Goal: Transaction & Acquisition: Book appointment/travel/reservation

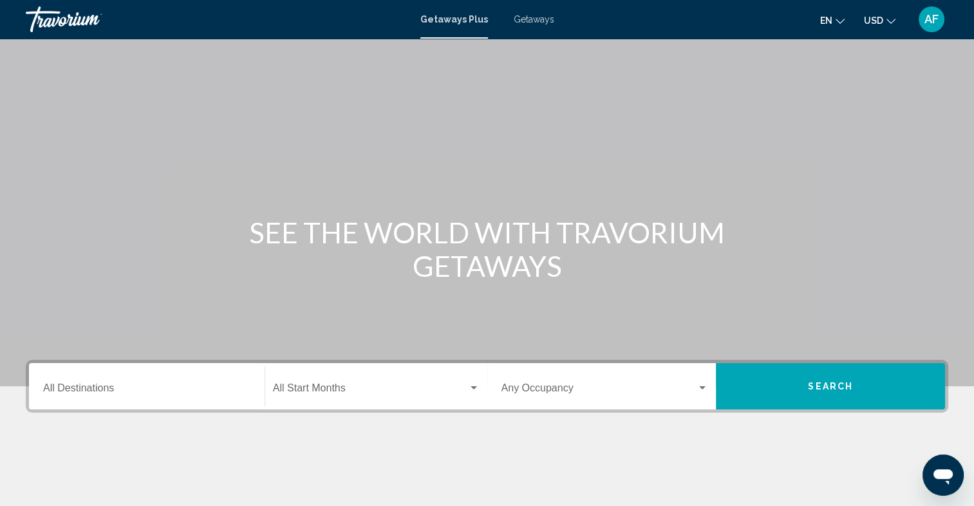
scroll to position [193, 0]
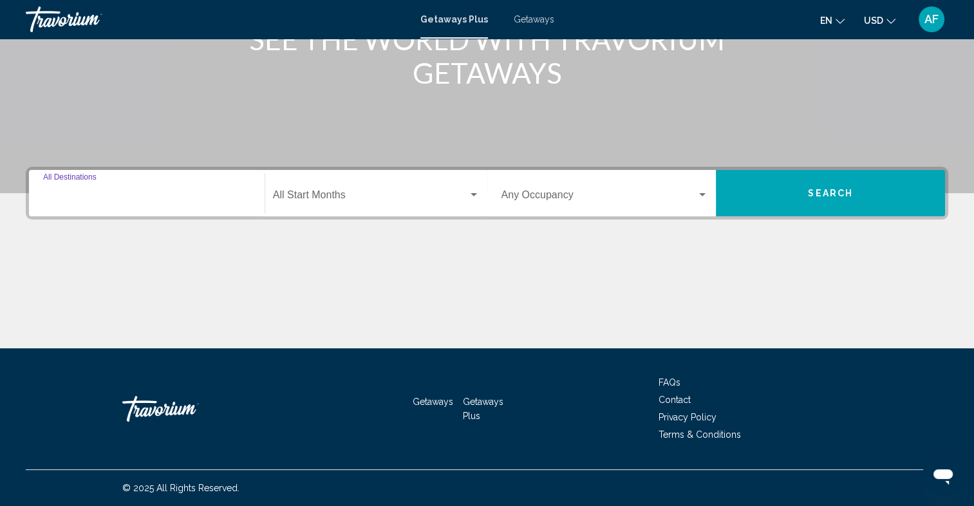
click at [214, 200] on input "Destination All Destinations" at bounding box center [146, 198] width 207 height 12
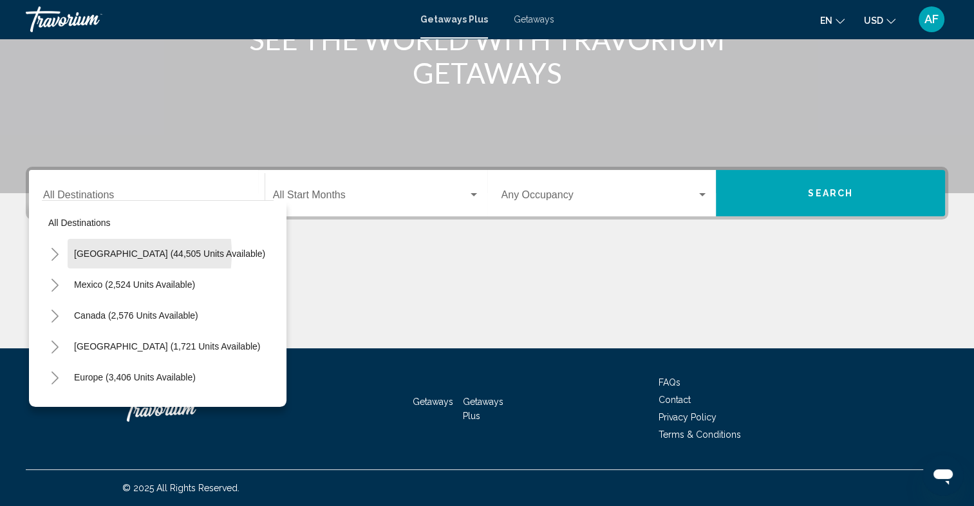
click at [103, 252] on span "[GEOGRAPHIC_DATA] (44,505 units available)" at bounding box center [169, 253] width 191 height 10
type input "**********"
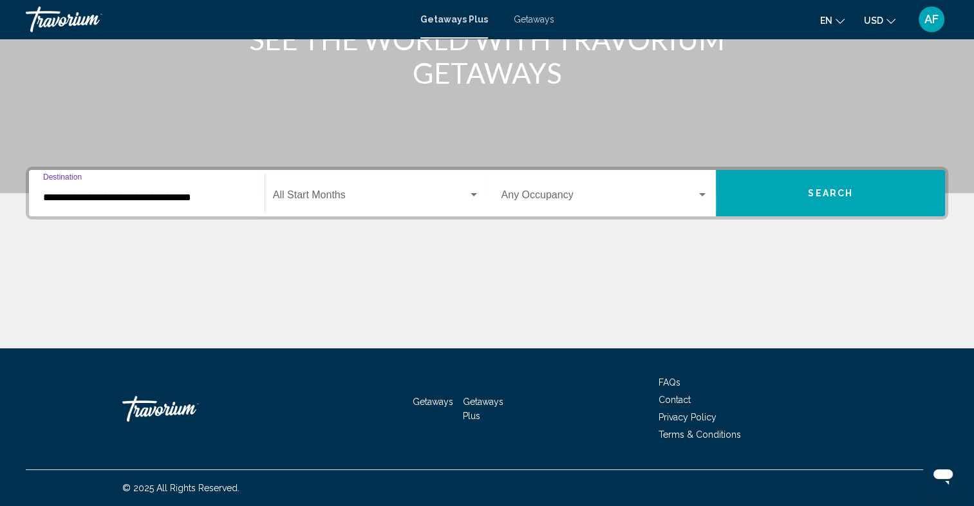
click at [846, 193] on span "Search" at bounding box center [830, 194] width 45 height 10
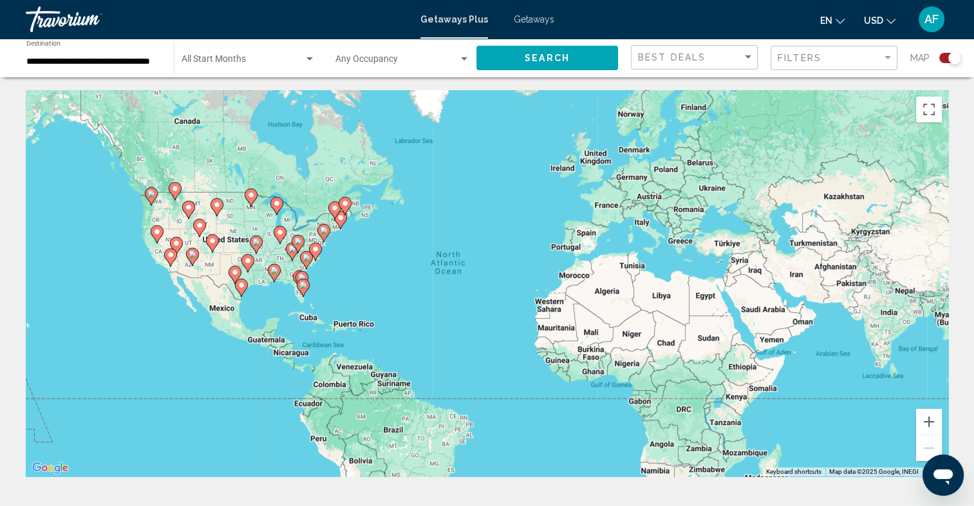
click at [306, 259] on image "Main content" at bounding box center [306, 258] width 8 height 8
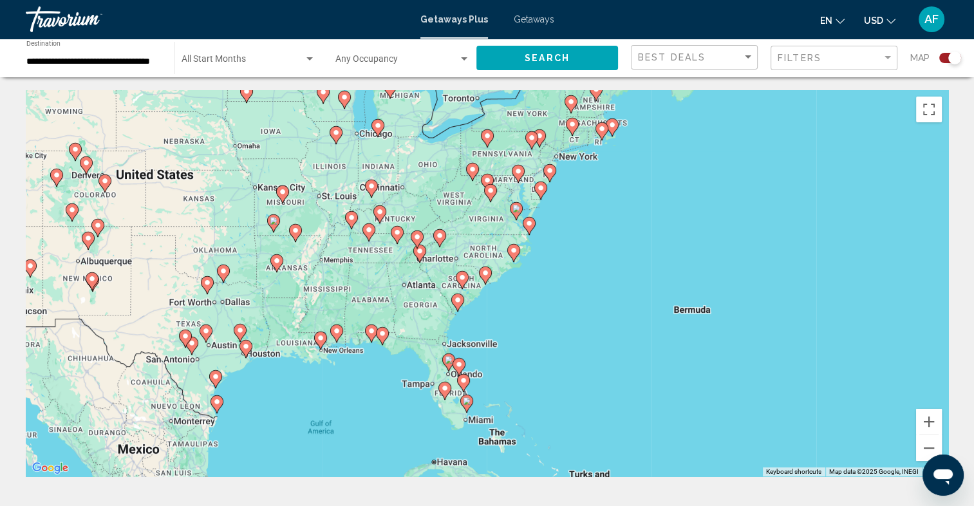
click at [456, 303] on image "Main content" at bounding box center [458, 300] width 8 height 8
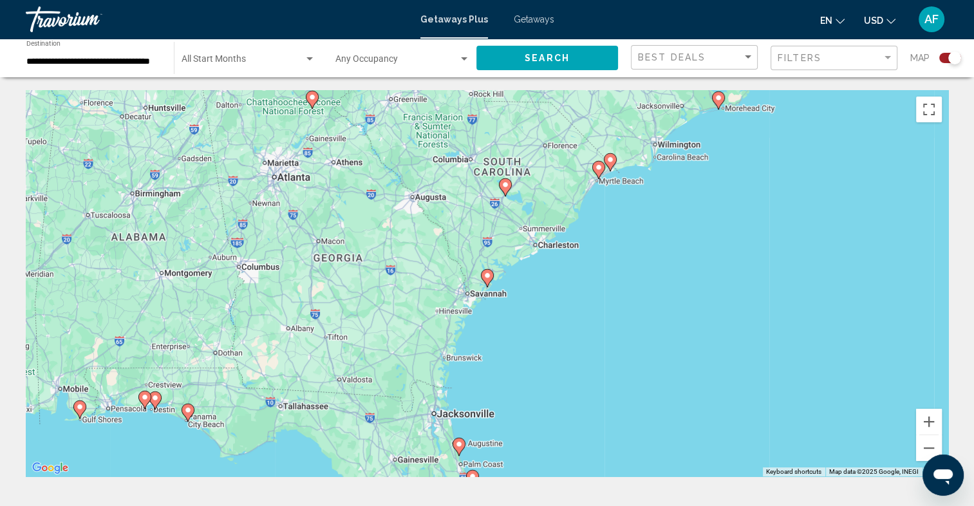
click at [486, 277] on image "Main content" at bounding box center [487, 276] width 8 height 8
type input "**********"
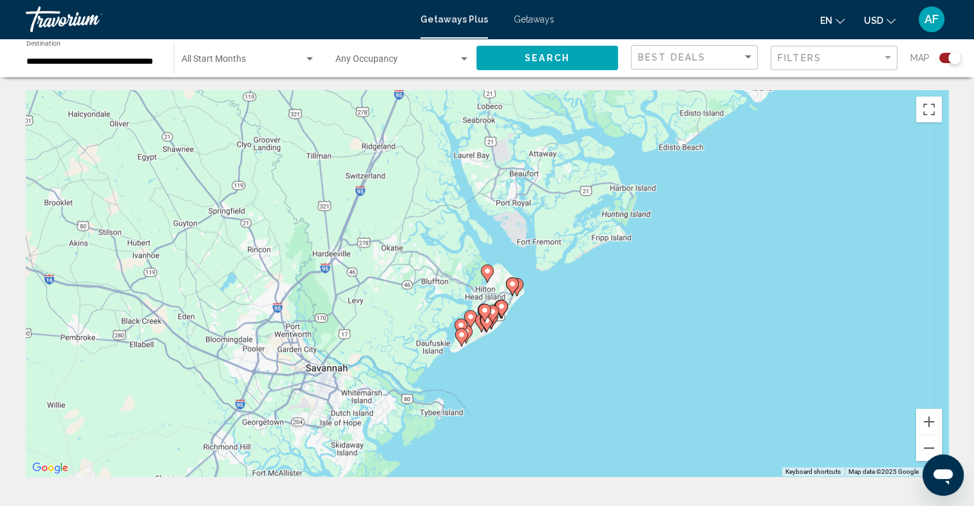
click at [489, 324] on icon "Main content" at bounding box center [486, 323] width 12 height 17
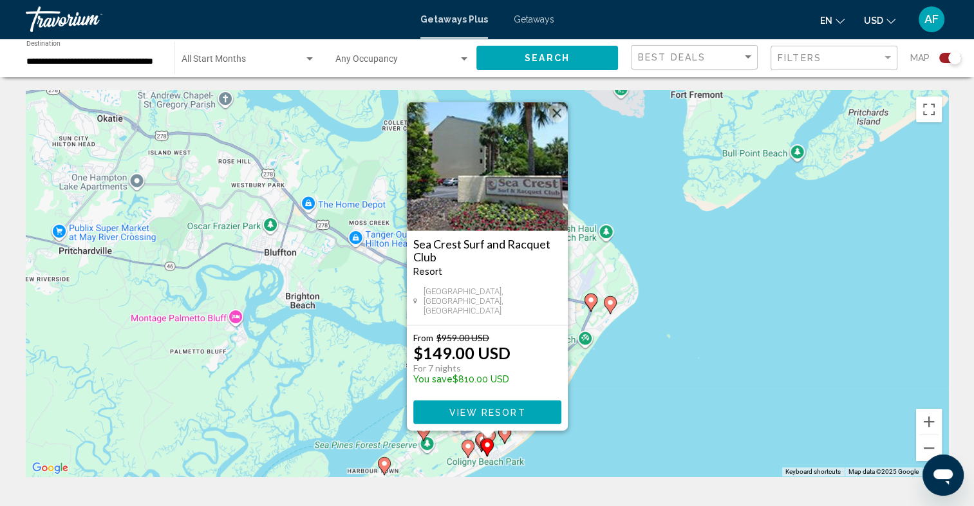
click at [664, 341] on div "To activate drag with keyboard, press Alt + Enter. Once in keyboard drag state,…" at bounding box center [487, 283] width 922 height 386
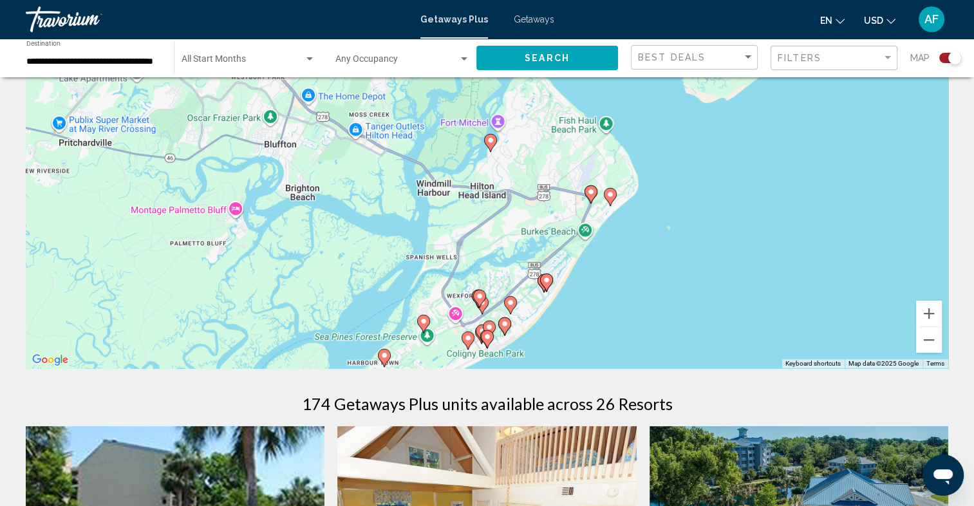
scroll to position [64, 0]
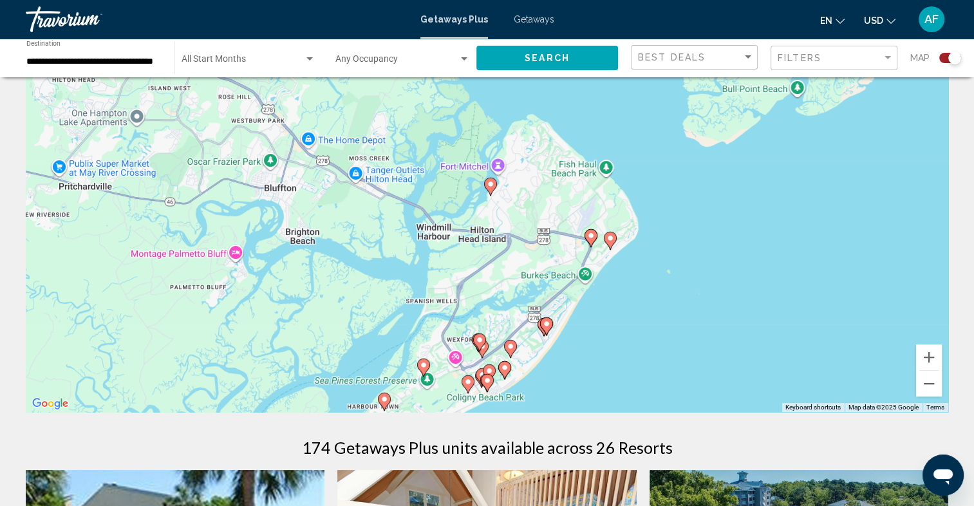
click at [612, 241] on image "Main content" at bounding box center [610, 238] width 8 height 8
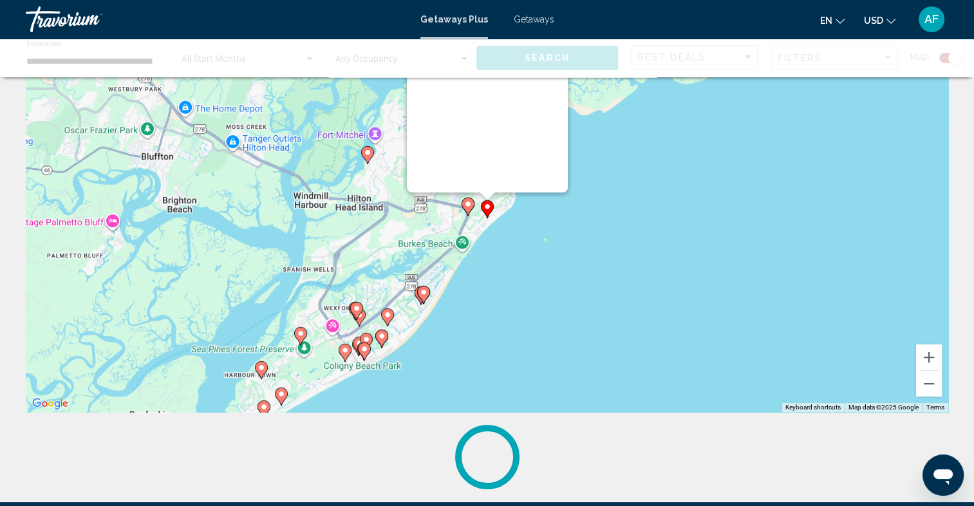
scroll to position [0, 0]
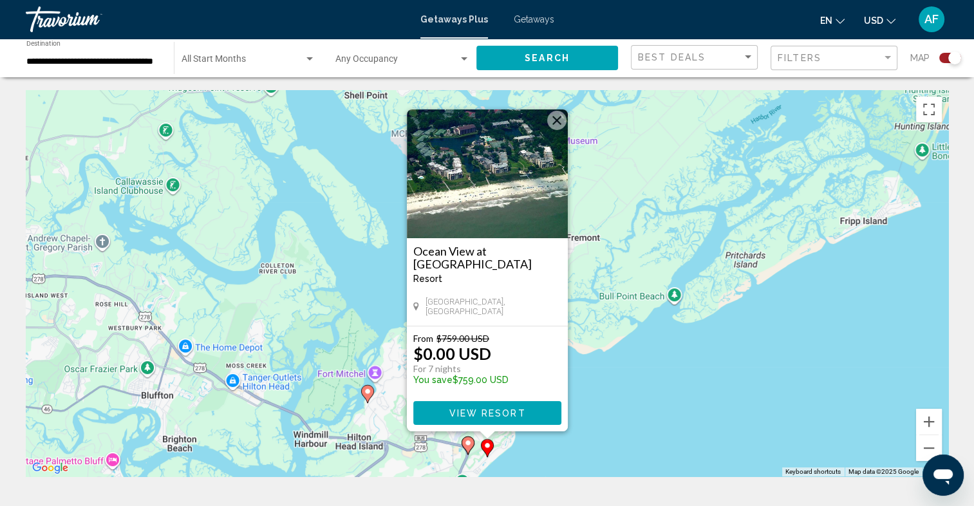
click at [479, 414] on span "View Resort" at bounding box center [487, 413] width 77 height 10
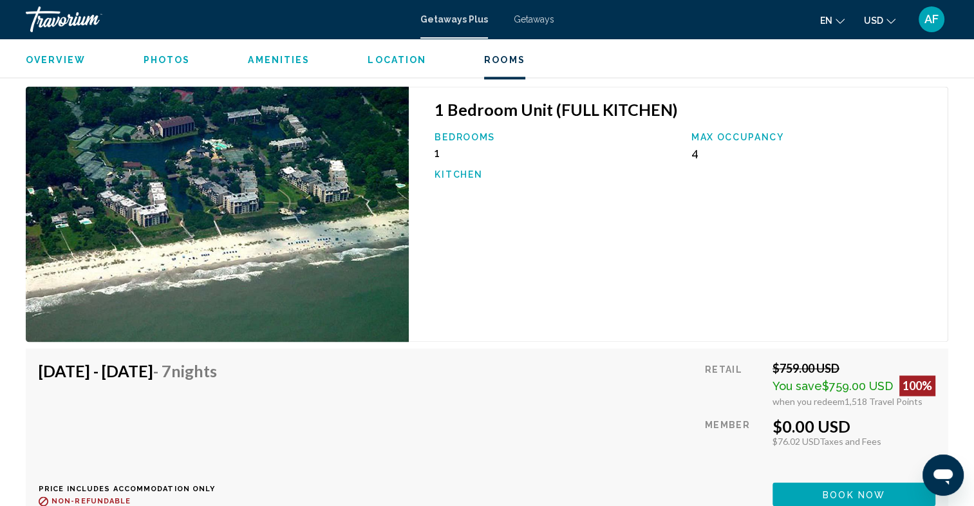
scroll to position [1995, 0]
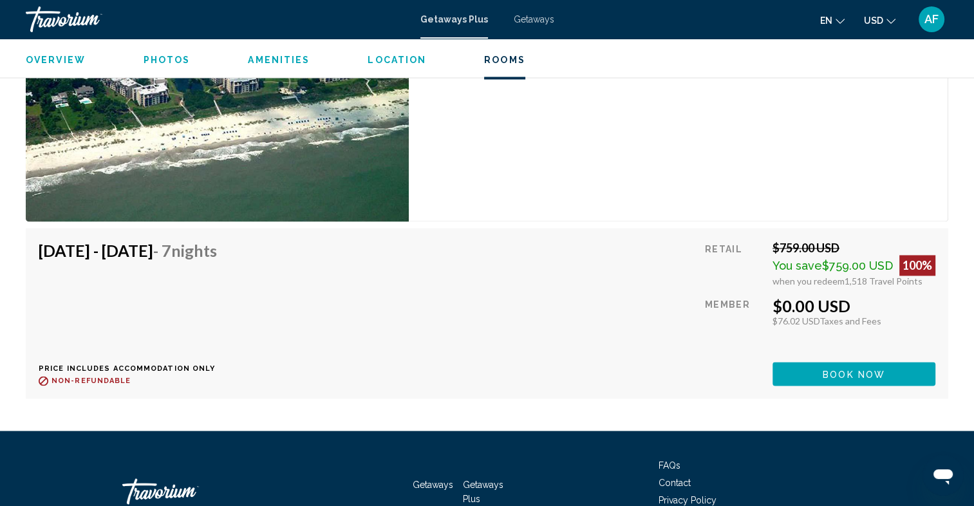
click at [866, 373] on span "Book now" at bounding box center [854, 374] width 62 height 10
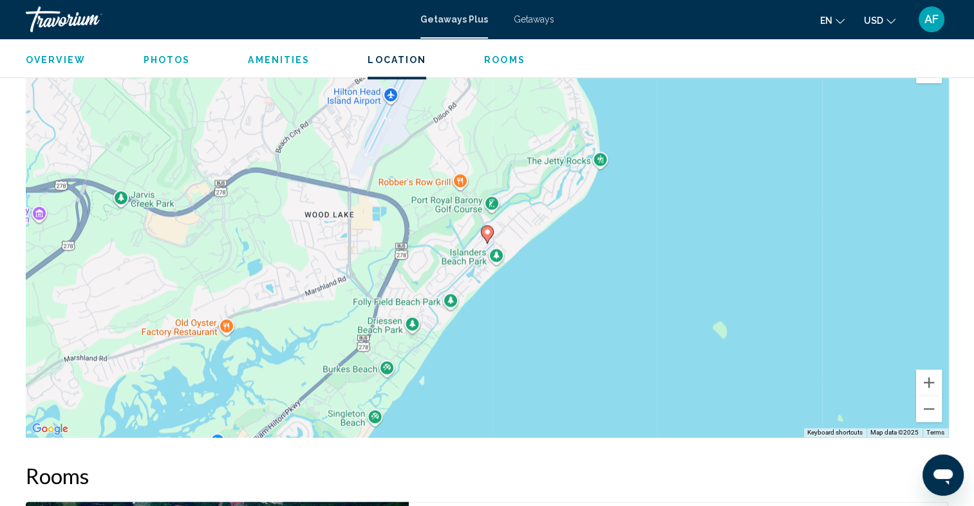
scroll to position [1416, 0]
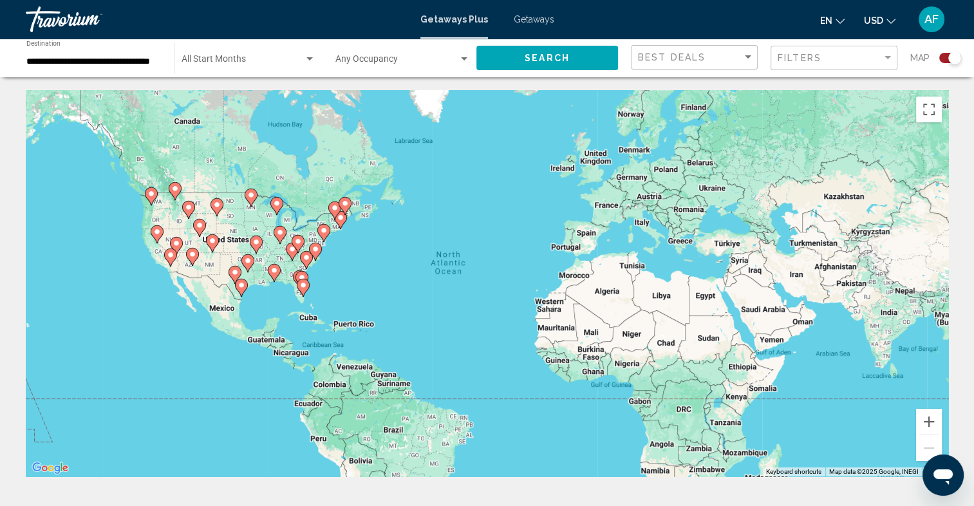
click at [310, 261] on icon "Main content" at bounding box center [306, 260] width 12 height 17
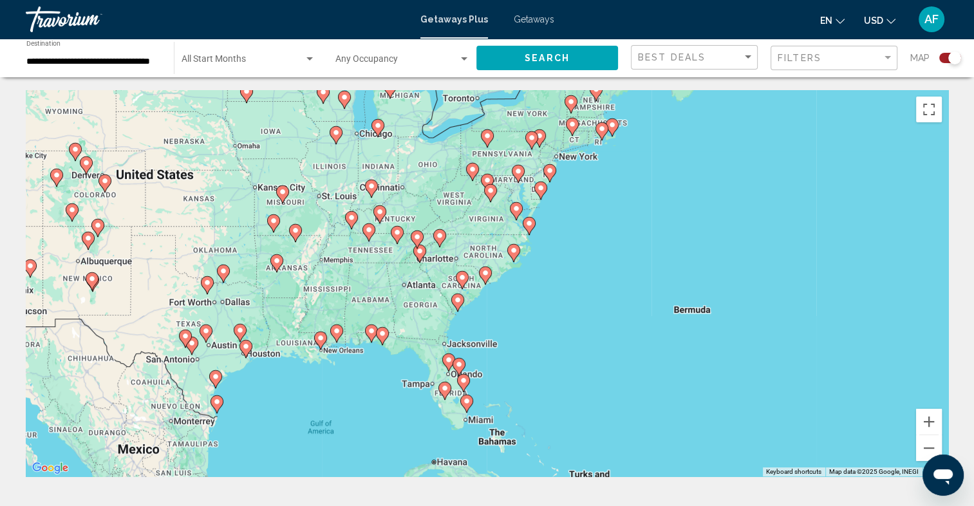
click at [458, 303] on image "Main content" at bounding box center [458, 300] width 8 height 8
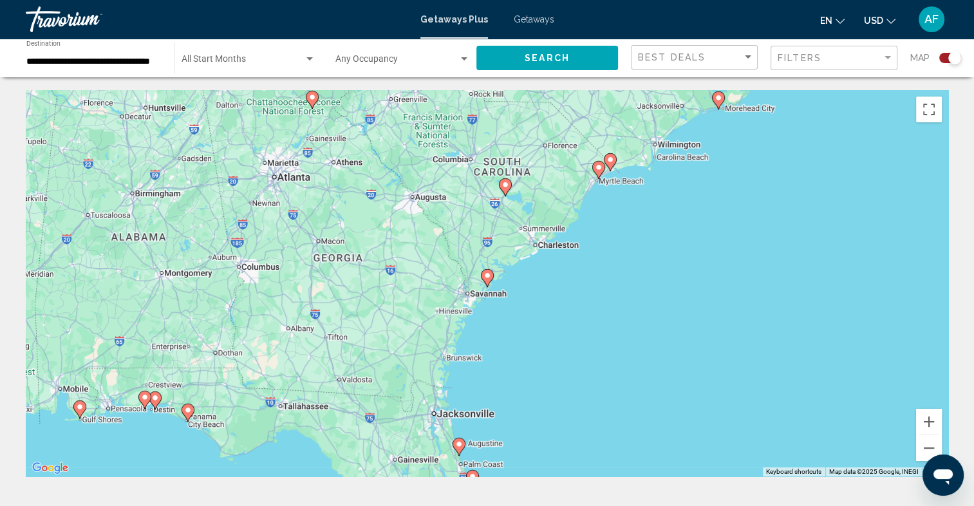
click at [492, 279] on gmp-advanced-marker "Main content" at bounding box center [487, 277] width 13 height 19
type input "**********"
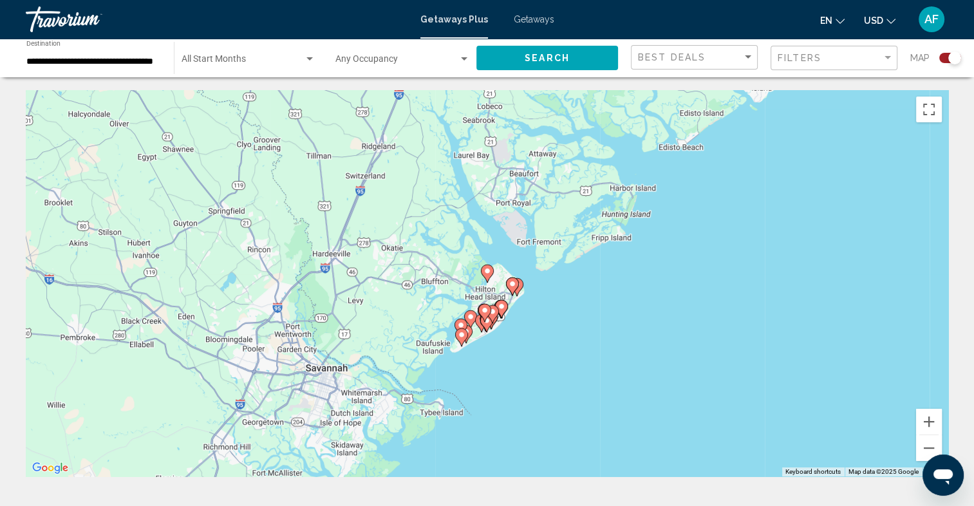
click at [481, 326] on gmp-advanced-marker "Main content" at bounding box center [486, 322] width 13 height 19
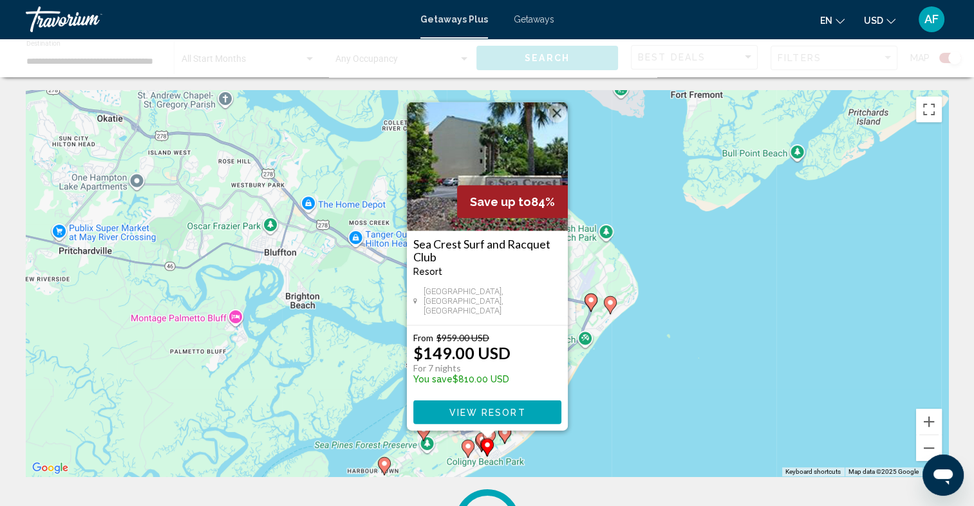
click at [678, 387] on div "To activate drag with keyboard, press Alt + Enter. Once in keyboard drag state,…" at bounding box center [487, 283] width 922 height 386
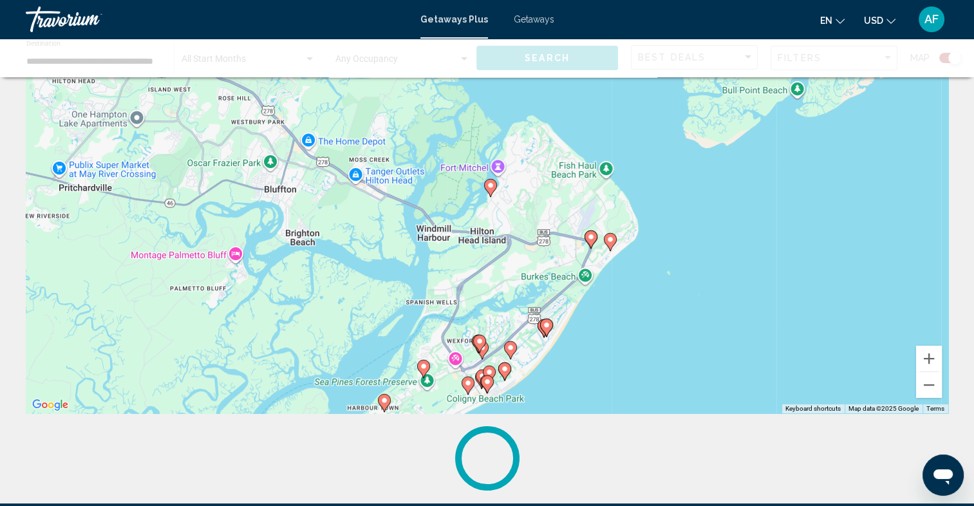
scroll to position [129, 0]
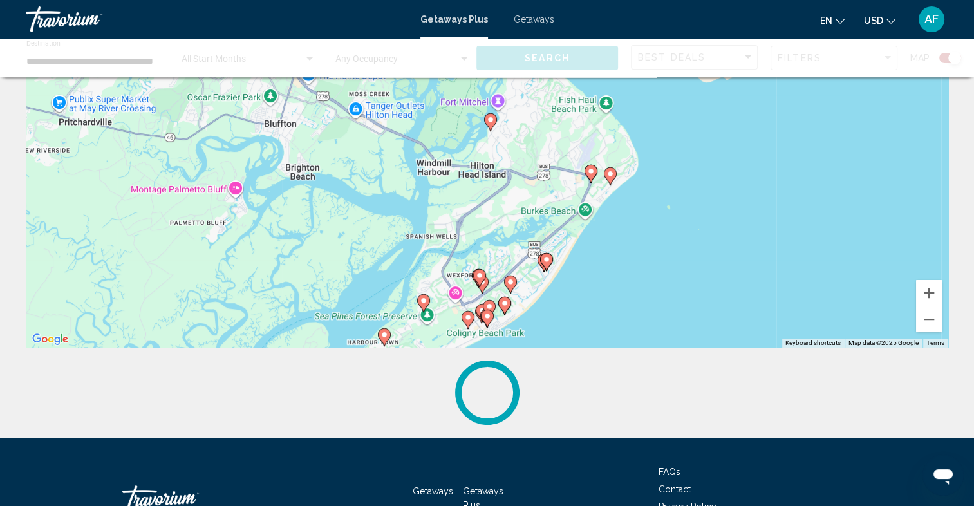
click at [548, 260] on image "Main content" at bounding box center [547, 260] width 8 height 8
click at [545, 264] on icon "Main content" at bounding box center [546, 262] width 12 height 17
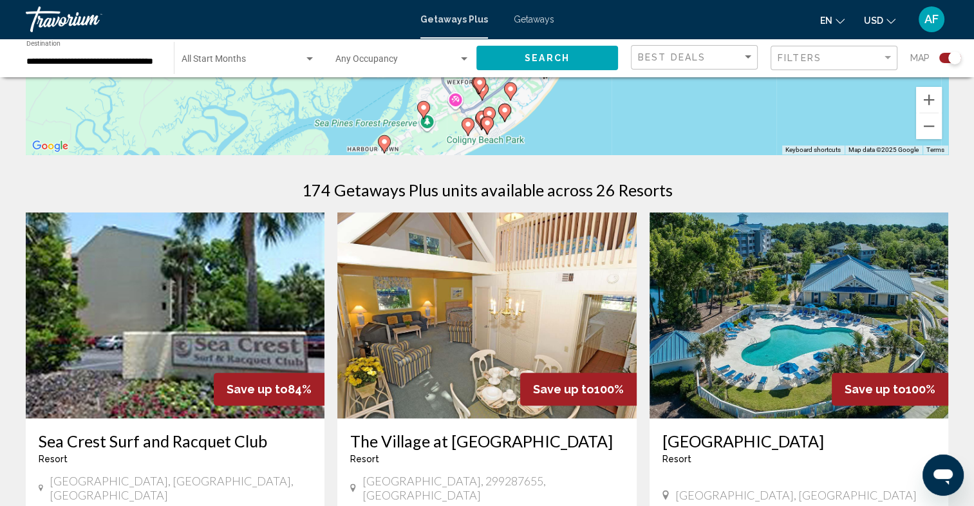
scroll to position [451, 0]
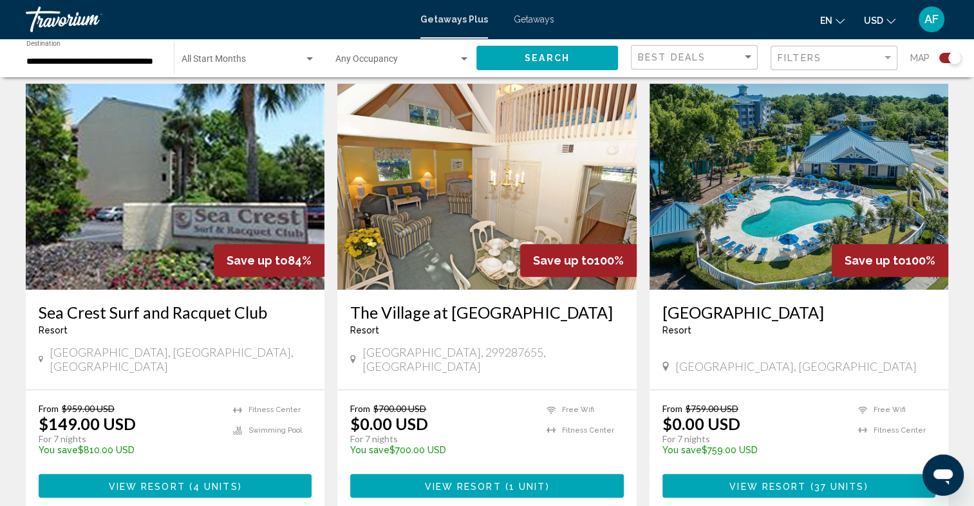
click at [826, 177] on img "Main content" at bounding box center [798, 187] width 299 height 206
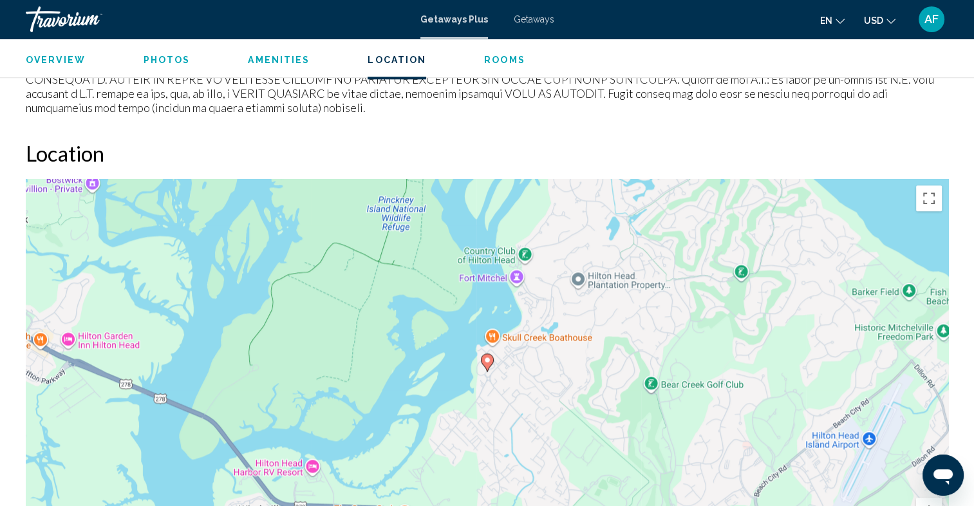
scroll to position [1451, 0]
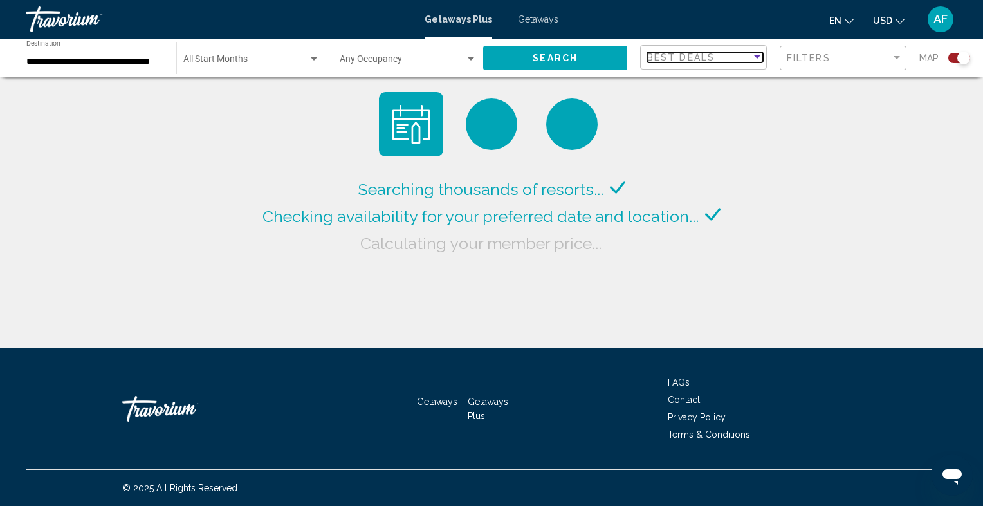
click at [759, 55] on div "Sort by" at bounding box center [757, 56] width 6 height 3
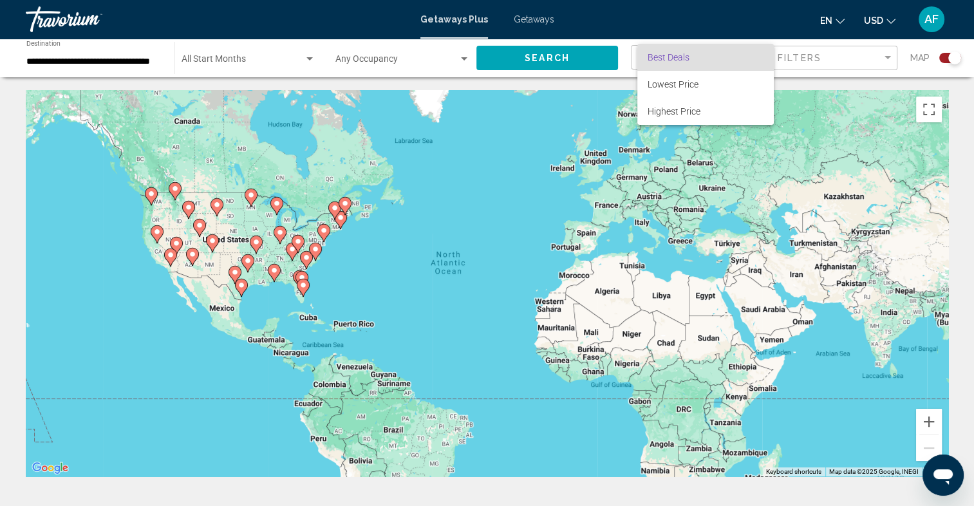
click at [464, 58] on div at bounding box center [487, 253] width 974 height 506
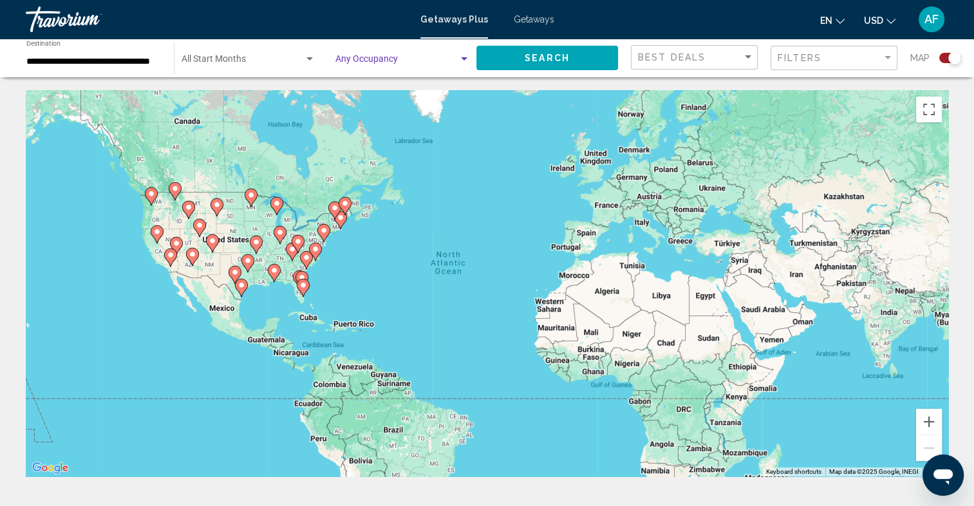
click at [464, 58] on div "Search widget" at bounding box center [464, 58] width 6 height 3
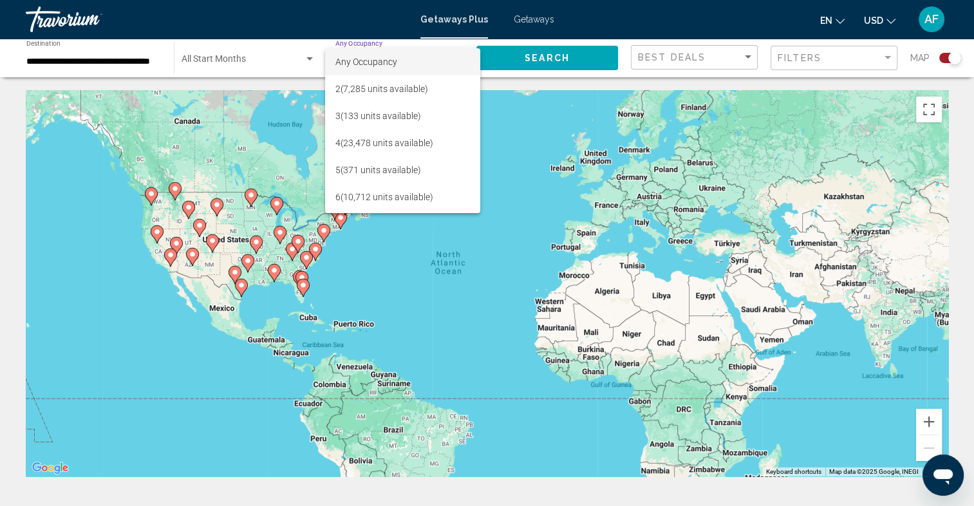
click at [310, 58] on div at bounding box center [487, 253] width 974 height 506
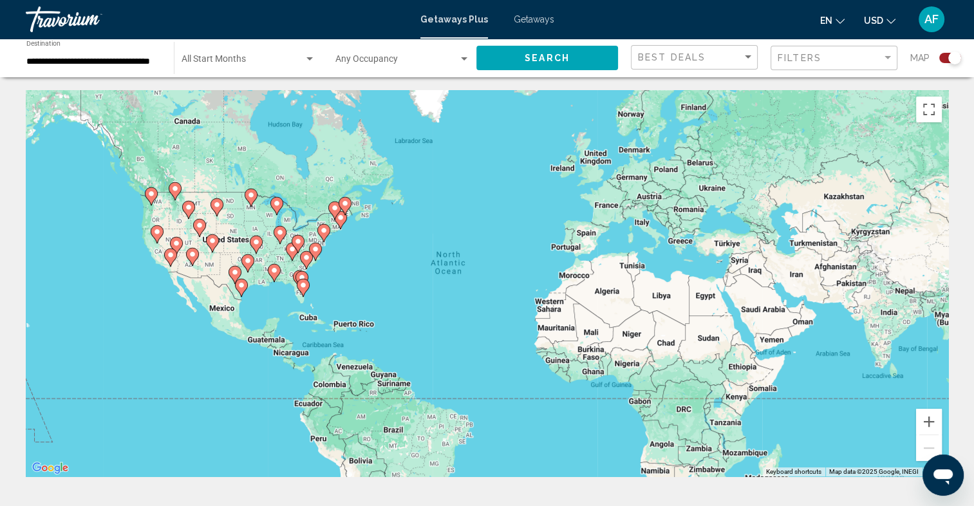
click at [310, 58] on div "Search widget" at bounding box center [309, 58] width 6 height 3
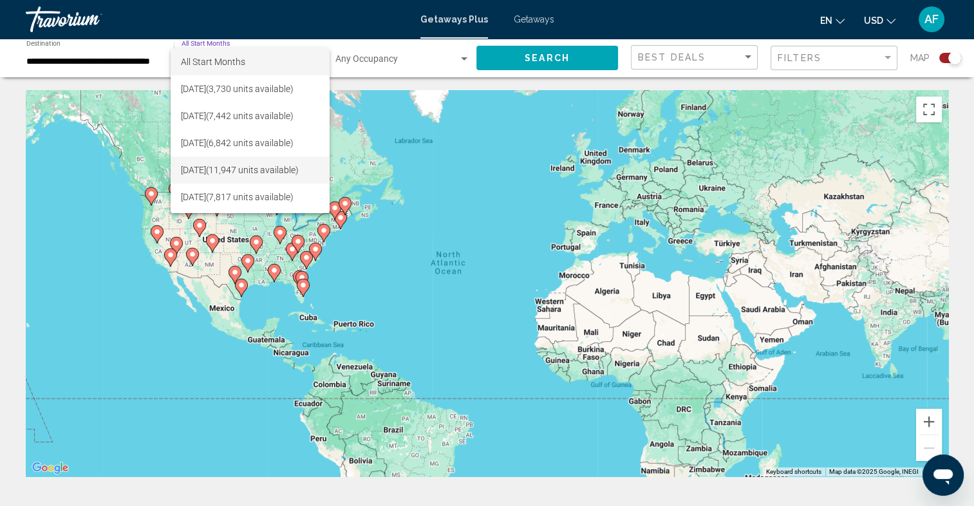
click at [207, 167] on span "[DATE] (11,947 units available)" at bounding box center [250, 169] width 138 height 27
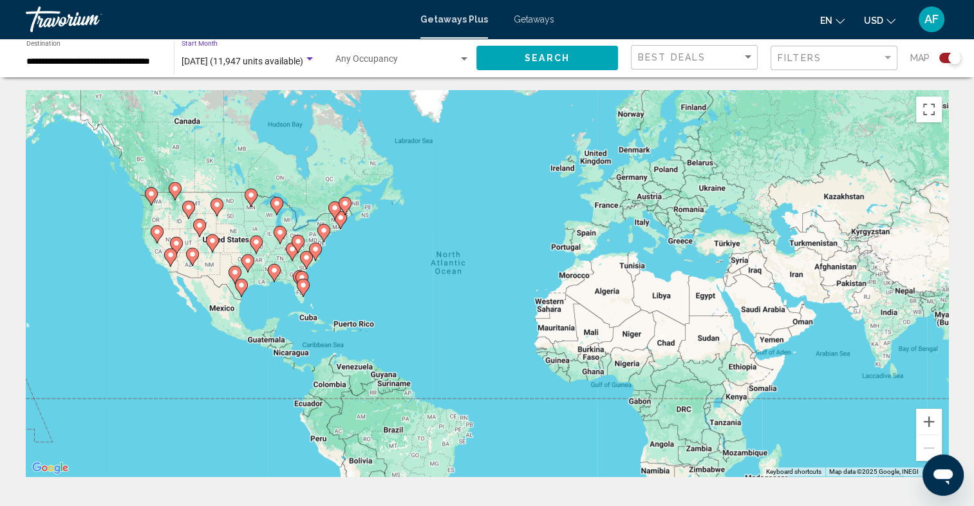
click at [298, 279] on gmp-advanced-marker "Main content" at bounding box center [303, 287] width 13 height 19
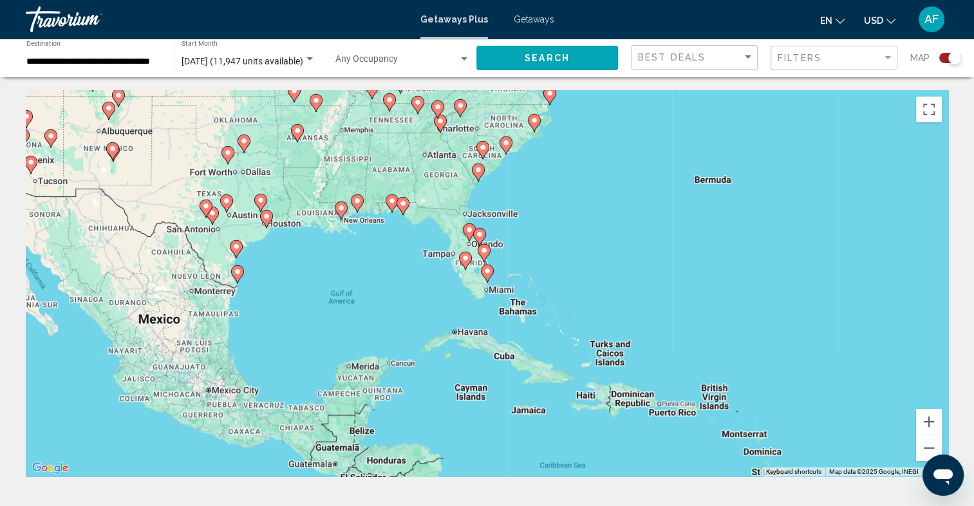
click at [486, 272] on image "Main content" at bounding box center [487, 271] width 8 height 8
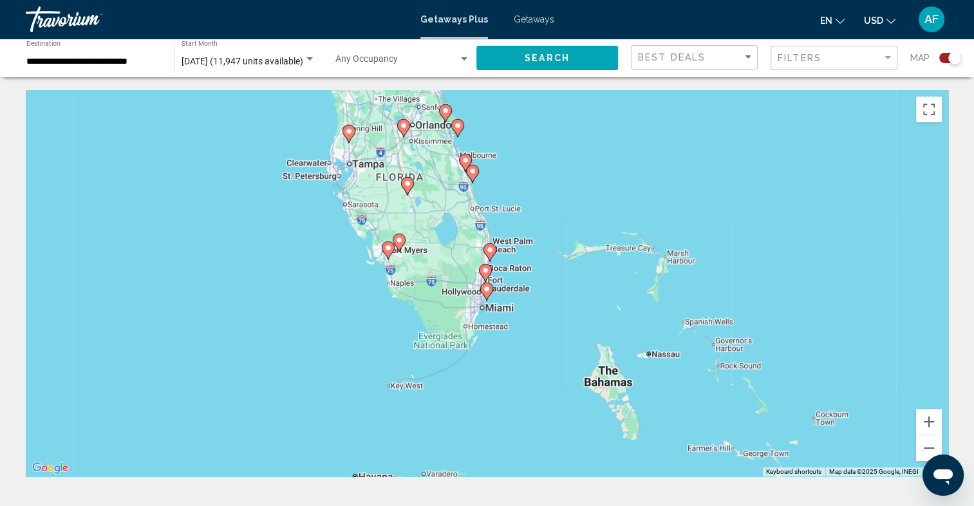
click at [487, 292] on image "Main content" at bounding box center [487, 289] width 8 height 8
type input "**********"
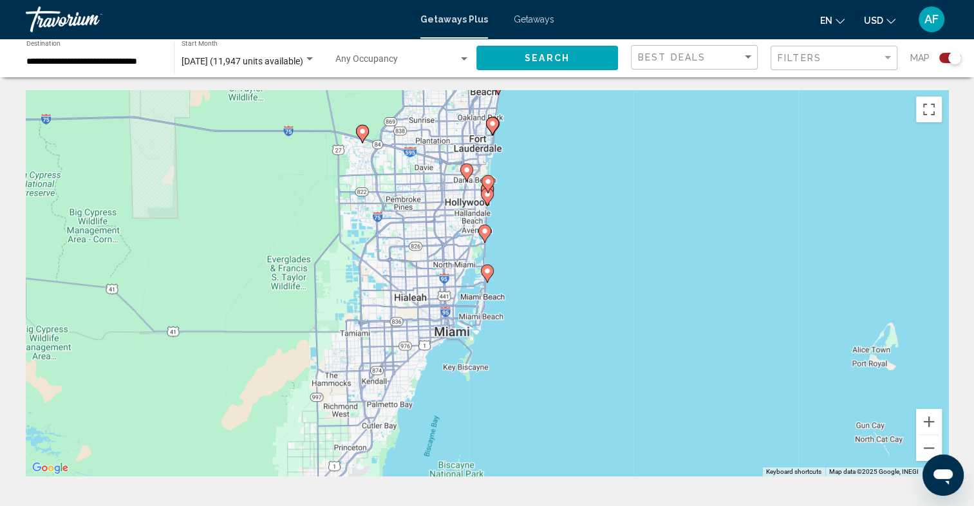
click at [486, 273] on image "Main content" at bounding box center [487, 271] width 8 height 8
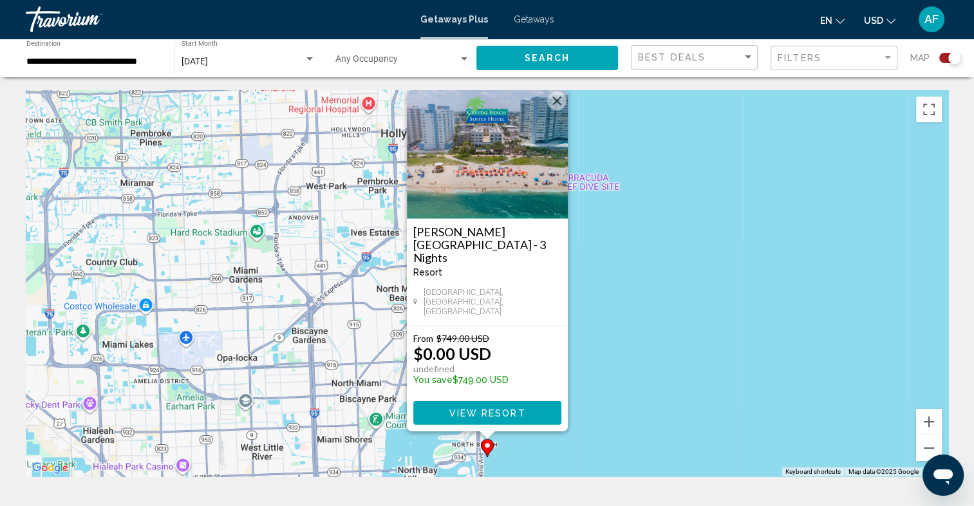
click at [506, 183] on img "Main content" at bounding box center [487, 154] width 161 height 129
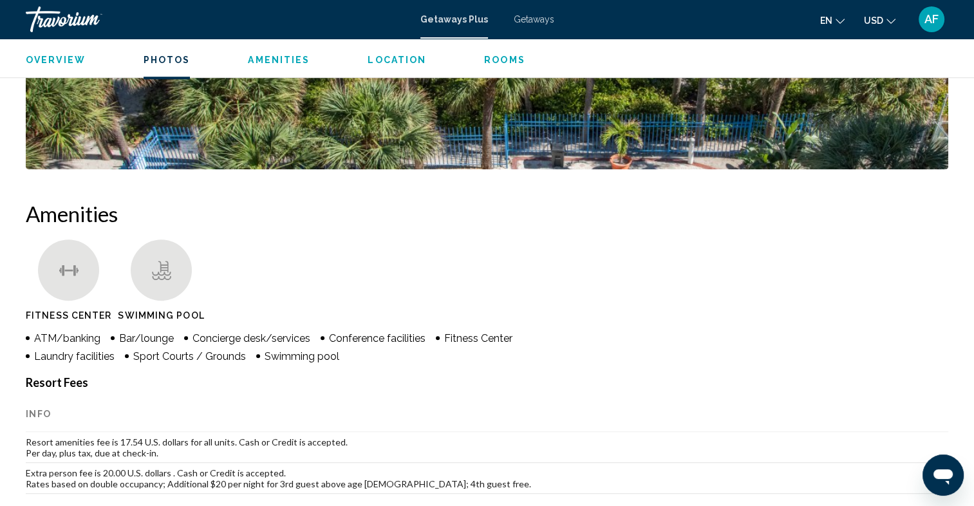
scroll to position [515, 0]
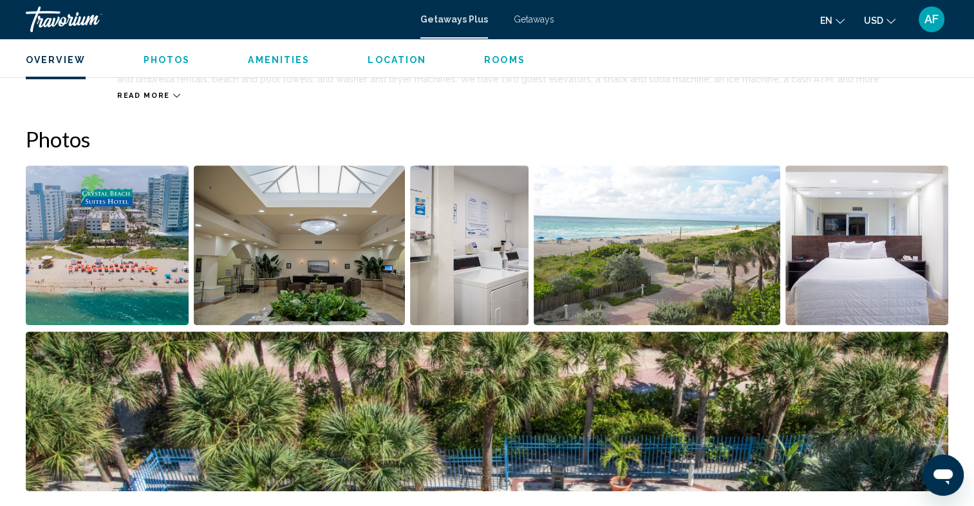
click at [871, 235] on img "Open full-screen image slider" at bounding box center [866, 245] width 163 height 160
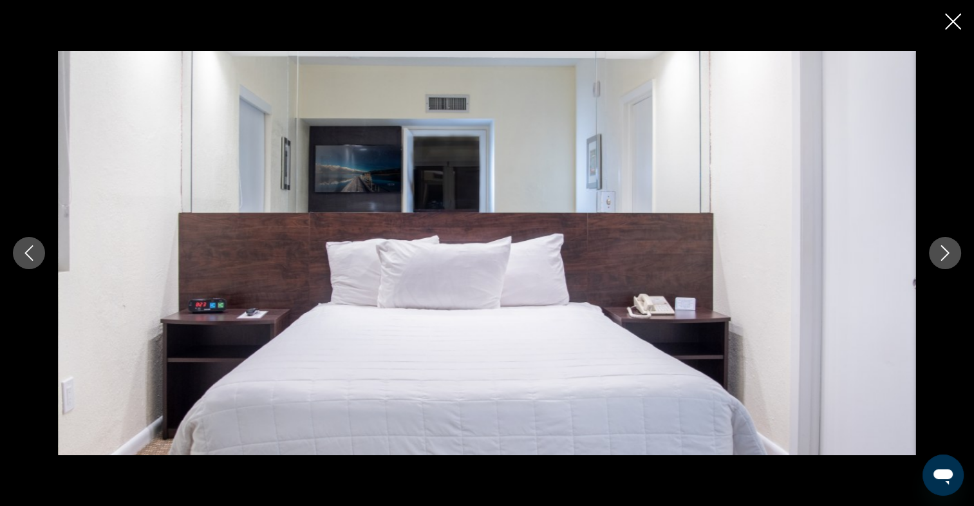
click at [953, 253] on button "Next image" at bounding box center [945, 253] width 32 height 32
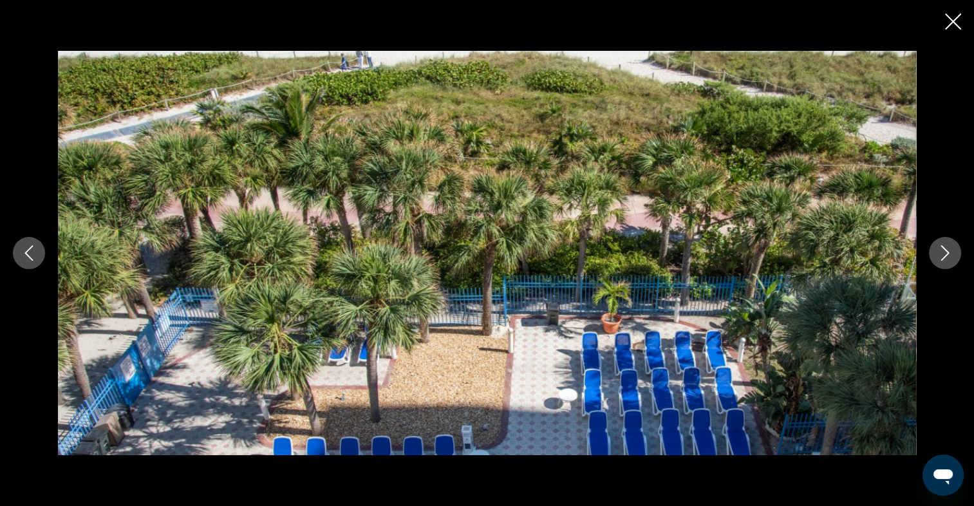
click at [950, 253] on icon "Next image" at bounding box center [944, 252] width 15 height 15
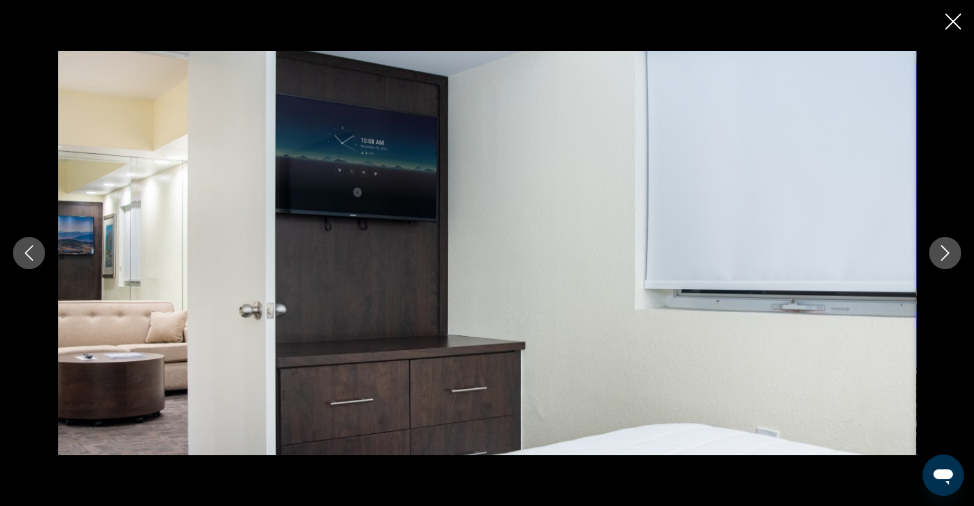
click at [944, 251] on icon "Next image" at bounding box center [944, 252] width 15 height 15
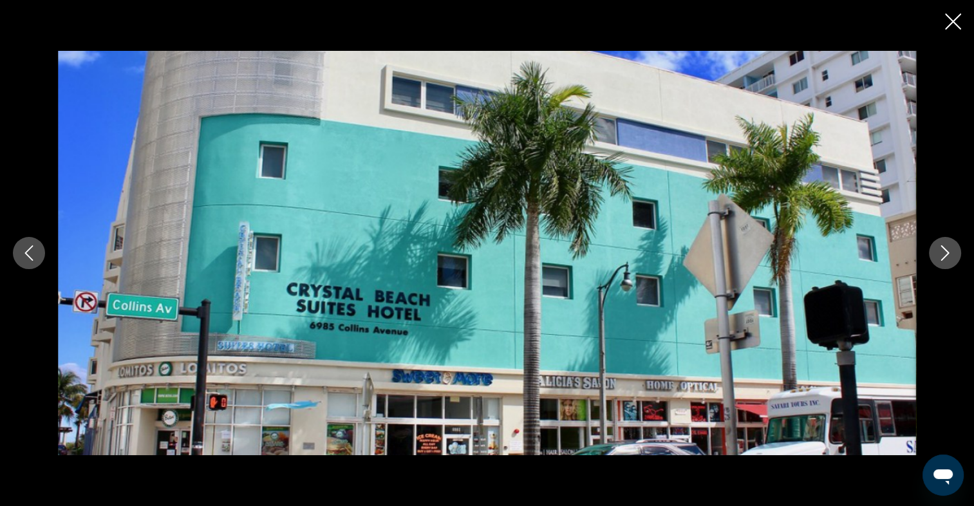
click at [944, 251] on icon "Next image" at bounding box center [944, 252] width 15 height 15
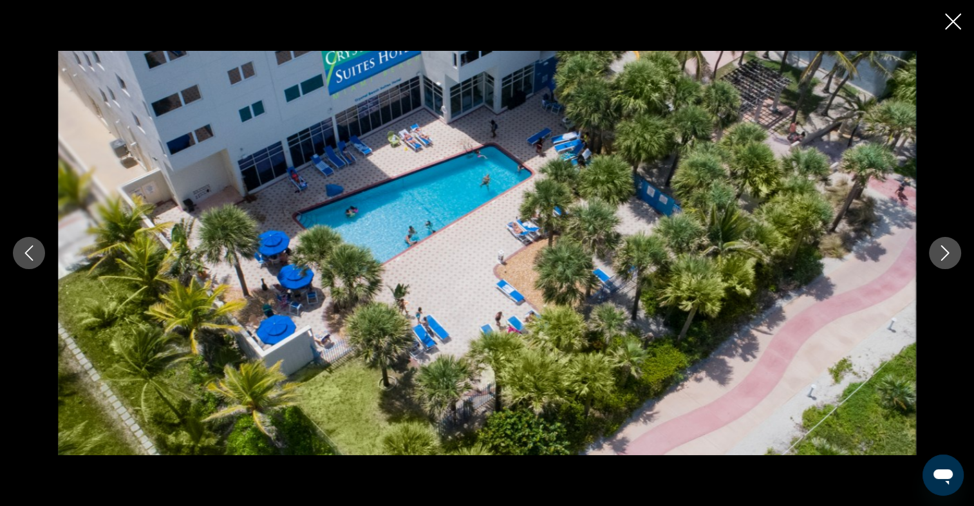
click at [944, 251] on icon "Next image" at bounding box center [944, 252] width 15 height 15
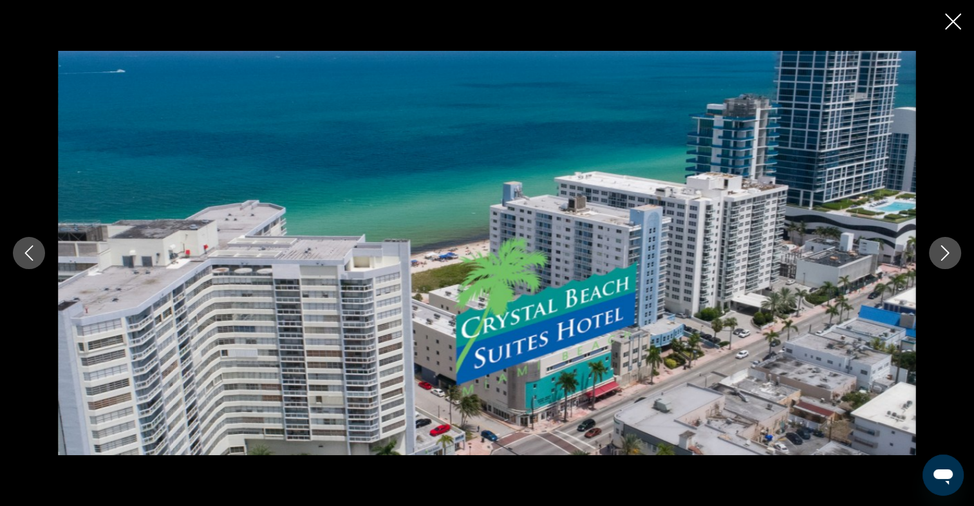
click at [945, 251] on icon "Next image" at bounding box center [944, 252] width 15 height 15
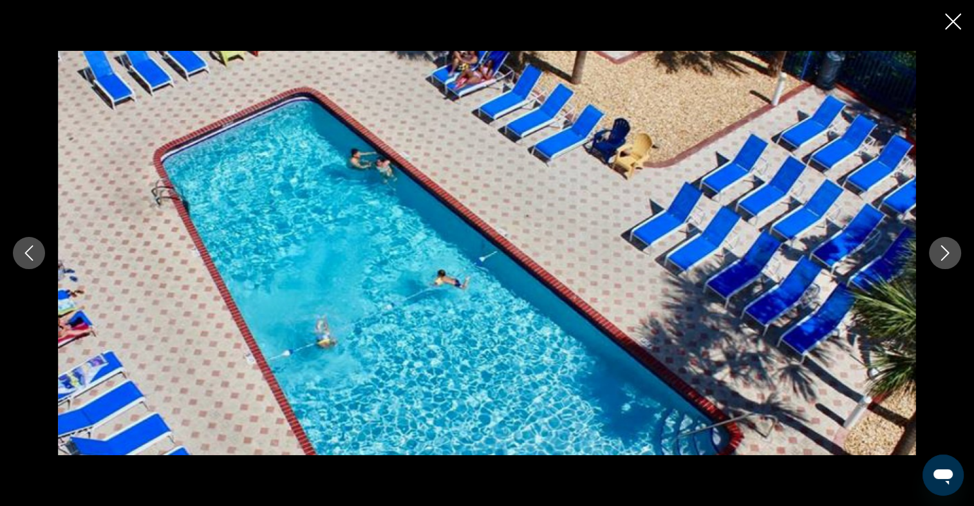
click at [945, 251] on icon "Next image" at bounding box center [944, 252] width 15 height 15
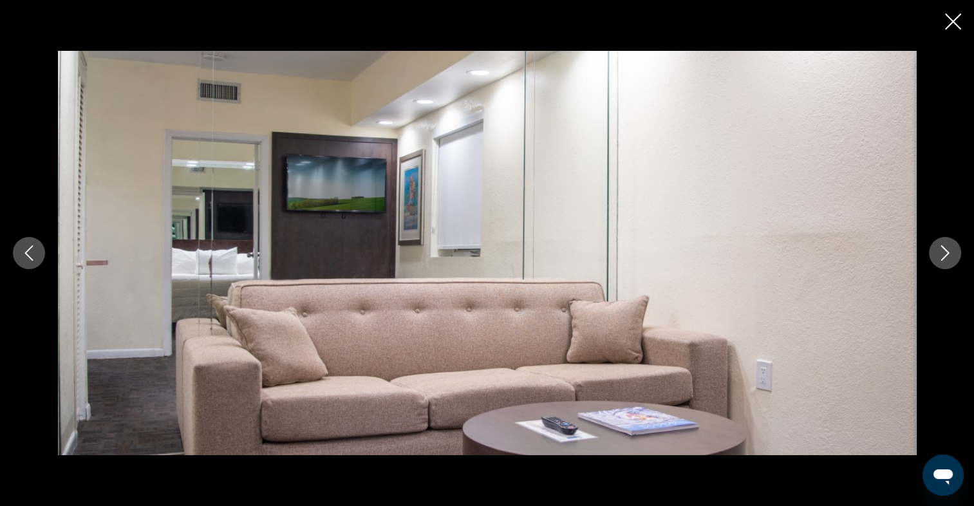
click at [945, 251] on icon "Next image" at bounding box center [944, 252] width 15 height 15
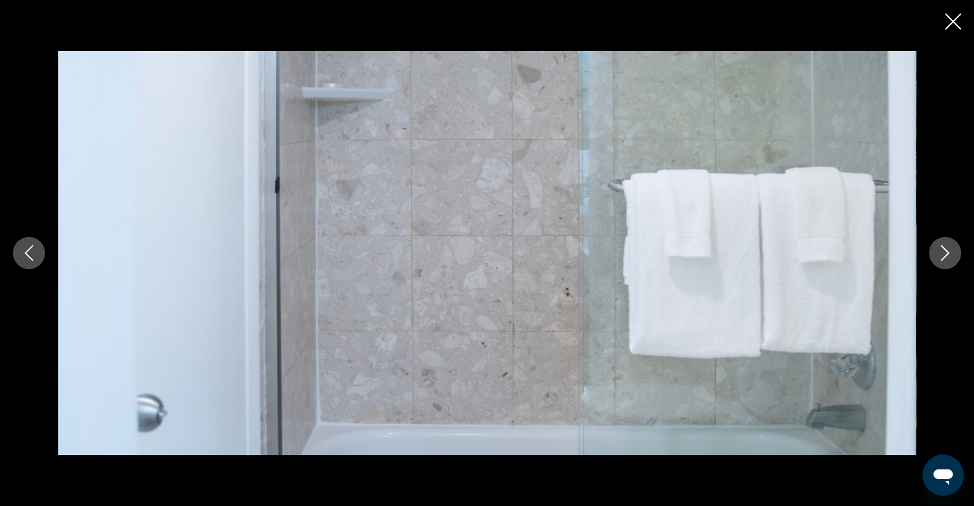
click at [945, 251] on icon "Next image" at bounding box center [944, 252] width 15 height 15
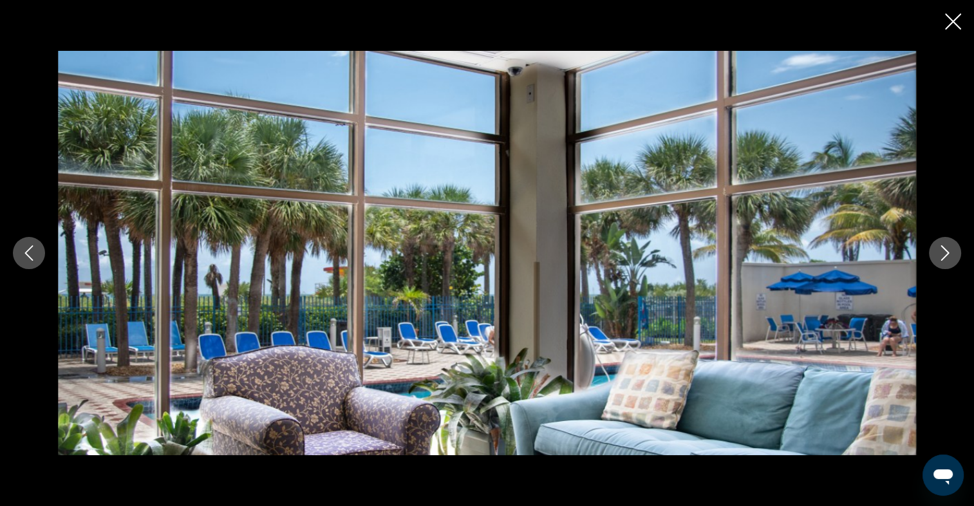
click at [945, 251] on icon "Next image" at bounding box center [944, 252] width 15 height 15
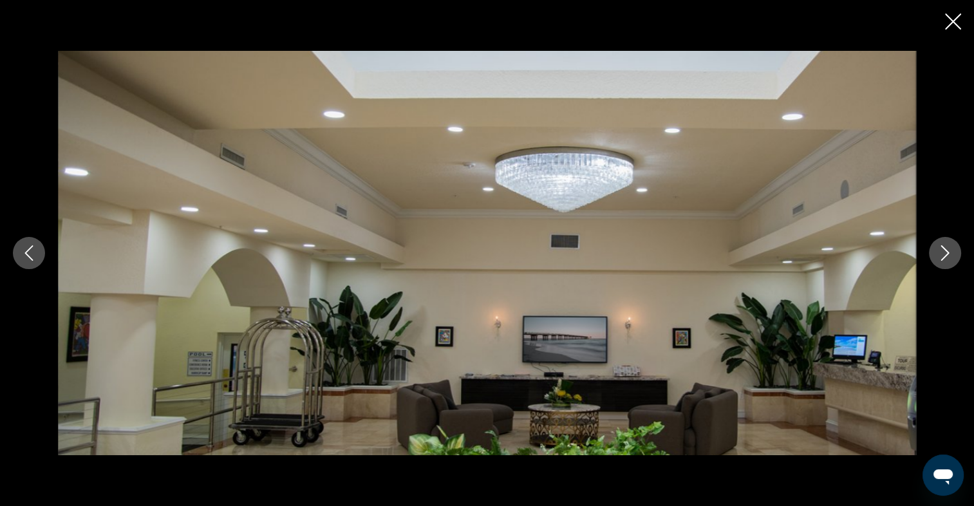
click at [951, 19] on icon "Close slideshow" at bounding box center [953, 22] width 16 height 16
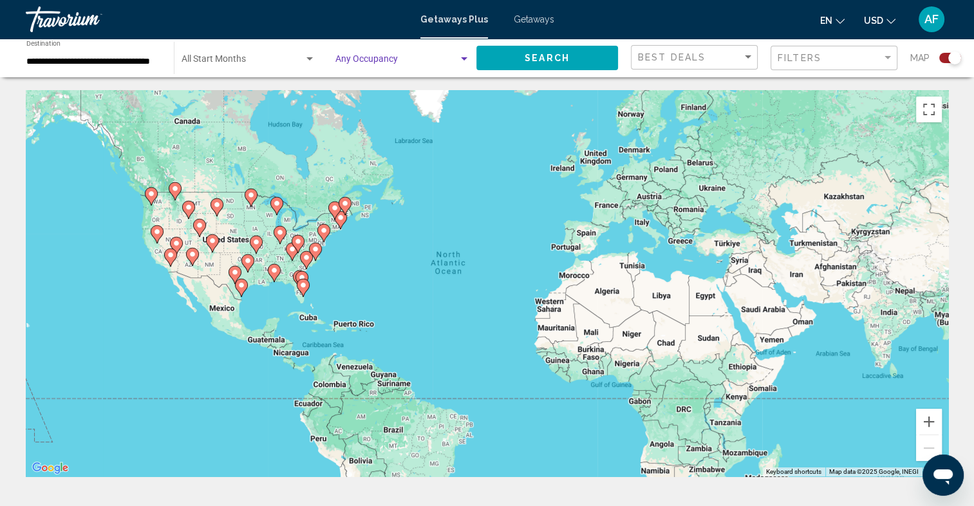
click at [464, 55] on div "Search widget" at bounding box center [464, 59] width 12 height 10
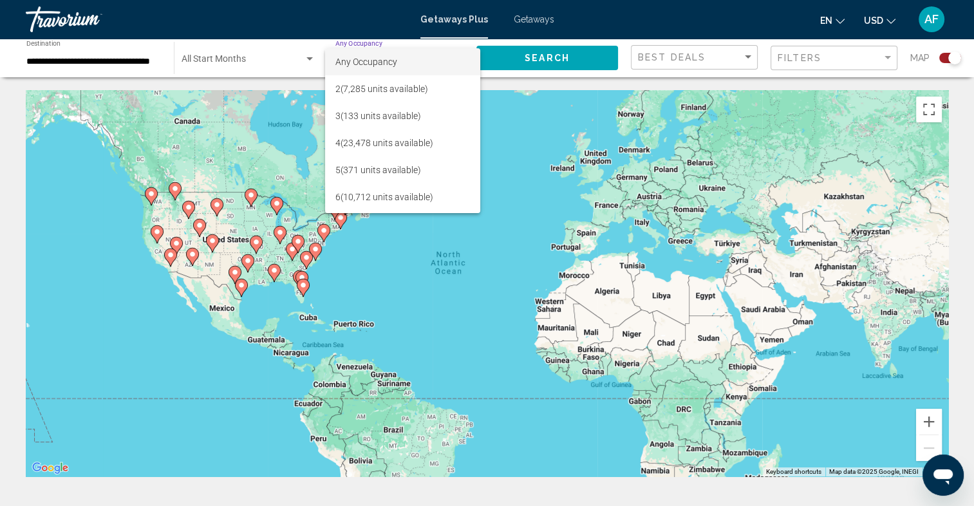
click at [308, 59] on div at bounding box center [487, 253] width 974 height 506
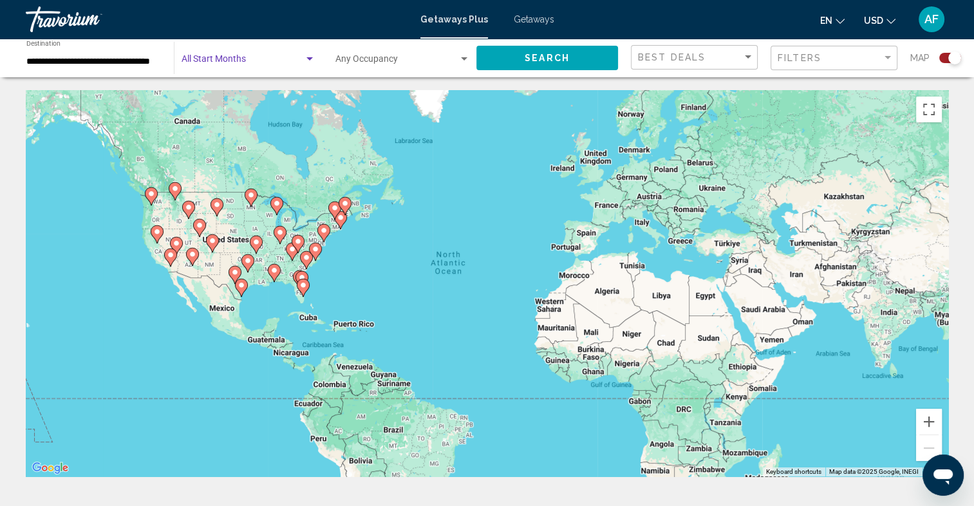
click at [308, 59] on div "Search widget" at bounding box center [309, 58] width 6 height 3
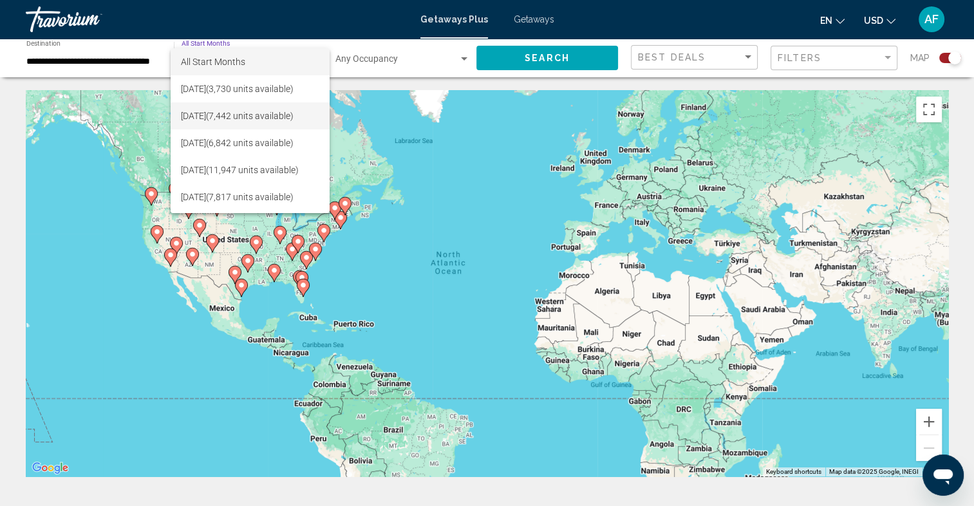
click at [225, 111] on span "[DATE] (7,442 units available)" at bounding box center [250, 115] width 138 height 27
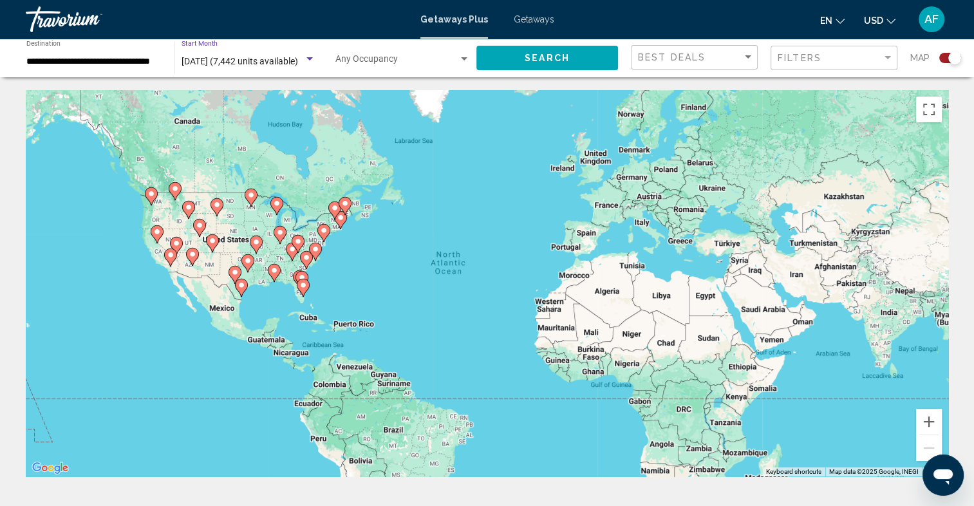
click at [570, 61] on button "Search" at bounding box center [547, 58] width 142 height 24
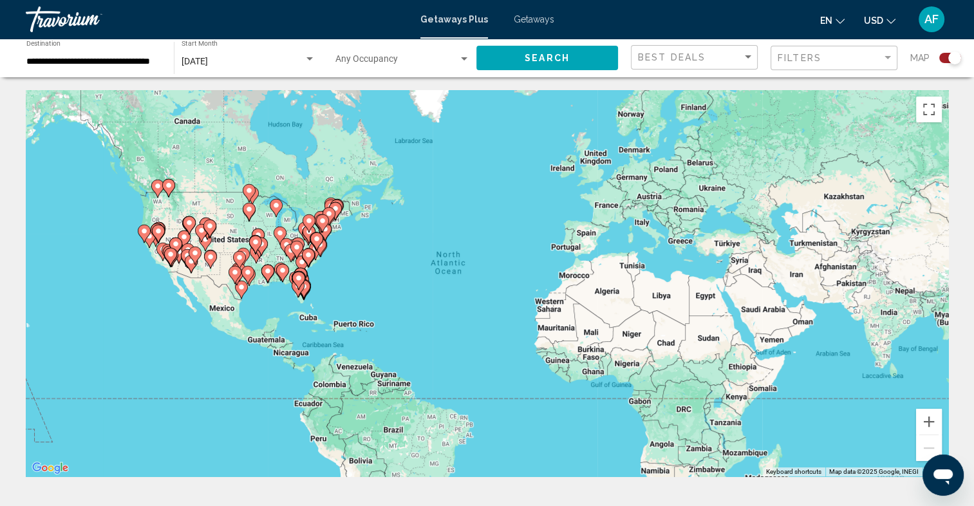
click at [303, 265] on gmp-advanced-marker "Main content" at bounding box center [308, 257] width 13 height 19
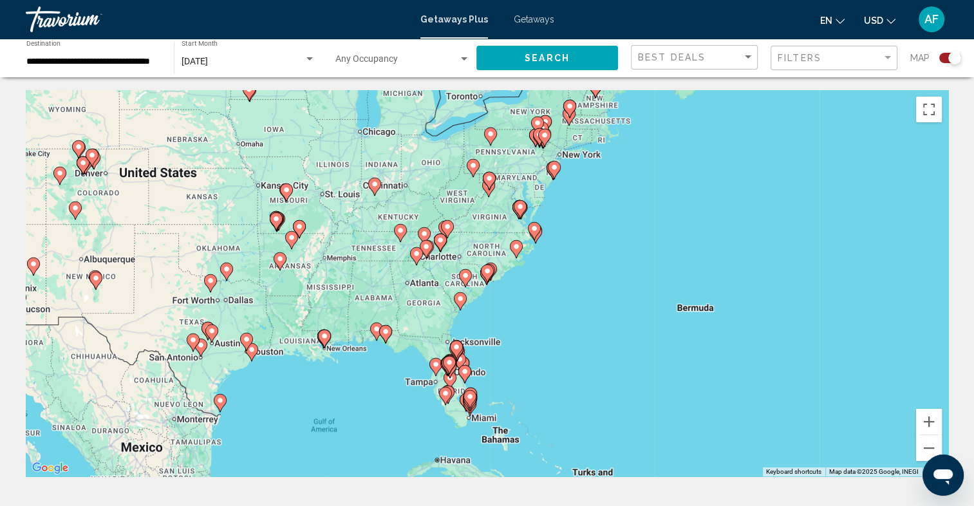
click at [458, 300] on image "Main content" at bounding box center [460, 299] width 8 height 8
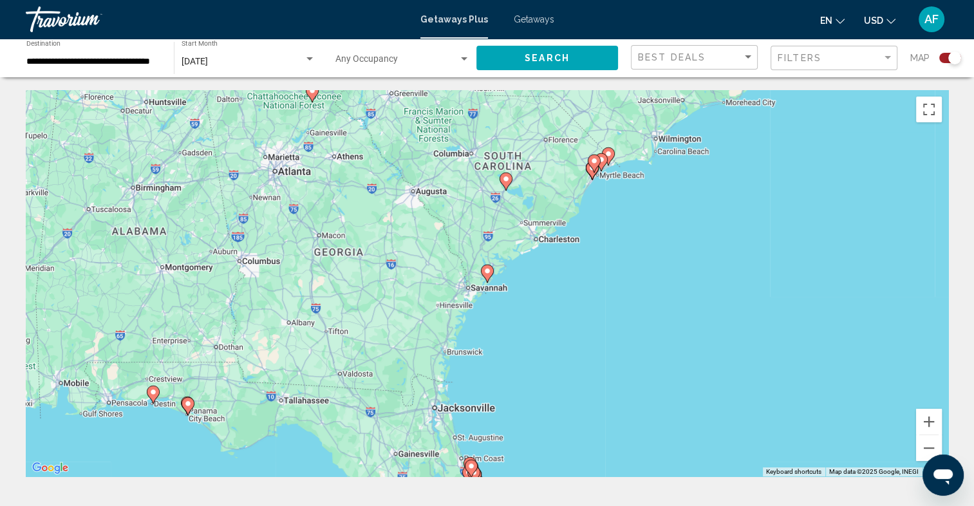
click at [487, 272] on image "Main content" at bounding box center [487, 271] width 8 height 8
type input "**********"
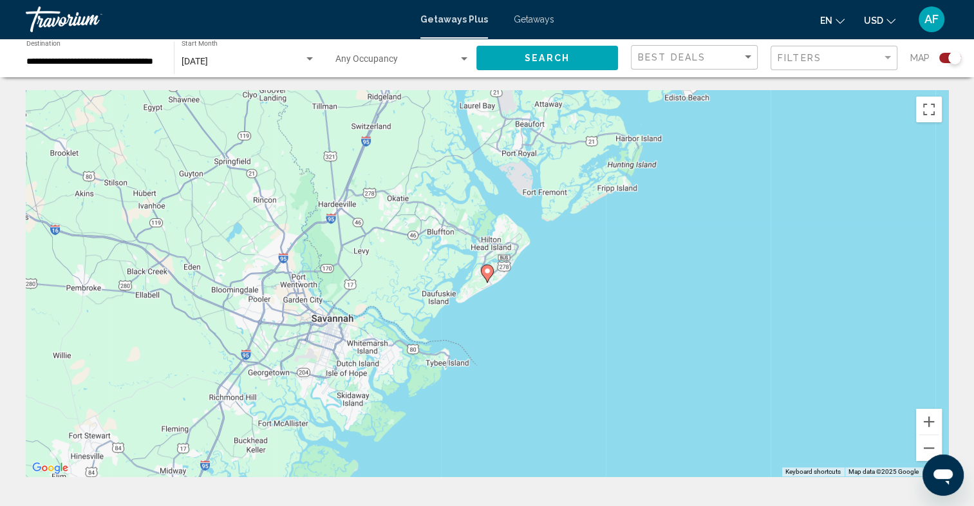
click at [487, 275] on icon "Main content" at bounding box center [487, 273] width 12 height 17
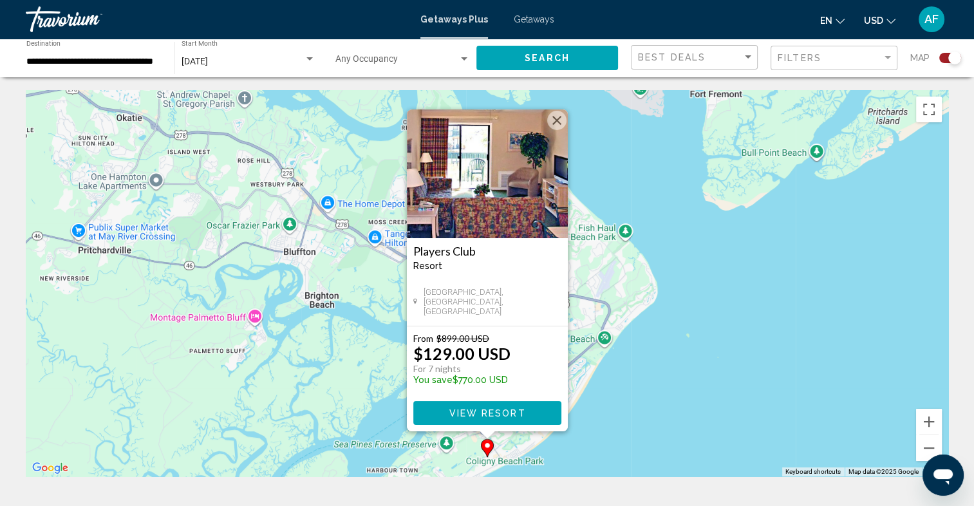
click at [498, 190] on img "Main content" at bounding box center [487, 173] width 161 height 129
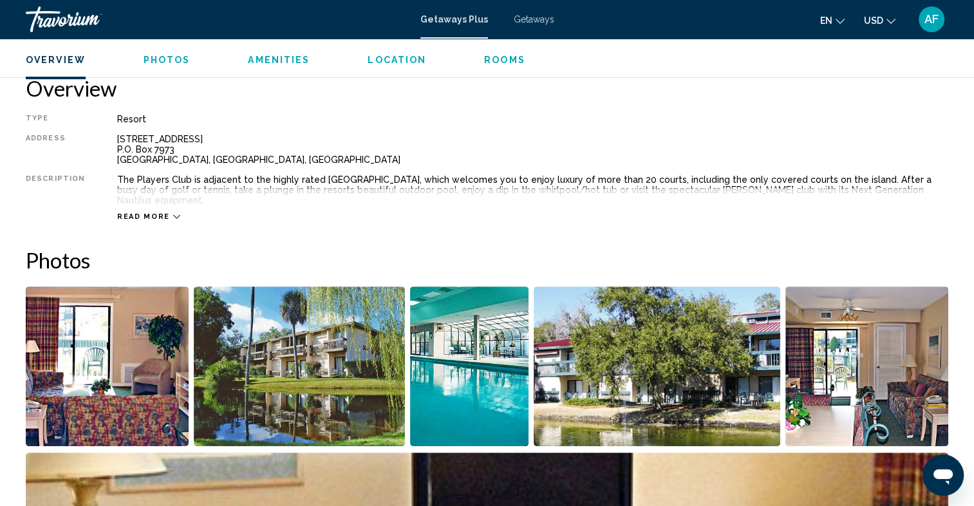
scroll to position [515, 0]
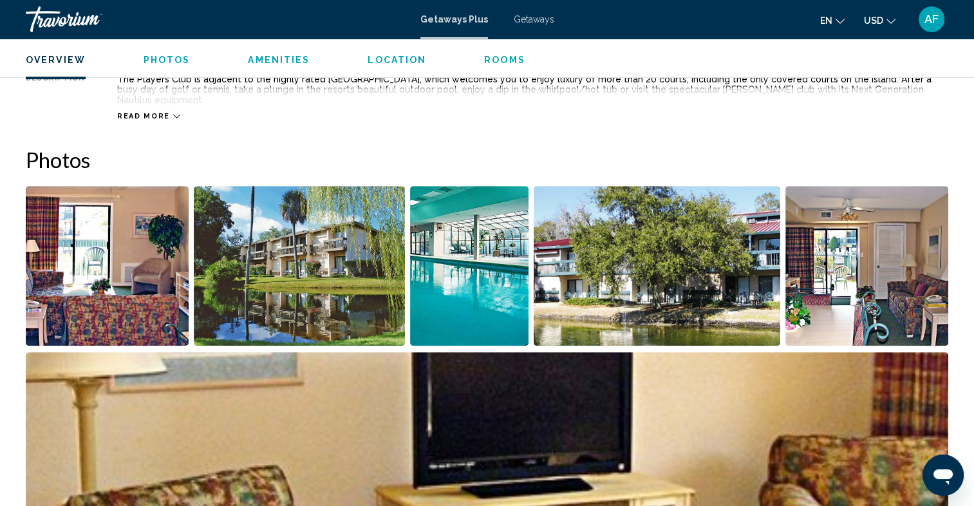
click at [472, 257] on img "Open full-screen image slider" at bounding box center [469, 266] width 118 height 160
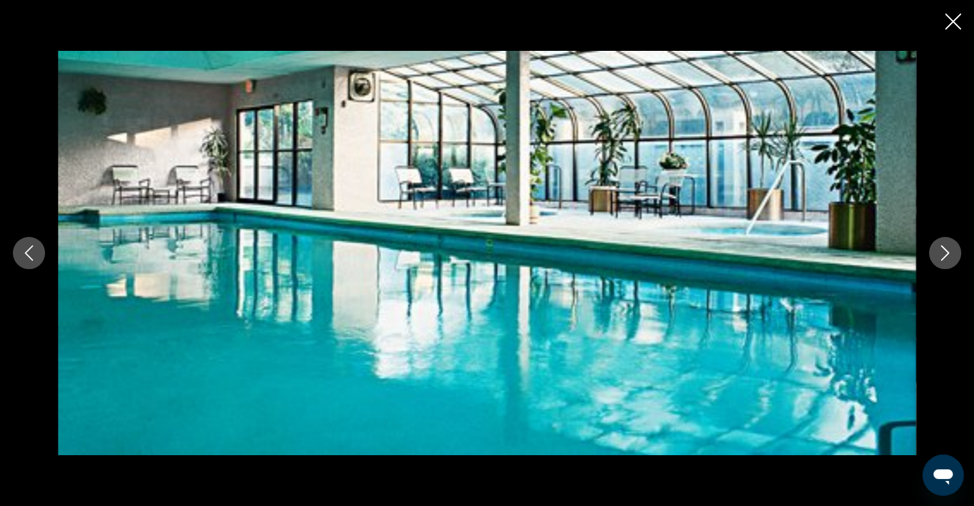
click at [946, 255] on icon "Next image" at bounding box center [945, 252] width 8 height 15
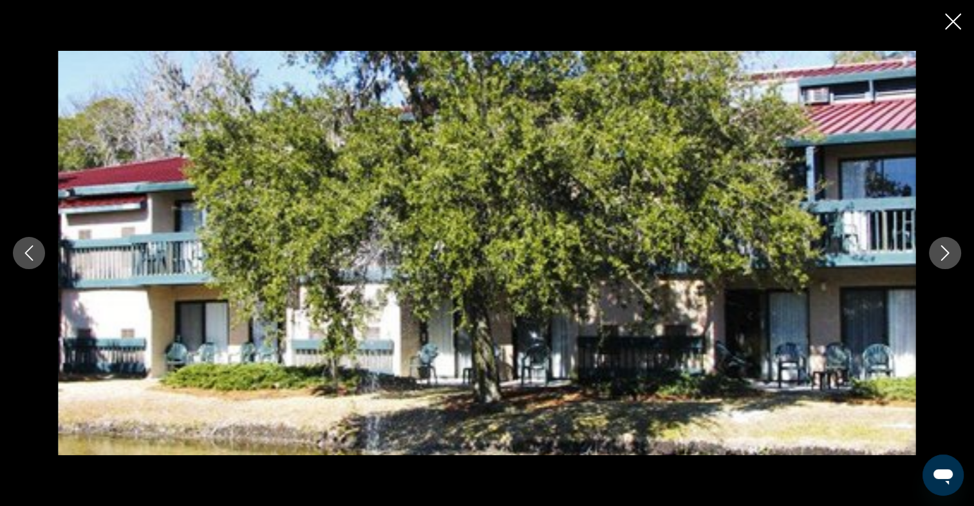
click at [946, 255] on icon "Next image" at bounding box center [945, 252] width 8 height 15
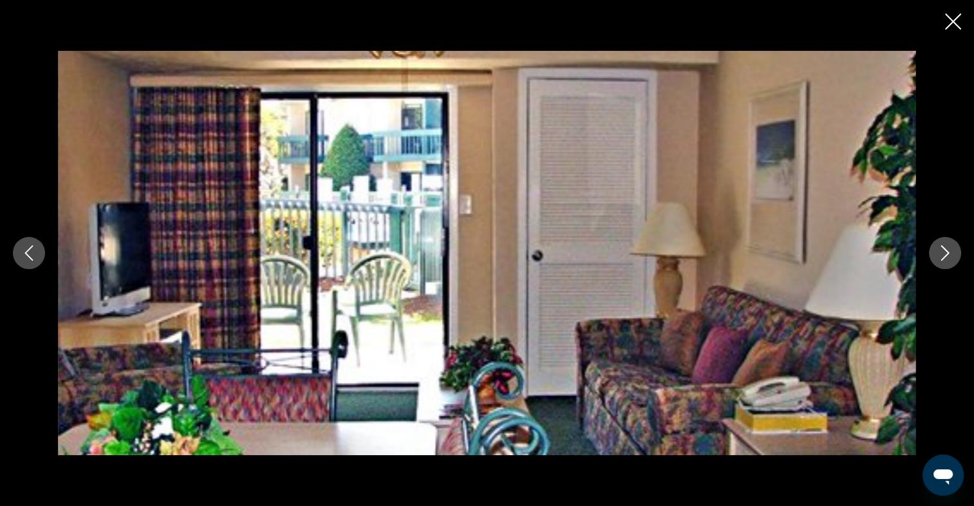
click at [946, 255] on icon "Next image" at bounding box center [945, 252] width 8 height 15
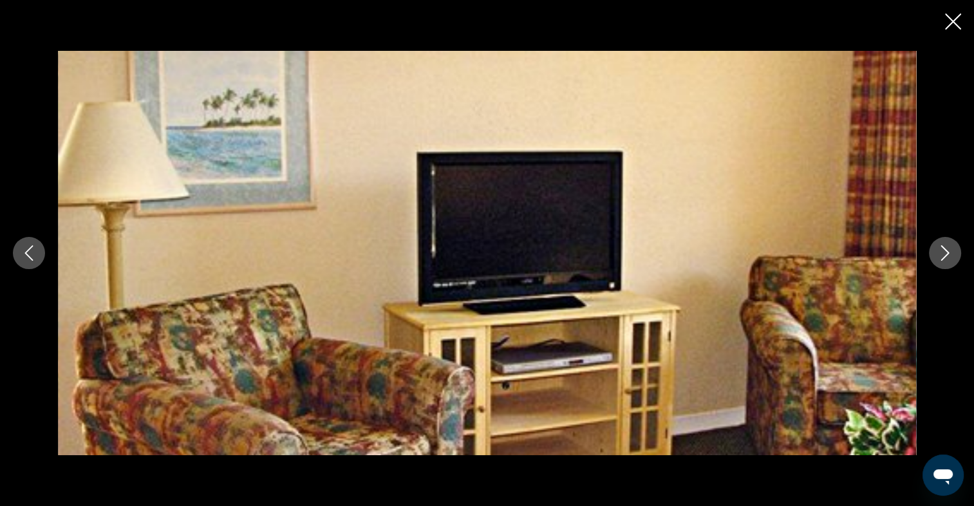
click at [946, 255] on icon "Next image" at bounding box center [945, 252] width 8 height 15
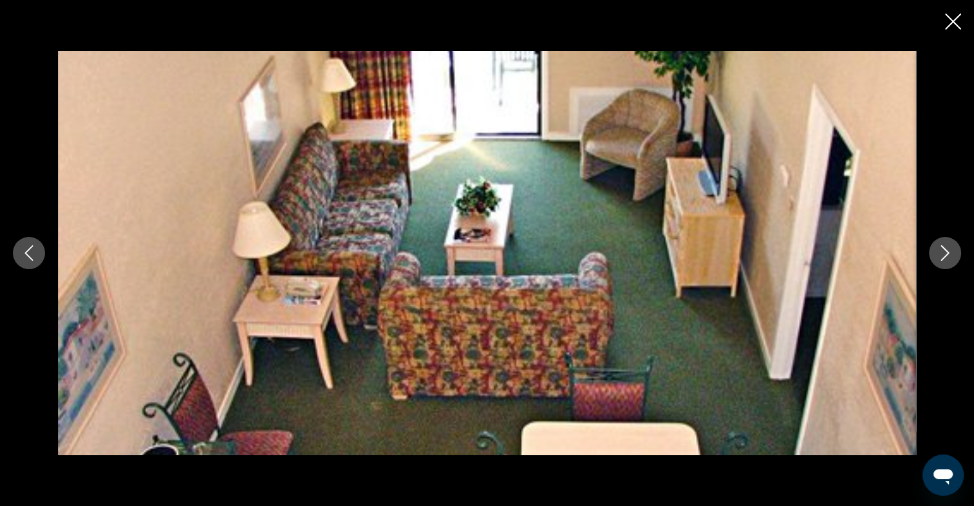
click at [946, 255] on icon "Next image" at bounding box center [945, 252] width 8 height 15
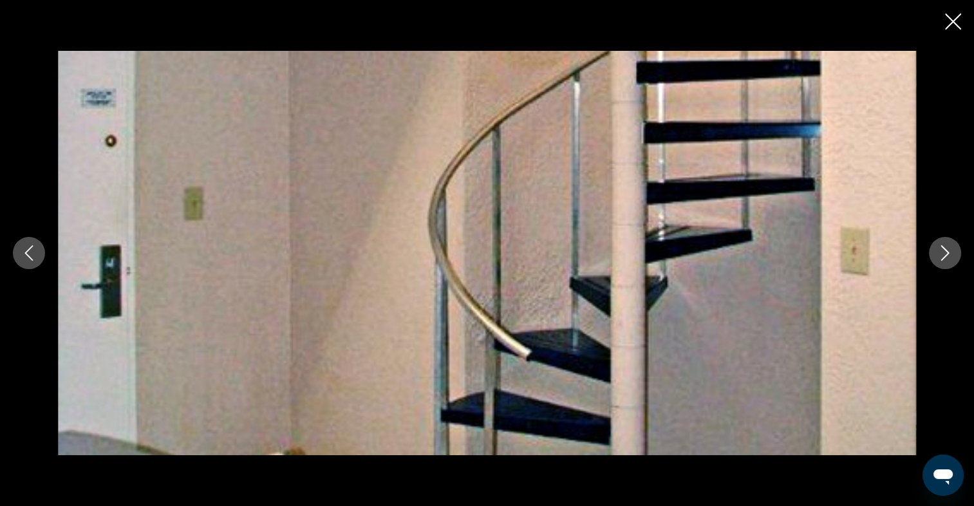
click at [946, 255] on icon "Next image" at bounding box center [945, 252] width 8 height 15
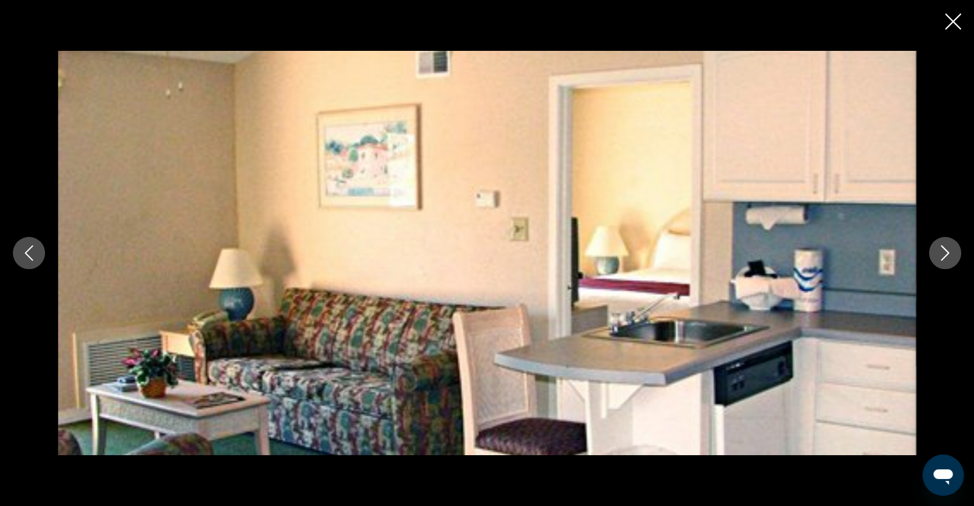
click at [946, 255] on icon "Next image" at bounding box center [945, 252] width 8 height 15
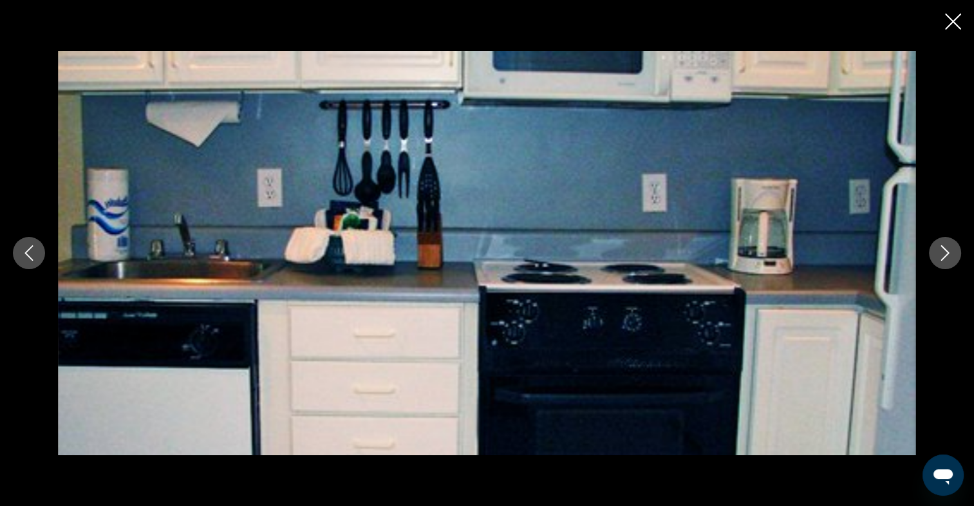
click at [946, 255] on icon "Next image" at bounding box center [945, 252] width 8 height 15
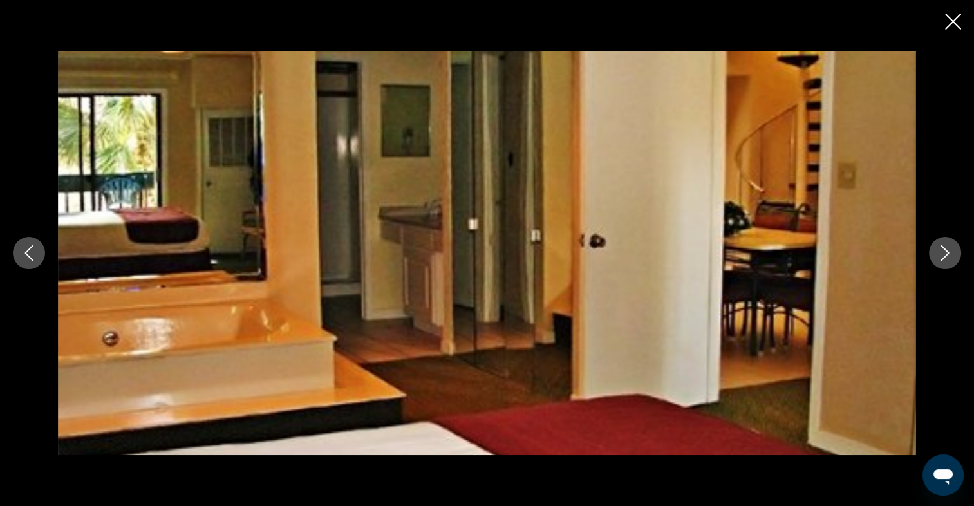
click at [947, 254] on icon "Next image" at bounding box center [944, 252] width 15 height 15
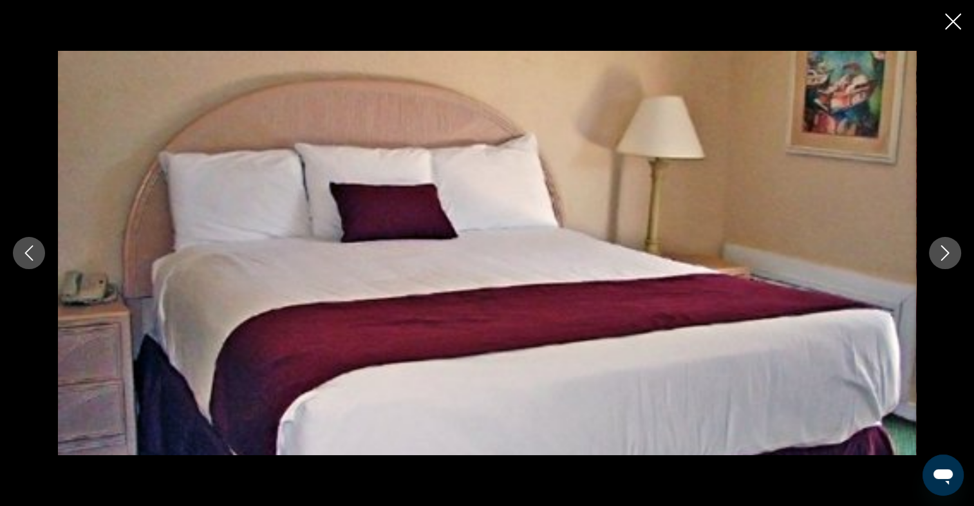
click at [942, 250] on icon "Next image" at bounding box center [944, 252] width 15 height 15
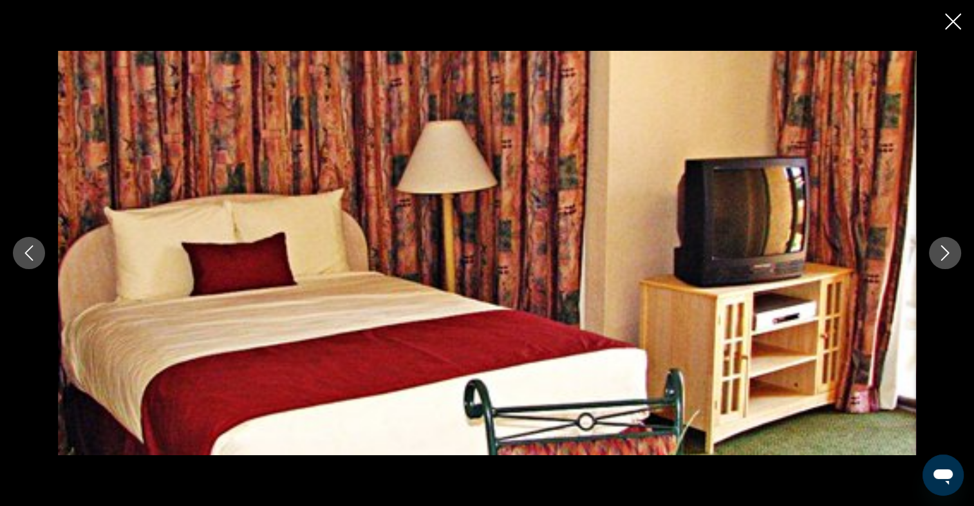
click at [942, 250] on icon "Next image" at bounding box center [944, 252] width 15 height 15
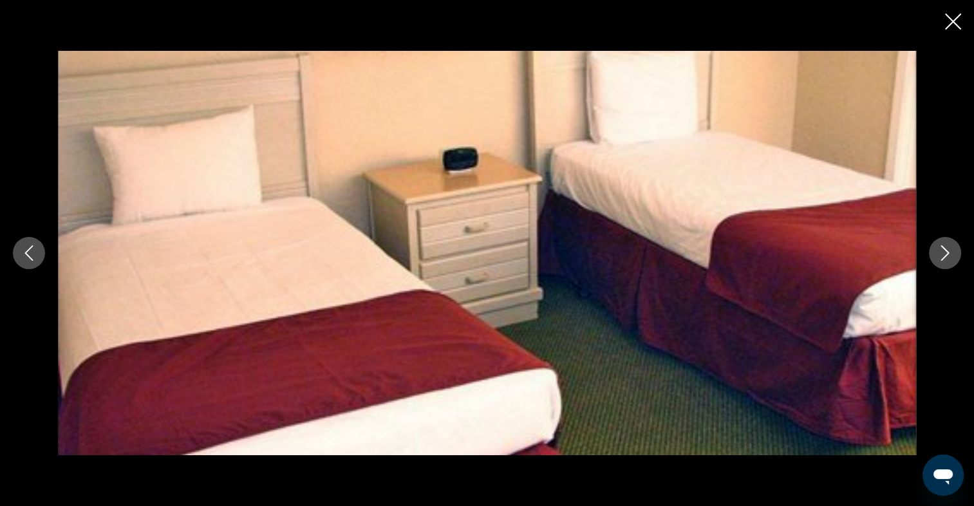
click at [942, 250] on icon "Next image" at bounding box center [944, 252] width 15 height 15
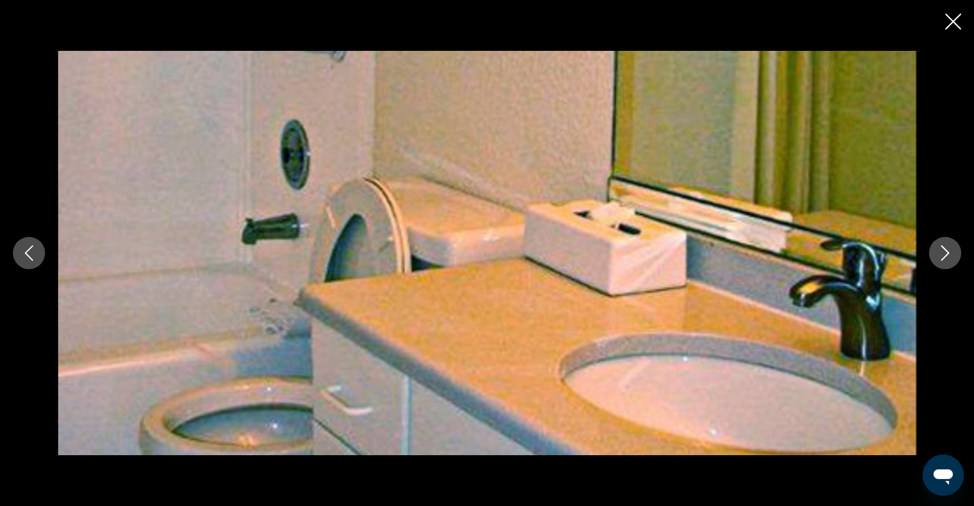
click at [942, 250] on icon "Next image" at bounding box center [944, 252] width 15 height 15
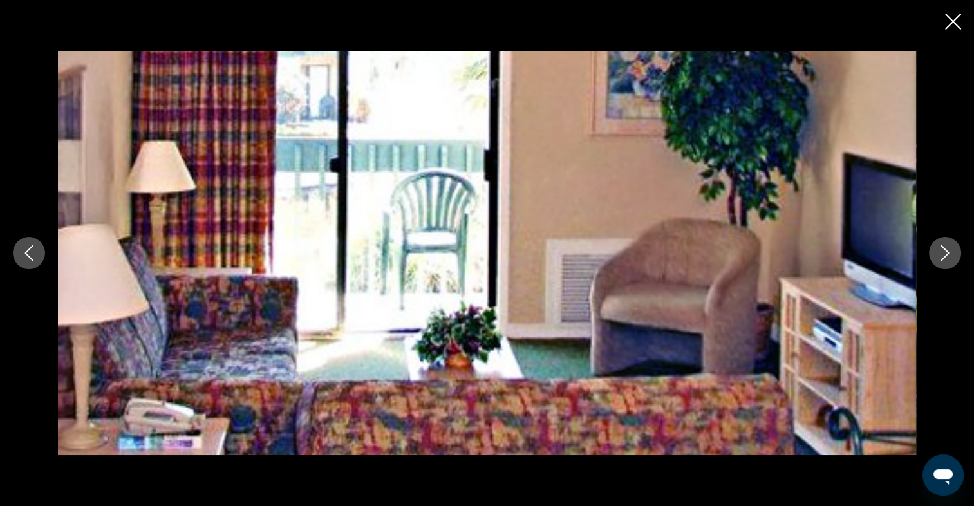
click at [950, 15] on icon "Close slideshow" at bounding box center [953, 22] width 16 height 16
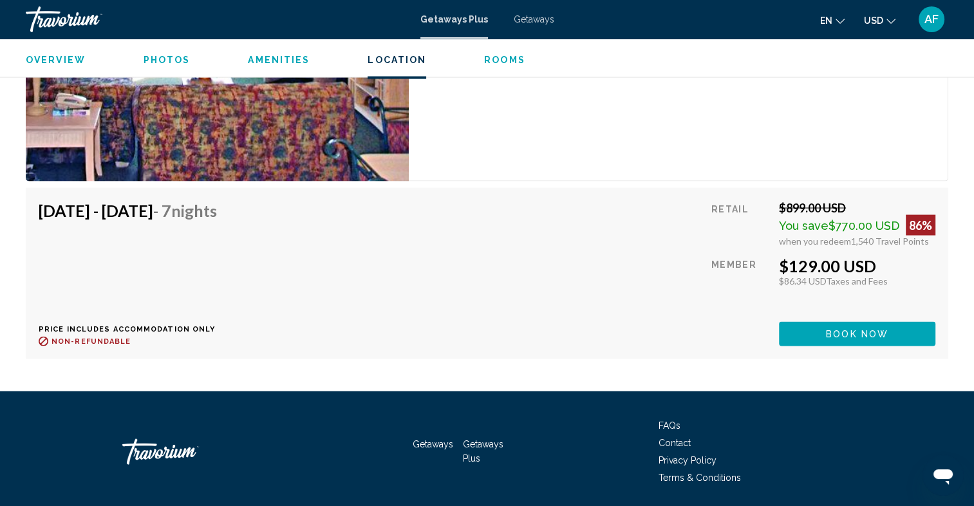
scroll to position [2510, 0]
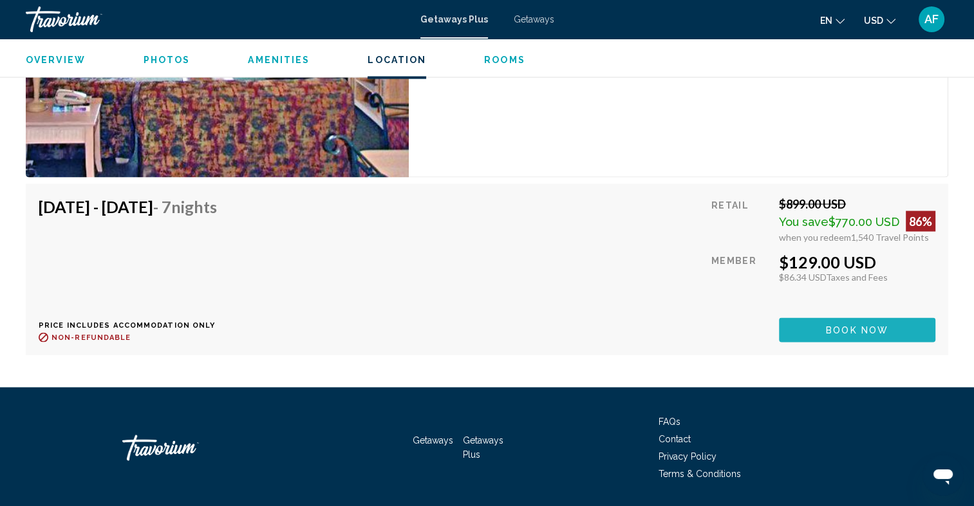
click at [883, 326] on span "Book now" at bounding box center [857, 331] width 62 height 10
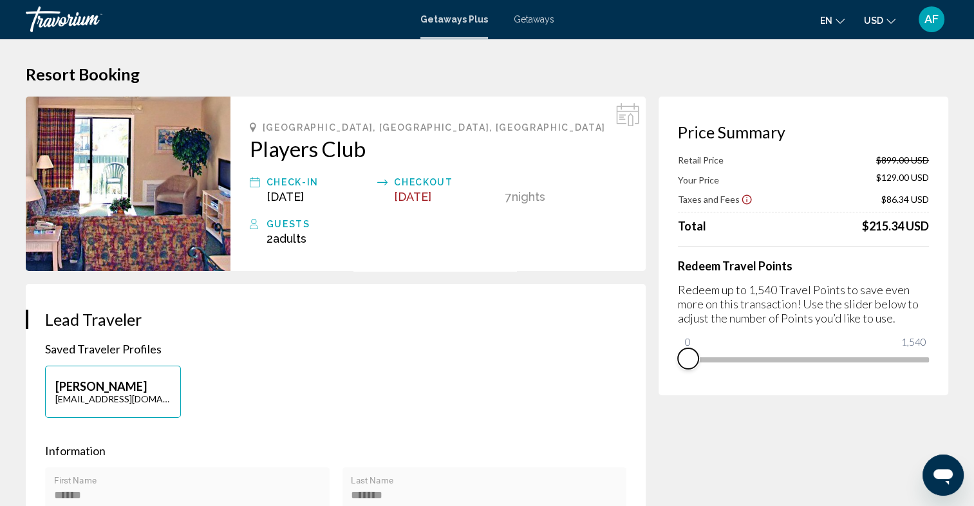
drag, startPoint x: 922, startPoint y: 374, endPoint x: 676, endPoint y: 382, distance: 245.3
click at [676, 382] on div "Price Summary Retail Price $899.00 USD Your Price $129.00 USD Taxes and Fees $8…" at bounding box center [803, 246] width 290 height 299
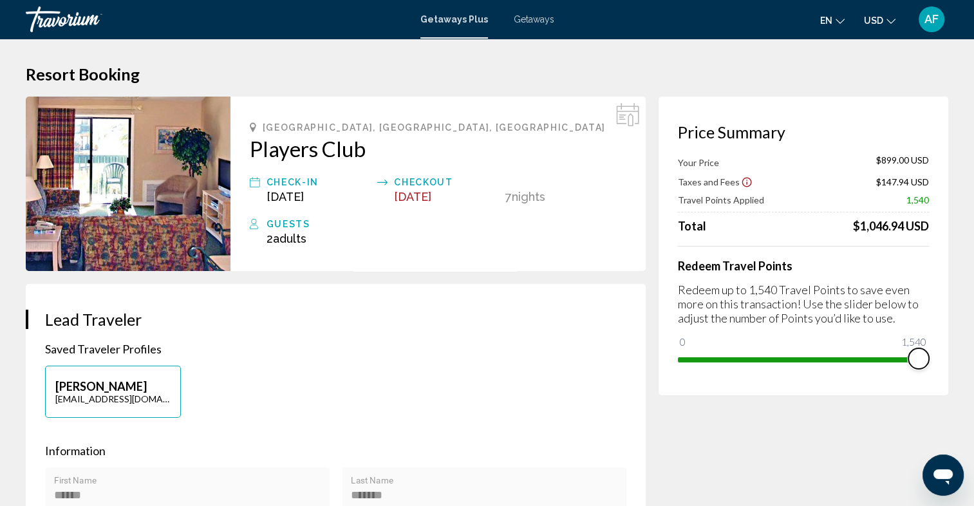
drag, startPoint x: 689, startPoint y: 336, endPoint x: 947, endPoint y: 339, distance: 257.4
click at [947, 339] on div "Price Summary Your Price $899.00 USD Taxes and Fees $147.94 USD Travel Points A…" at bounding box center [803, 246] width 290 height 299
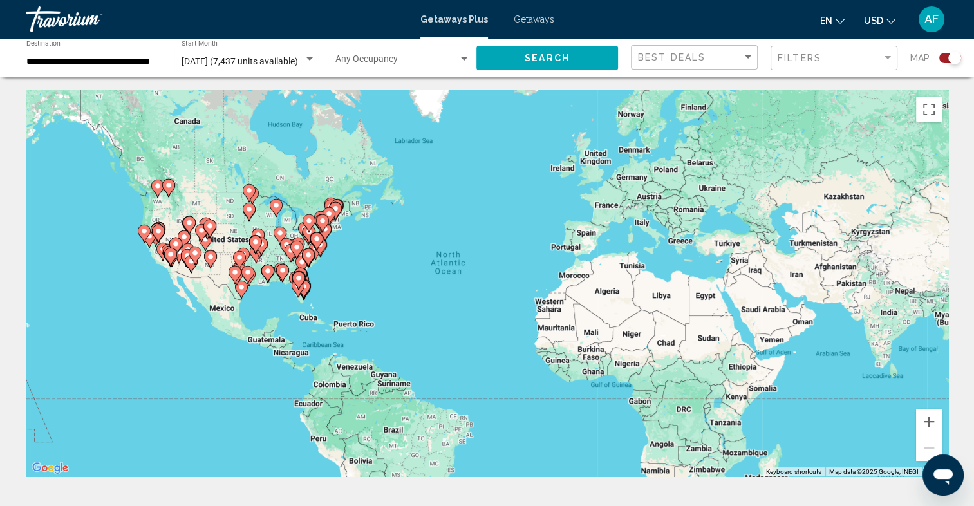
click at [315, 269] on div "To activate drag with keyboard, press Alt + Enter. Once in keyboard drag state,…" at bounding box center [487, 283] width 922 height 386
click at [311, 261] on gmp-advanced-marker "Main content" at bounding box center [308, 257] width 13 height 19
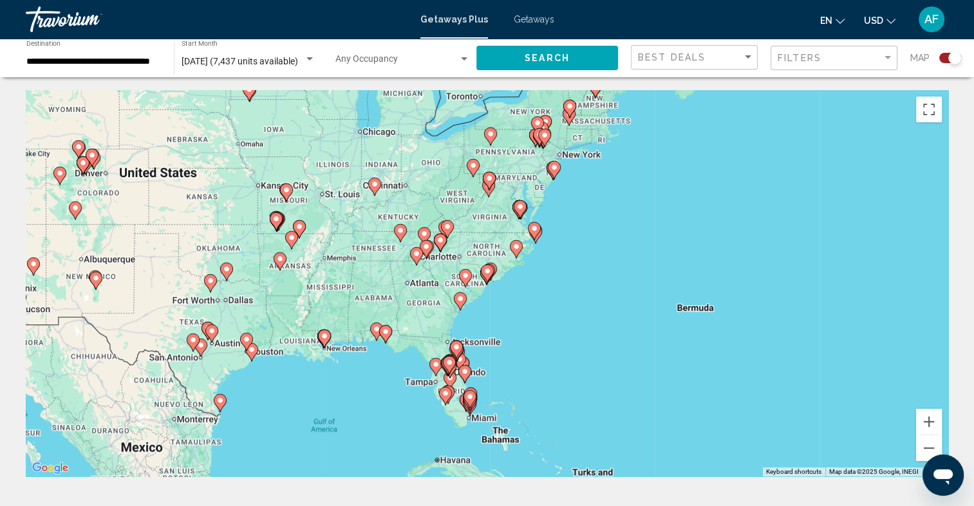
click at [458, 347] on image "Main content" at bounding box center [456, 347] width 8 height 8
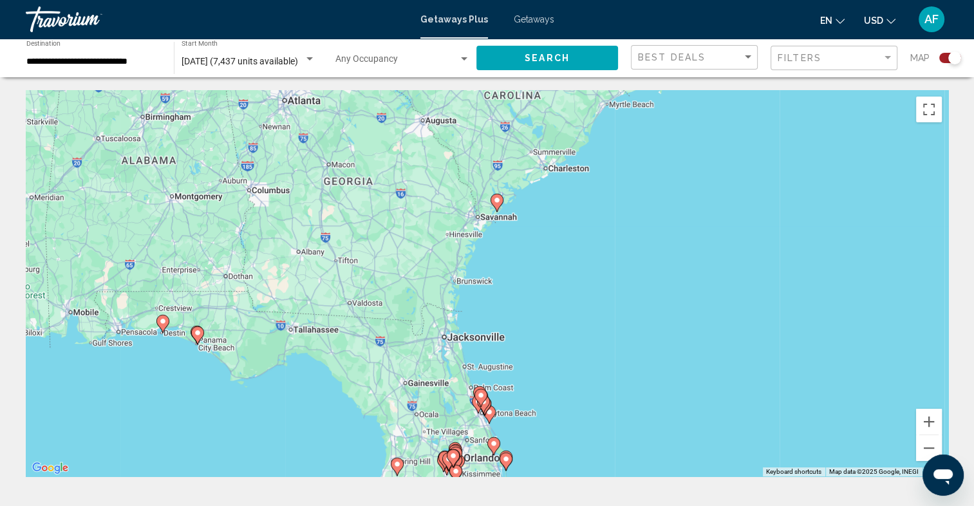
drag, startPoint x: 604, startPoint y: 215, endPoint x: 595, endPoint y: 286, distance: 71.4
click at [595, 286] on div "To activate drag with keyboard, press Alt + Enter. Once in keyboard drag state,…" at bounding box center [487, 283] width 922 height 386
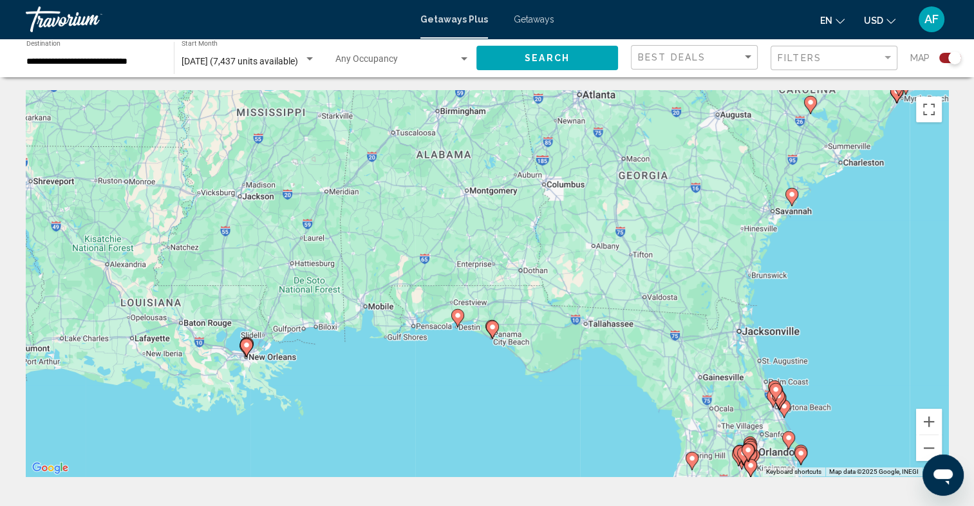
drag, startPoint x: 597, startPoint y: 201, endPoint x: 884, endPoint y: 202, distance: 286.4
click at [891, 200] on div "To activate drag with keyboard, press Alt + Enter. Once in keyboard drag state,…" at bounding box center [487, 283] width 922 height 386
click at [492, 332] on icon "Main content" at bounding box center [492, 329] width 12 height 17
type input "**********"
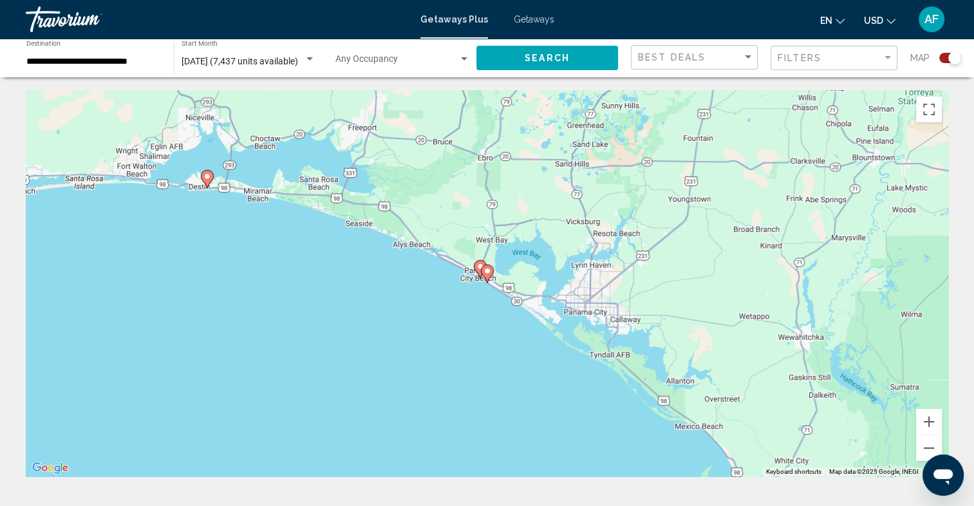
click at [488, 273] on image "Main content" at bounding box center [487, 271] width 8 height 8
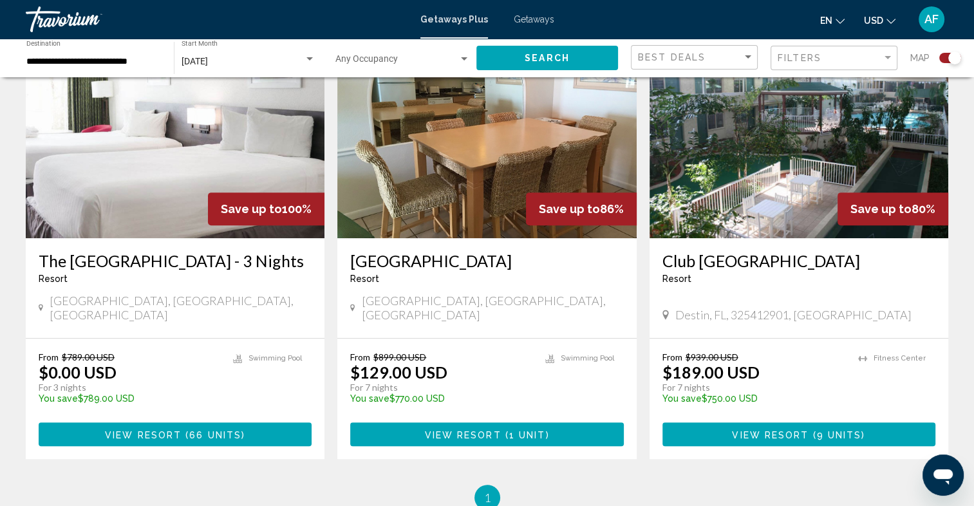
scroll to position [373, 0]
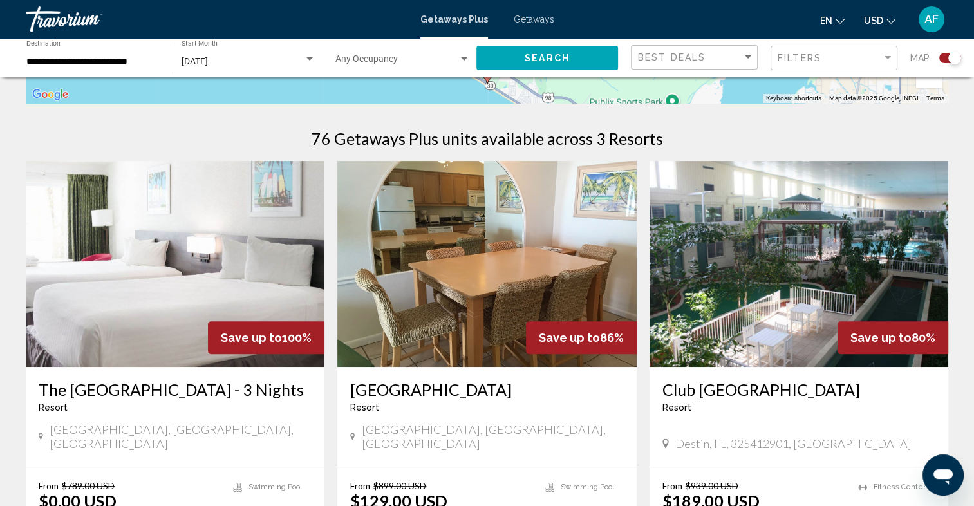
click at [821, 236] on img "Main content" at bounding box center [798, 264] width 299 height 206
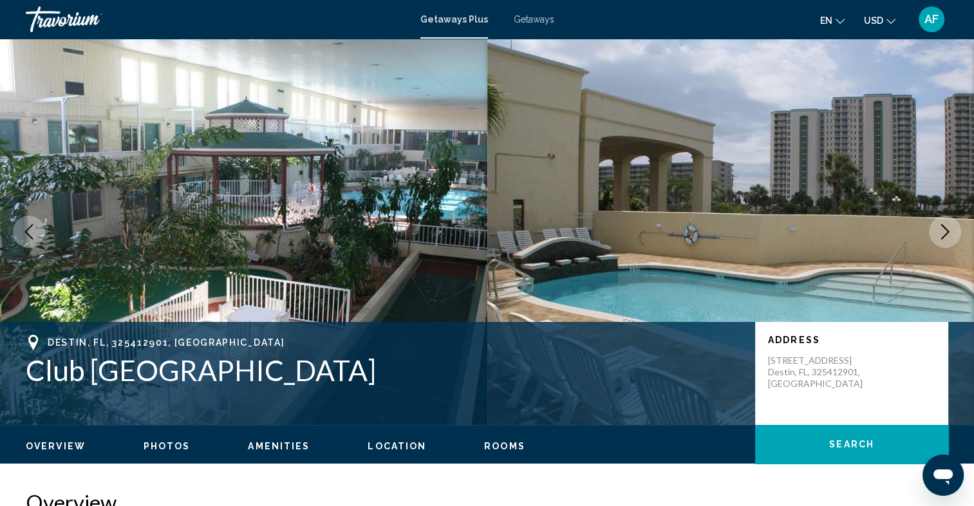
click at [942, 234] on icon "Next image" at bounding box center [944, 231] width 15 height 15
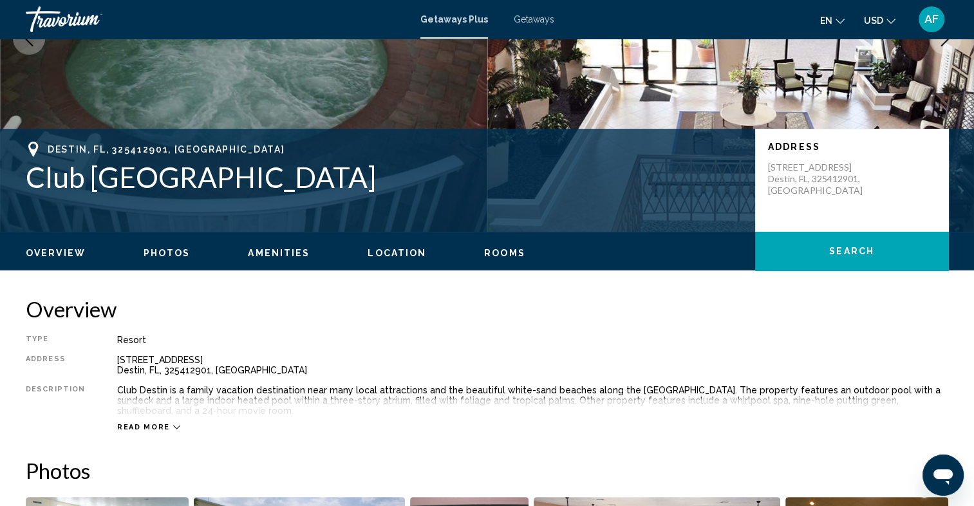
scroll to position [64, 0]
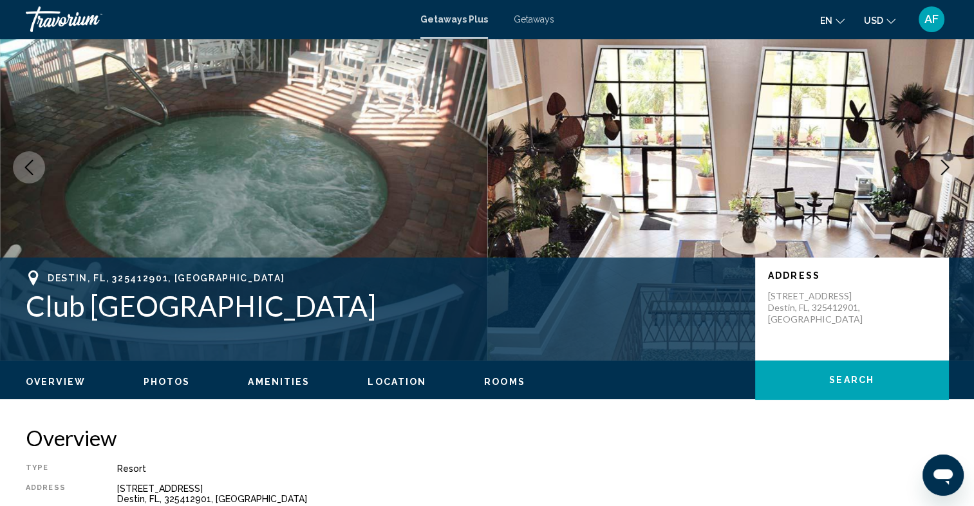
click at [943, 169] on icon "Next image" at bounding box center [944, 167] width 15 height 15
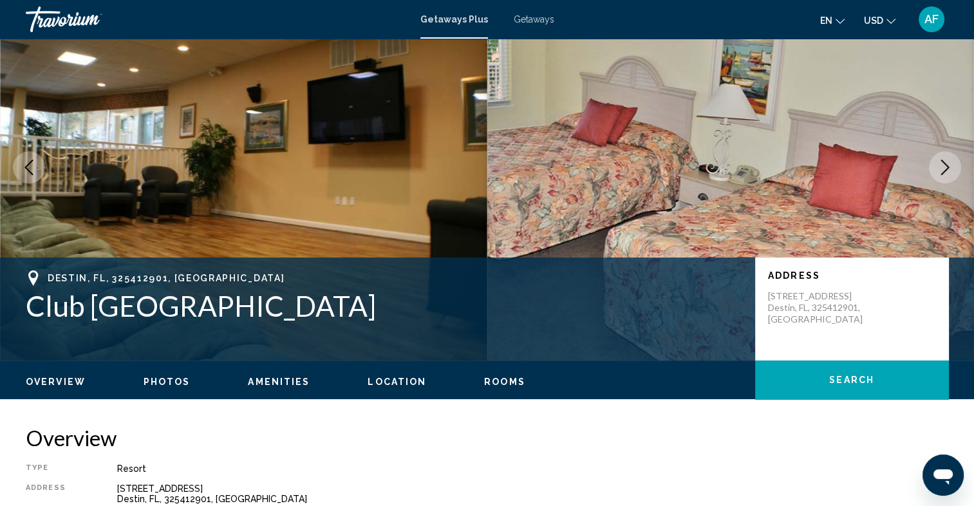
click at [945, 167] on icon "Next image" at bounding box center [944, 167] width 15 height 15
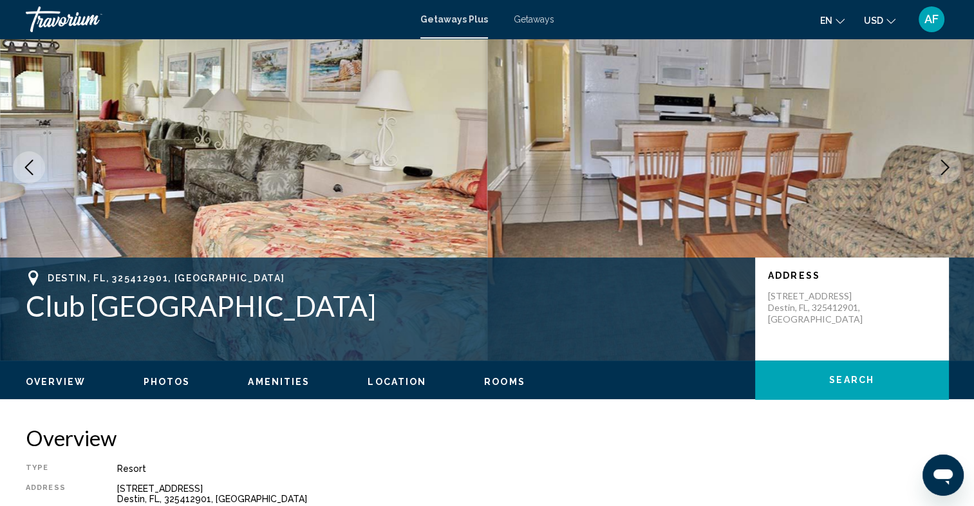
scroll to position [0, 0]
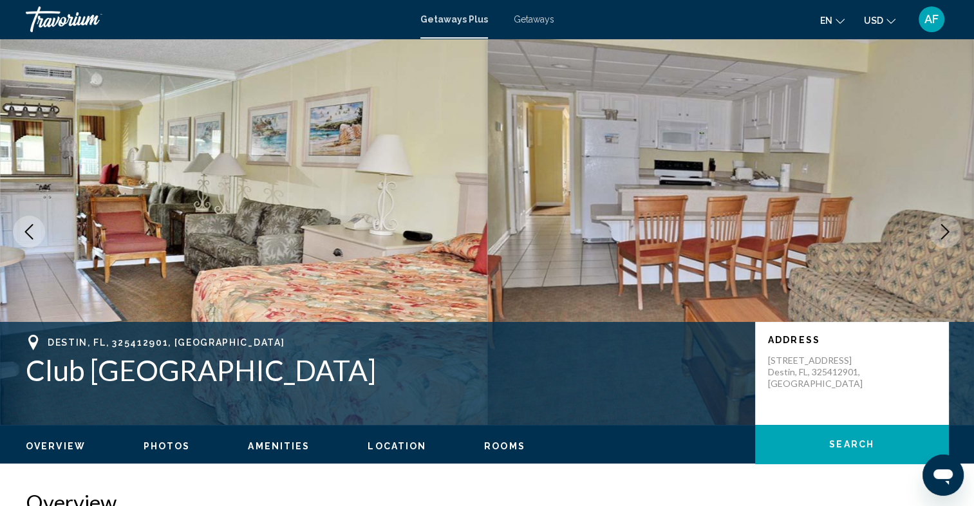
click at [948, 232] on icon "Next image" at bounding box center [945, 231] width 8 height 15
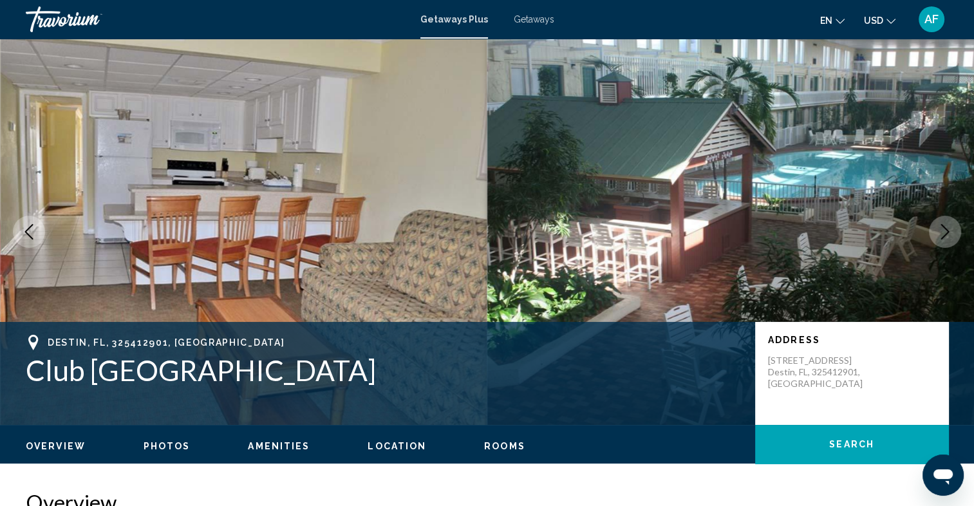
click at [945, 234] on icon "Next image" at bounding box center [945, 231] width 8 height 15
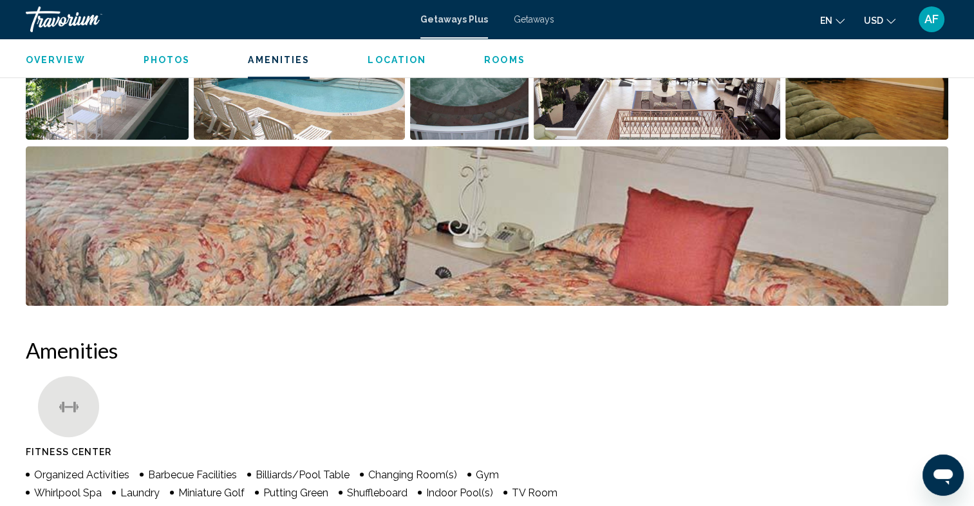
scroll to position [413, 0]
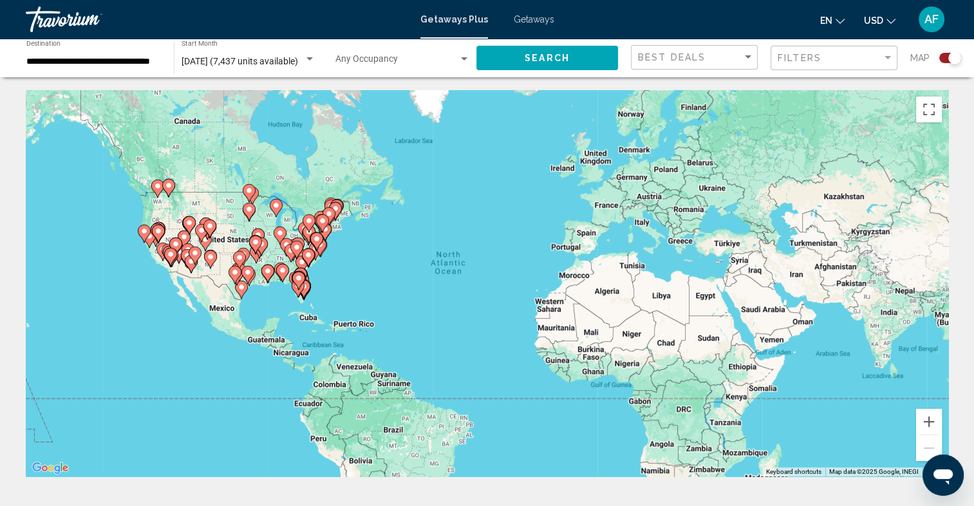
click at [270, 271] on image "Main content" at bounding box center [268, 271] width 8 height 8
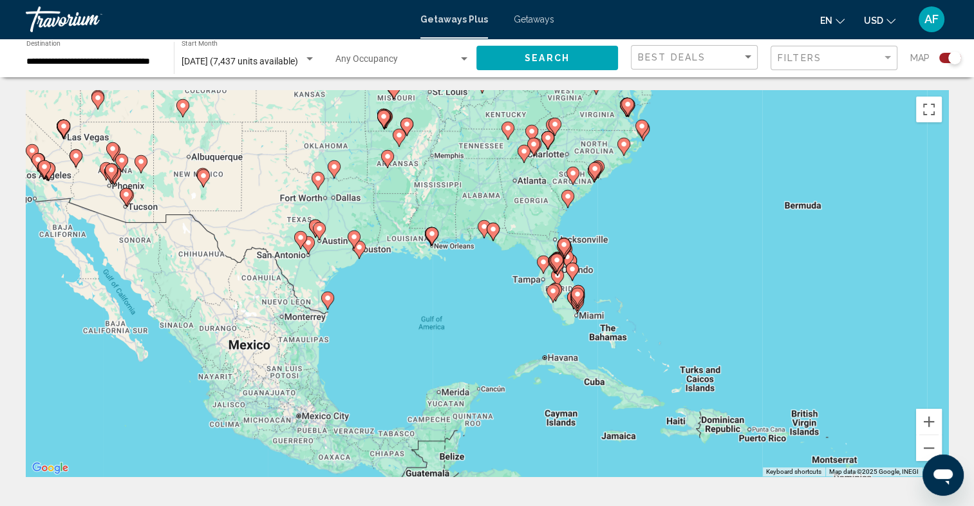
drag, startPoint x: 656, startPoint y: 272, endPoint x: 595, endPoint y: 230, distance: 74.3
click at [595, 230] on div "To activate drag with keyboard, press Alt + Enter. Once in keyboard drag state,…" at bounding box center [487, 283] width 922 height 386
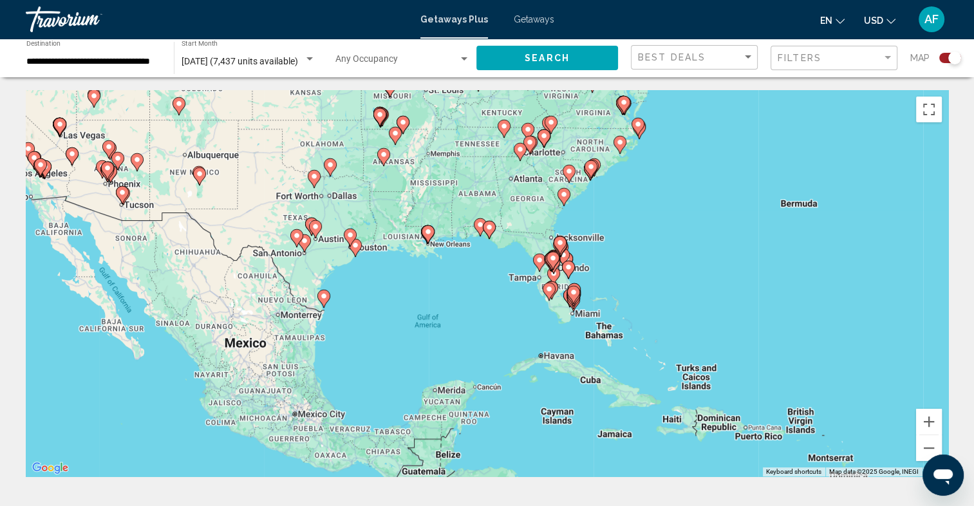
click at [505, 240] on div "To activate drag with keyboard, press Alt + Enter. Once in keyboard drag state,…" at bounding box center [487, 283] width 922 height 386
click at [479, 233] on icon "Main content" at bounding box center [480, 227] width 13 height 18
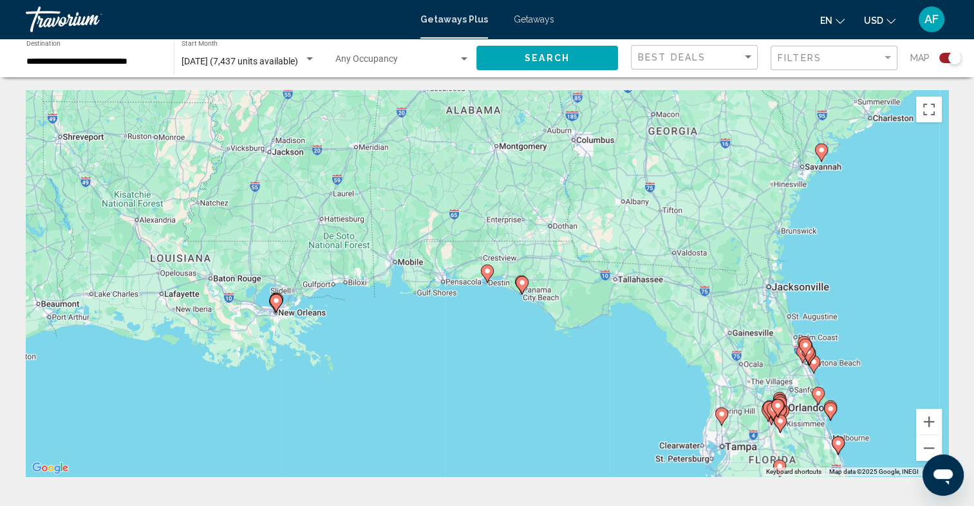
click at [486, 266] on icon "Main content" at bounding box center [487, 273] width 12 height 17
type input "**********"
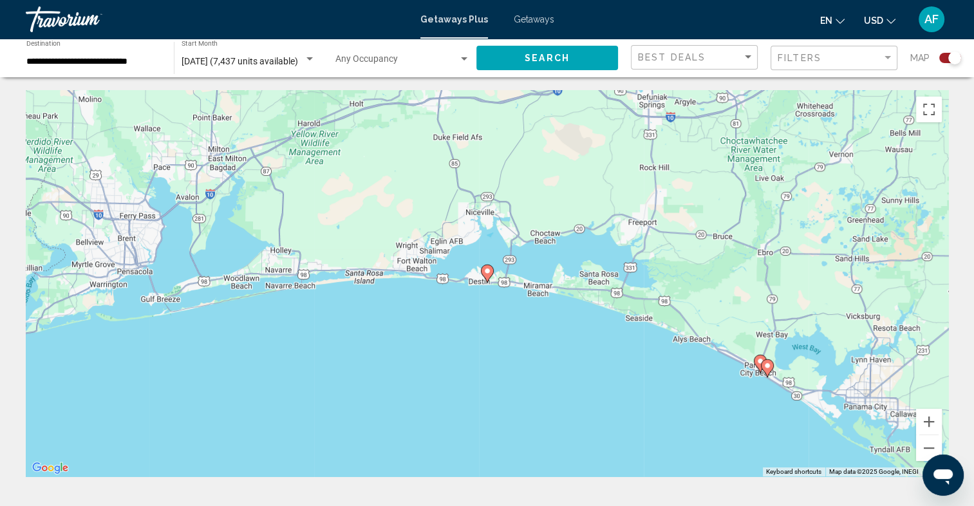
click at [488, 268] on image "Main content" at bounding box center [487, 271] width 8 height 8
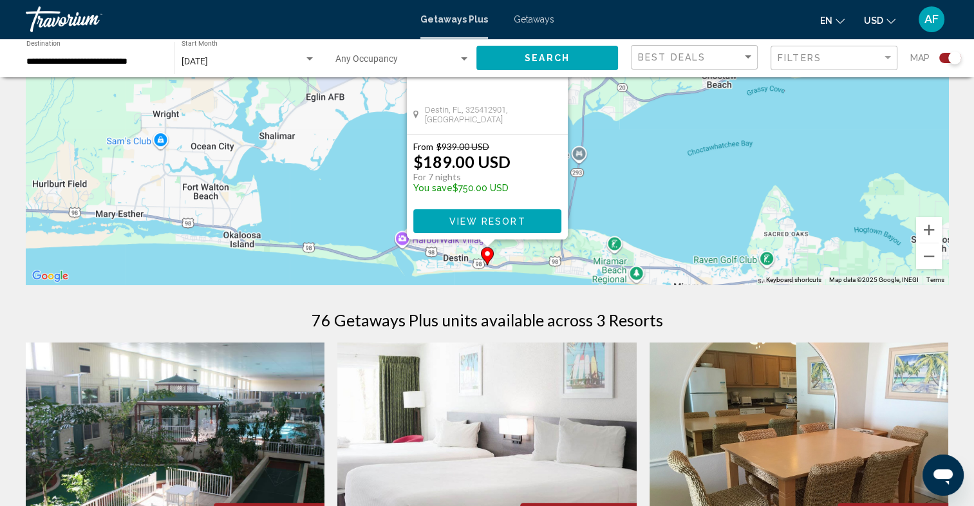
scroll to position [193, 0]
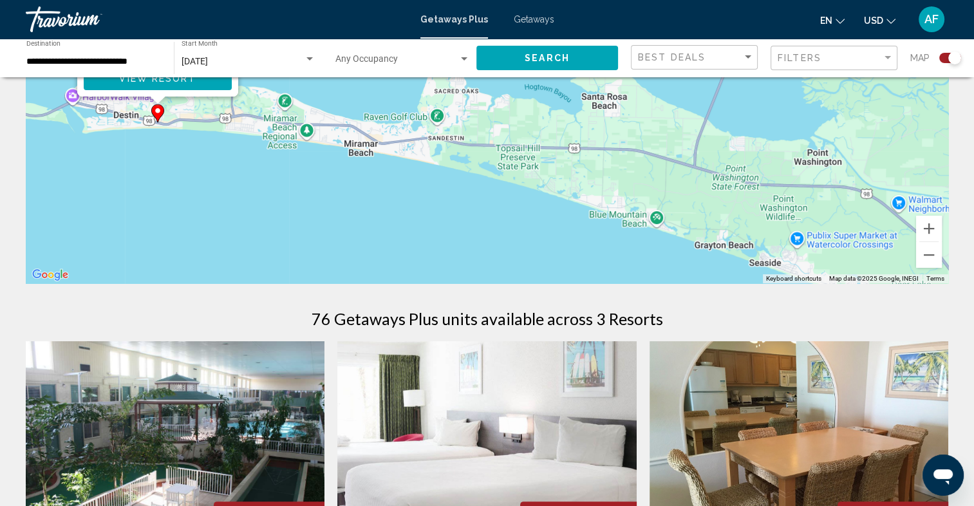
drag, startPoint x: 875, startPoint y: 227, endPoint x: 546, endPoint y: 85, distance: 358.6
click at [546, 85] on div "To activate drag with keyboard, press Alt + Enter. Once in keyboard drag state,…" at bounding box center [487, 90] width 922 height 386
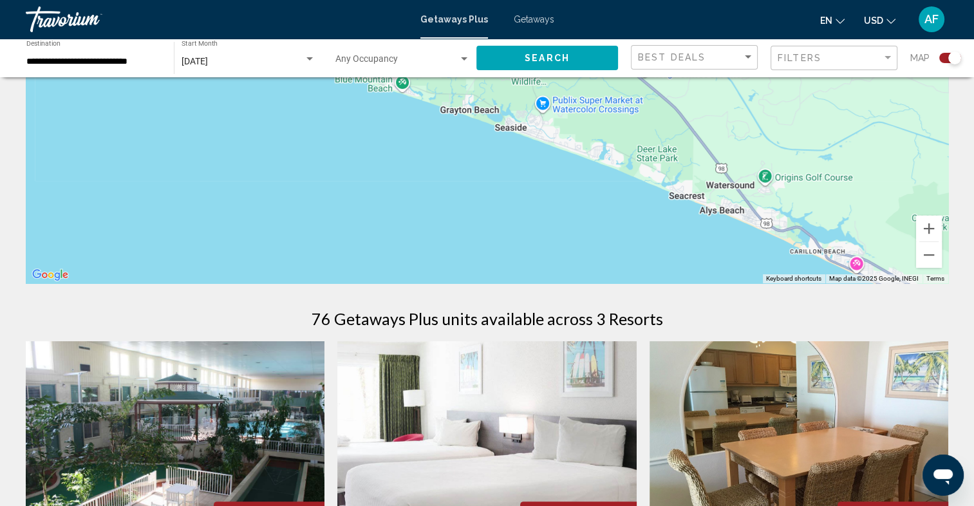
drag, startPoint x: 754, startPoint y: 207, endPoint x: 544, endPoint y: 106, distance: 233.2
click at [544, 106] on div "To activate drag with keyboard, press Alt + Enter. Once in keyboard drag state,…" at bounding box center [487, 90] width 922 height 386
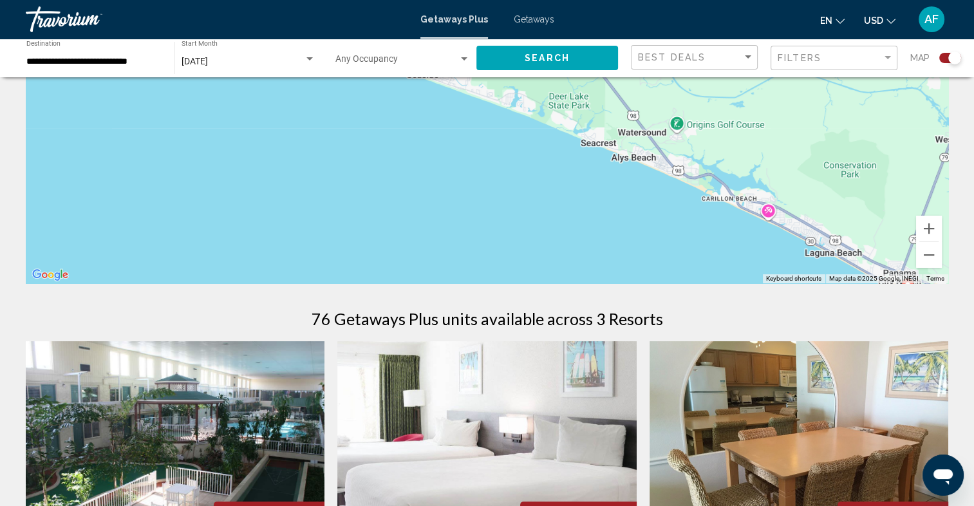
drag, startPoint x: 775, startPoint y: 215, endPoint x: 680, endPoint y: 163, distance: 108.0
click at [683, 160] on div "To activate drag with keyboard, press Alt + Enter. Once in keyboard drag state,…" at bounding box center [487, 90] width 922 height 386
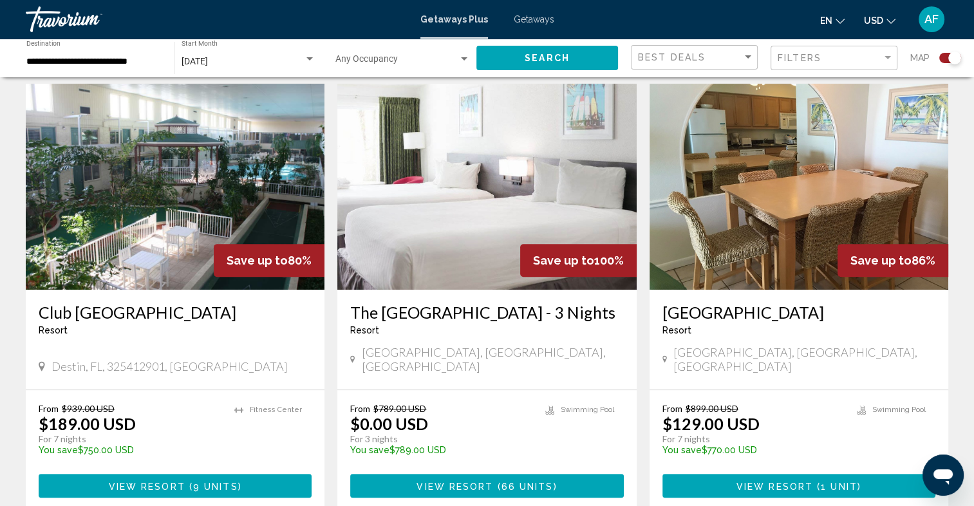
scroll to position [257, 0]
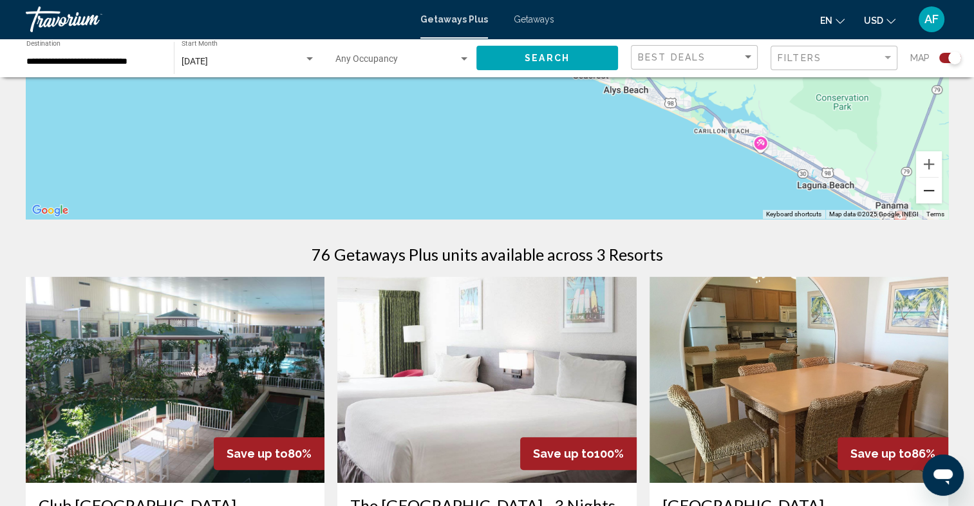
click at [930, 192] on button "Zoom out" at bounding box center [929, 191] width 26 height 26
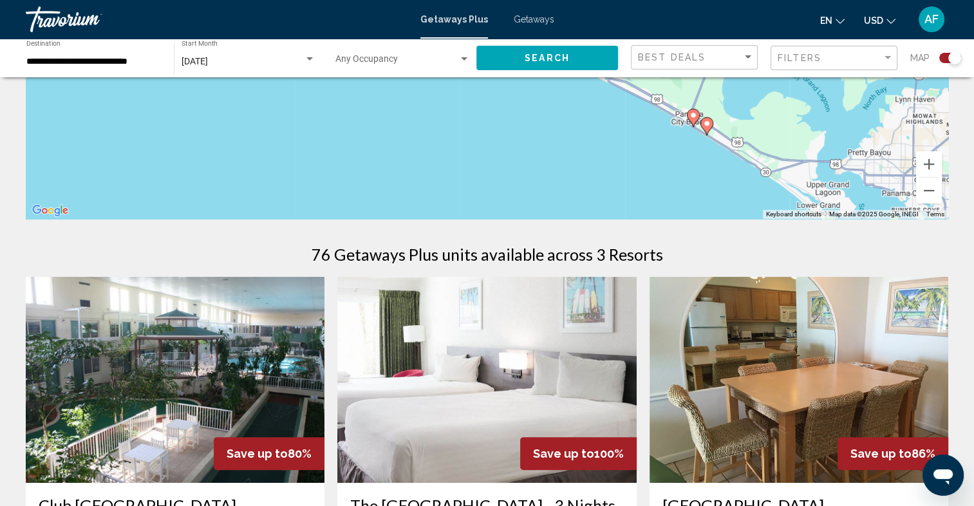
click at [693, 117] on image "Main content" at bounding box center [693, 115] width 8 height 8
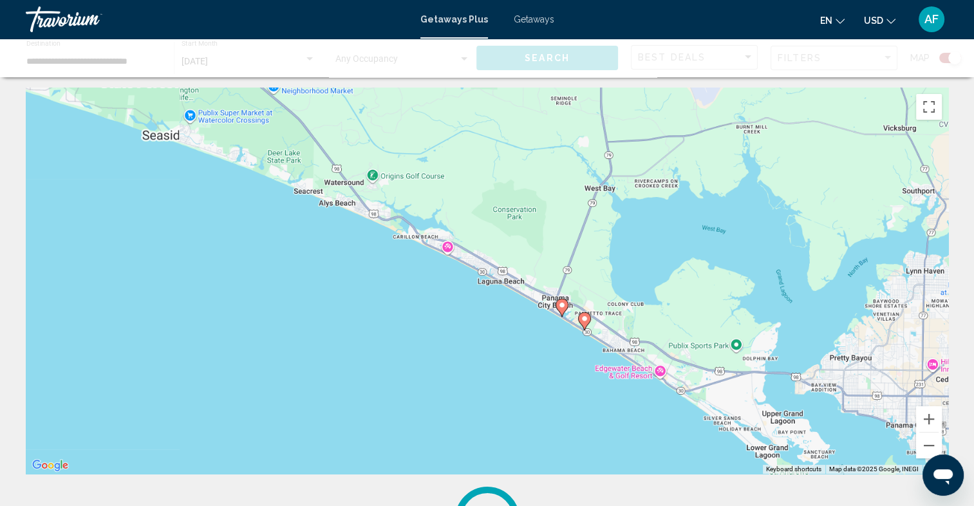
scroll to position [0, 0]
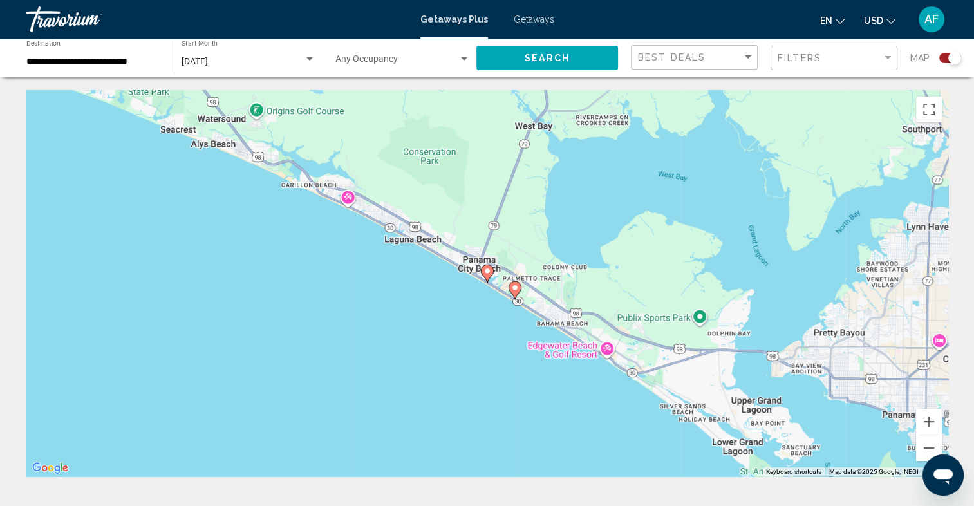
click at [484, 273] on image "Main content" at bounding box center [487, 271] width 8 height 8
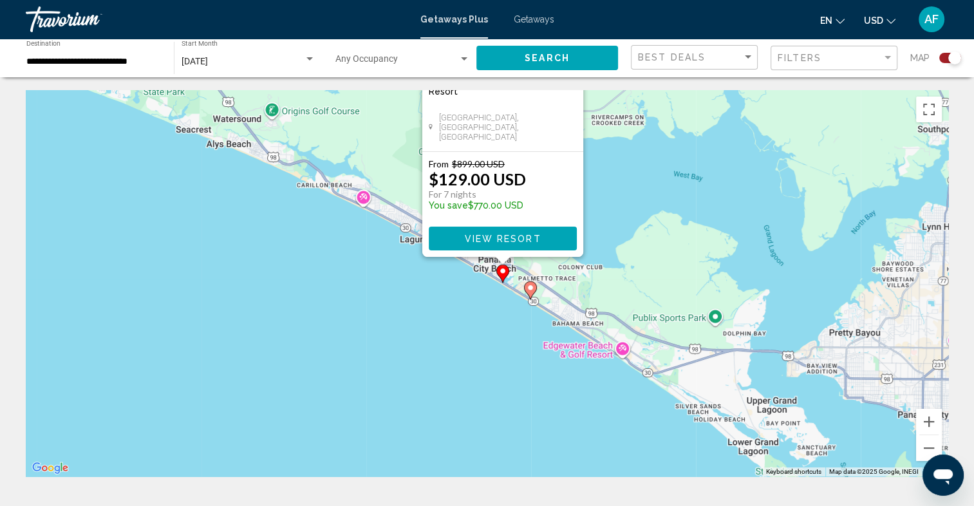
drag, startPoint x: 676, startPoint y: 309, endPoint x: 715, endPoint y: 189, distance: 125.8
click at [715, 189] on div "To activate drag with keyboard, press Alt + Enter. Once in keyboard drag state,…" at bounding box center [487, 283] width 922 height 386
click at [530, 290] on image "Main content" at bounding box center [531, 289] width 8 height 8
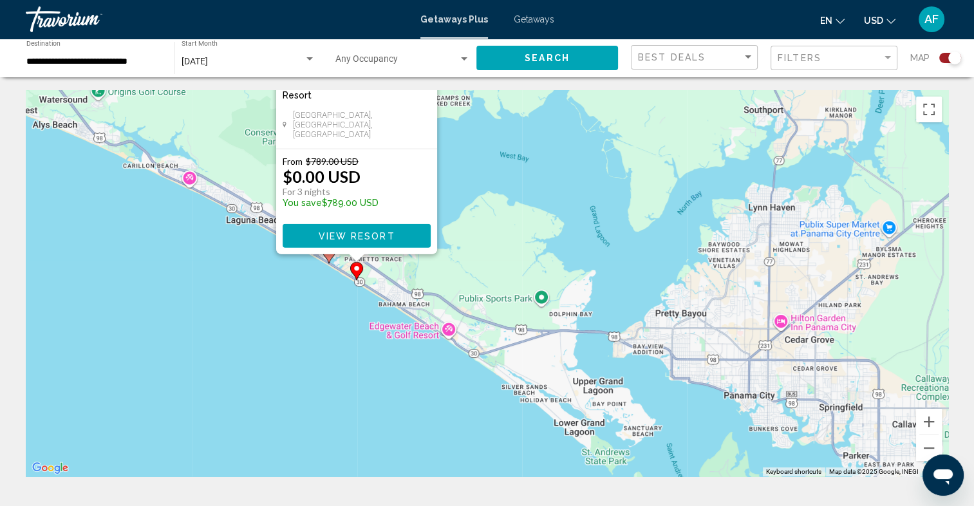
drag, startPoint x: 659, startPoint y: 346, endPoint x: 525, endPoint y: 173, distance: 218.8
click at [524, 161] on div "To activate drag with keyboard, press Alt + Enter. Once in keyboard drag state,…" at bounding box center [487, 283] width 922 height 386
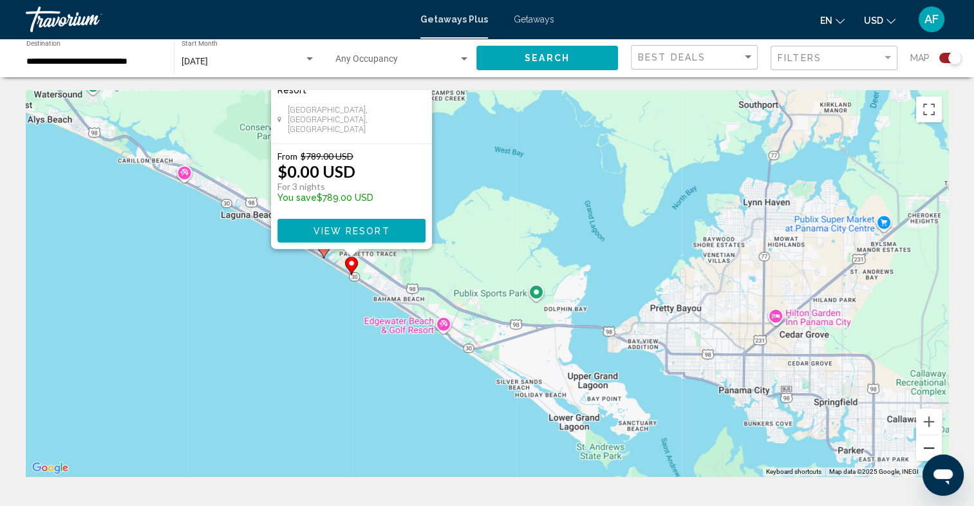
click at [929, 447] on button "Zoom out" at bounding box center [929, 448] width 26 height 26
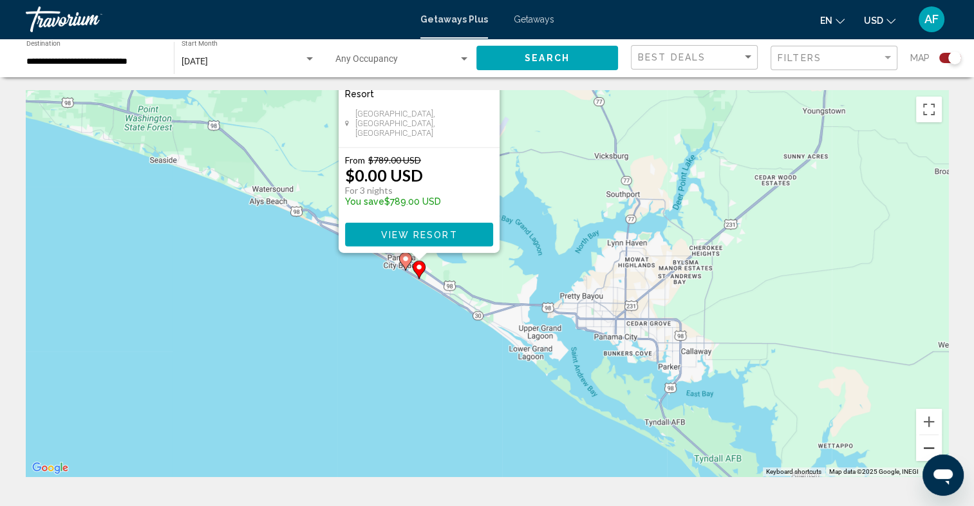
click at [929, 447] on button "Zoom out" at bounding box center [929, 448] width 26 height 26
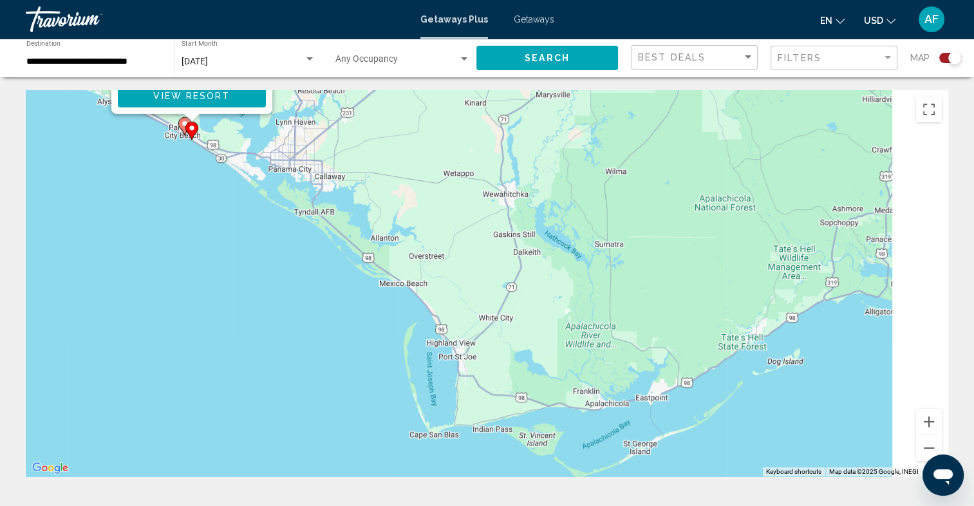
drag, startPoint x: 705, startPoint y: 364, endPoint x: 413, endPoint y: 201, distance: 333.9
click at [414, 202] on div "To activate drag with keyboard, press Alt + Enter. Once in keyboard drag state,…" at bounding box center [487, 283] width 922 height 386
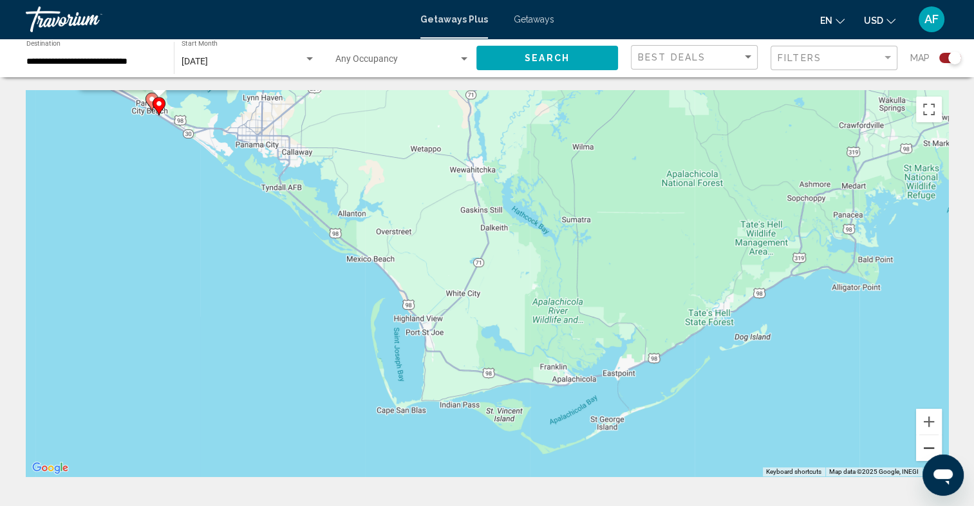
click at [925, 442] on button "Zoom out" at bounding box center [929, 448] width 26 height 26
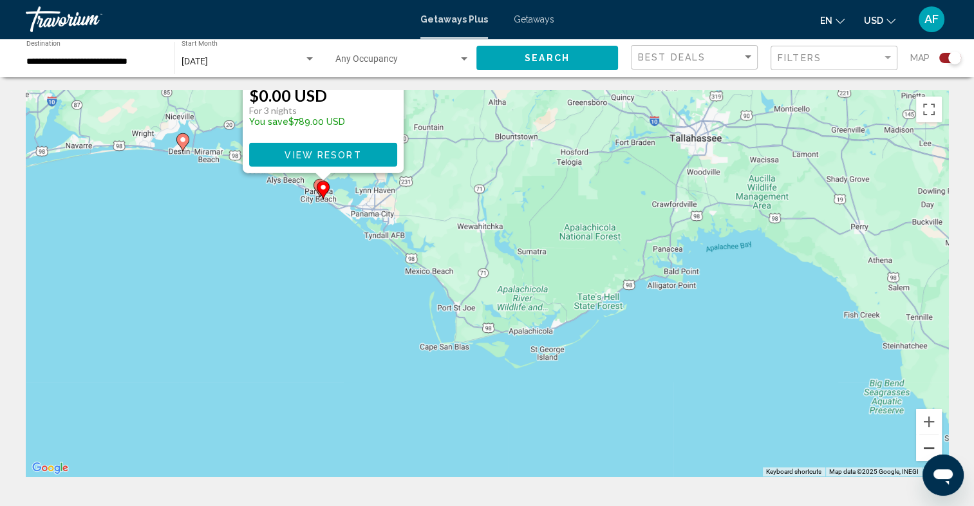
click at [924, 450] on button "Zoom out" at bounding box center [929, 448] width 26 height 26
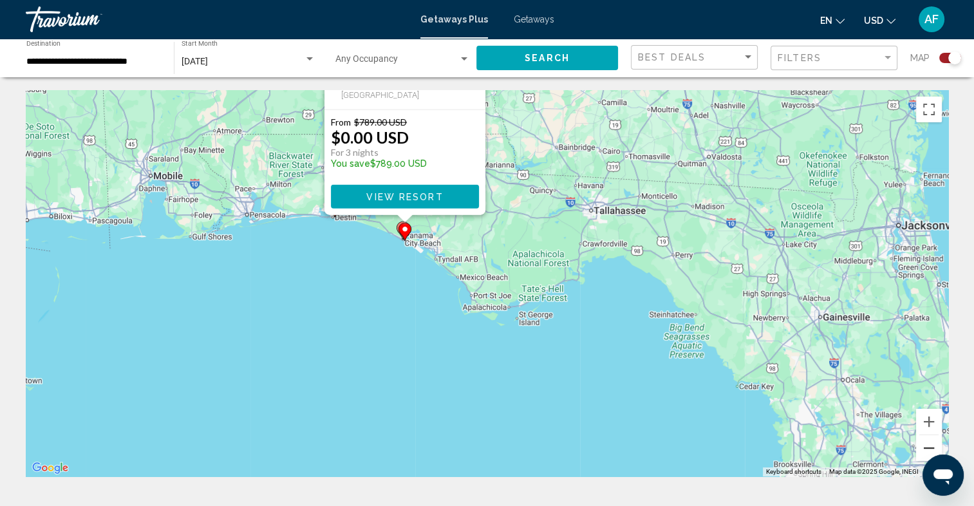
click at [924, 450] on button "Zoom out" at bounding box center [929, 448] width 26 height 26
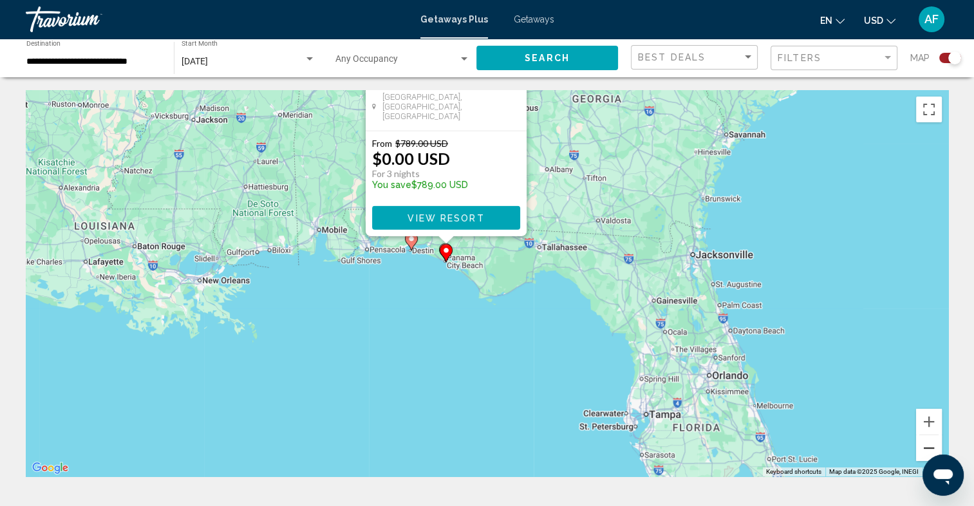
click at [924, 450] on button "Zoom out" at bounding box center [929, 448] width 26 height 26
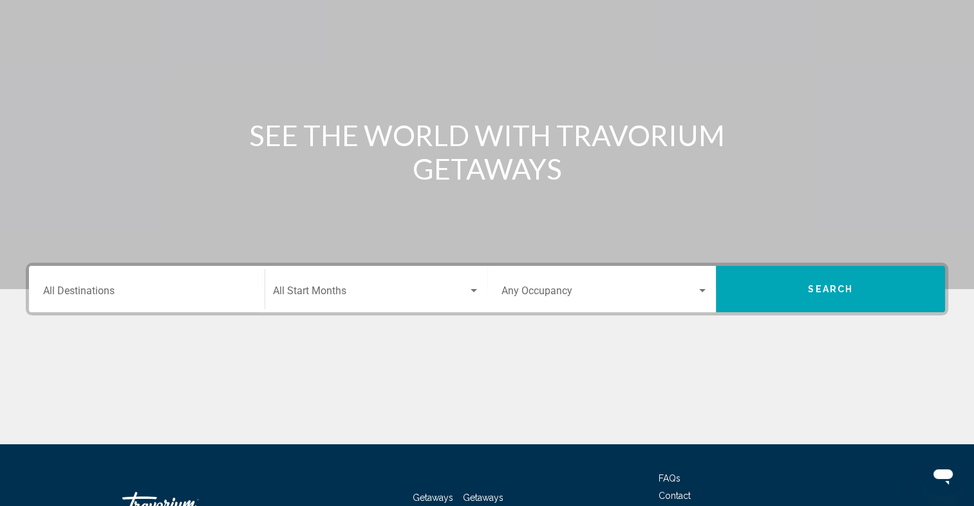
scroll to position [193, 0]
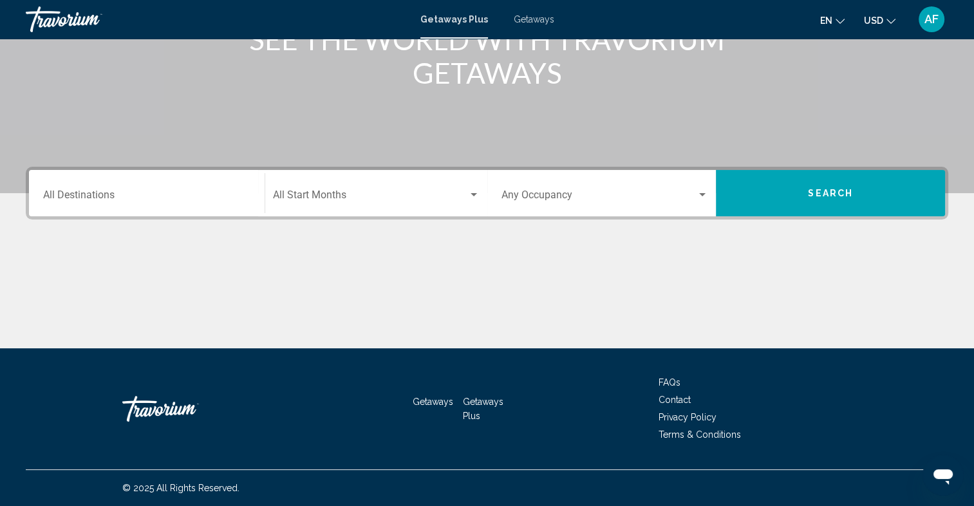
click at [475, 190] on div "Search widget" at bounding box center [474, 195] width 12 height 10
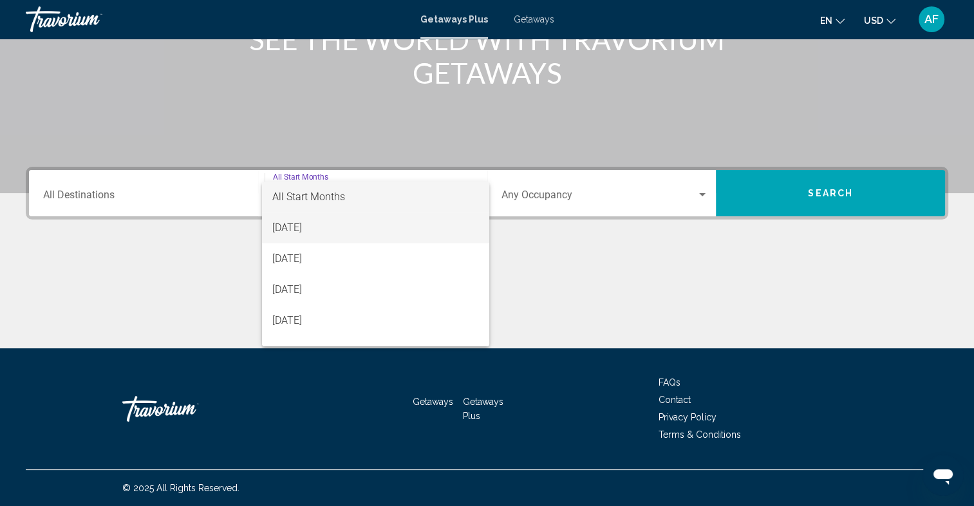
click at [296, 229] on span "[DATE]" at bounding box center [375, 227] width 207 height 31
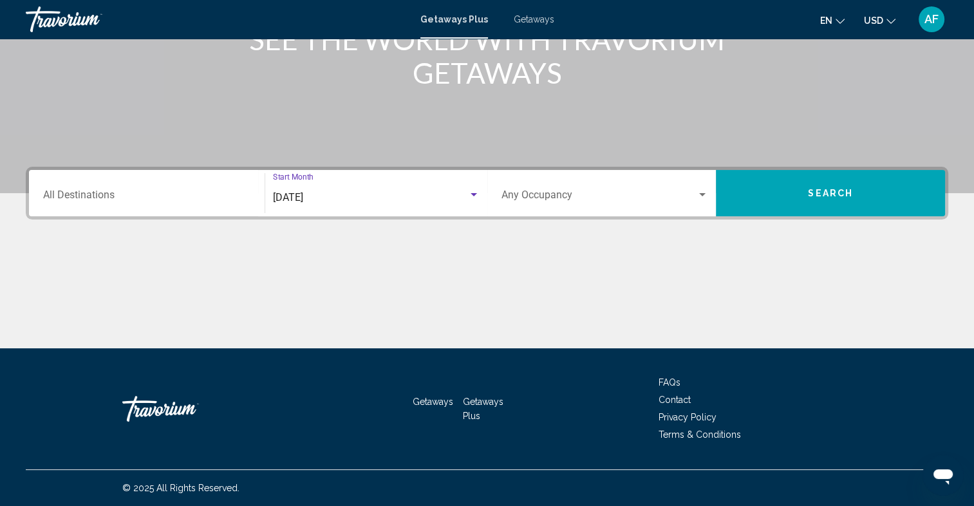
click at [831, 192] on span "Search" at bounding box center [830, 194] width 45 height 10
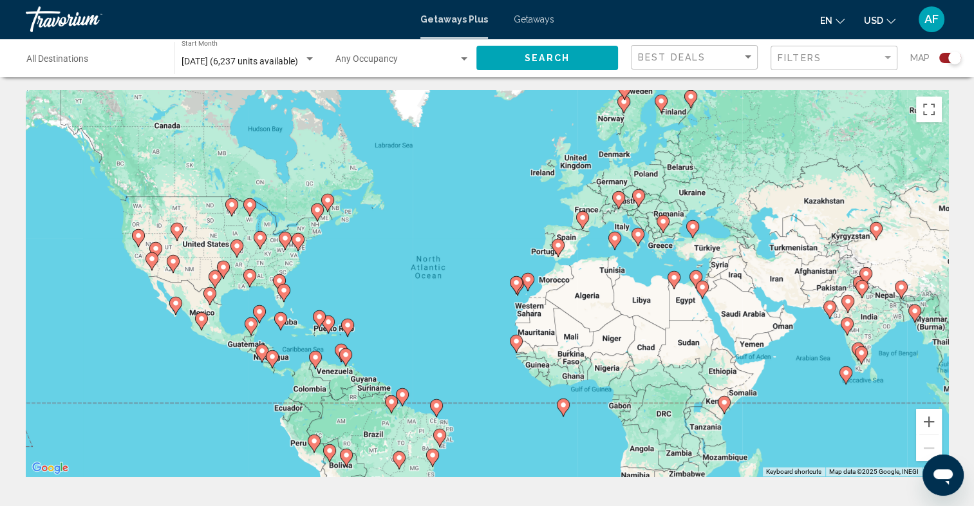
drag, startPoint x: 628, startPoint y: 218, endPoint x: 596, endPoint y: 227, distance: 33.2
click at [596, 227] on div "To activate drag with keyboard, press Alt + Enter. Once in keyboard drag state,…" at bounding box center [487, 283] width 922 height 386
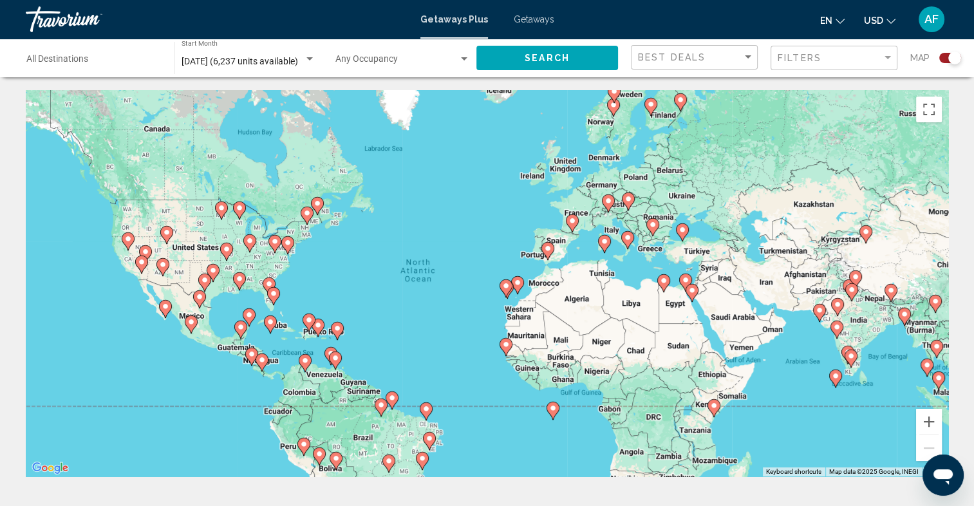
click at [627, 243] on icon "Main content" at bounding box center [627, 240] width 12 height 17
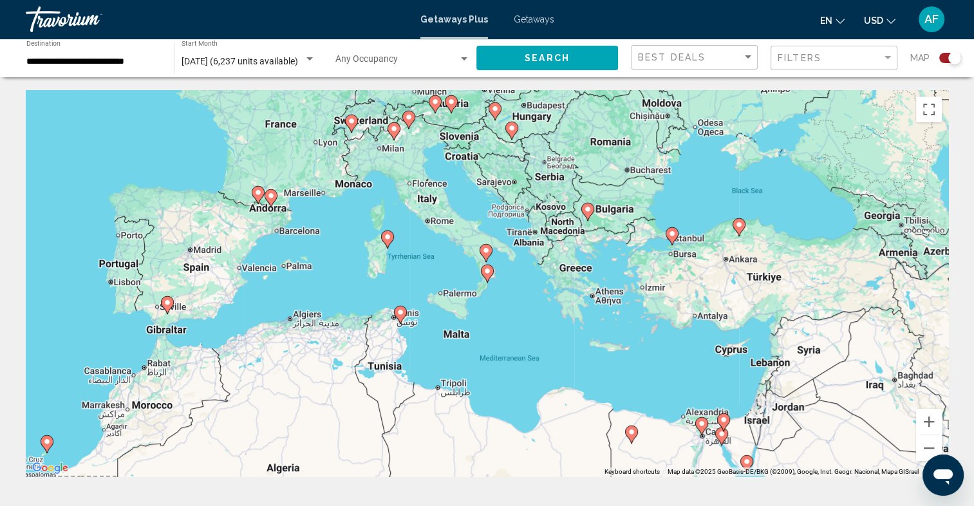
click at [489, 275] on icon "Main content" at bounding box center [487, 273] width 12 height 17
type input "**********"
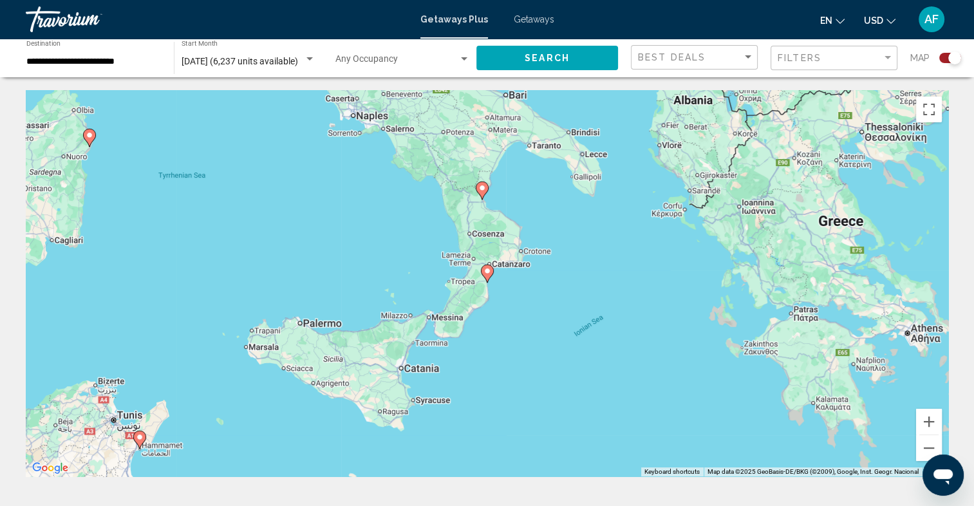
click at [484, 277] on icon "Main content" at bounding box center [487, 274] width 13 height 18
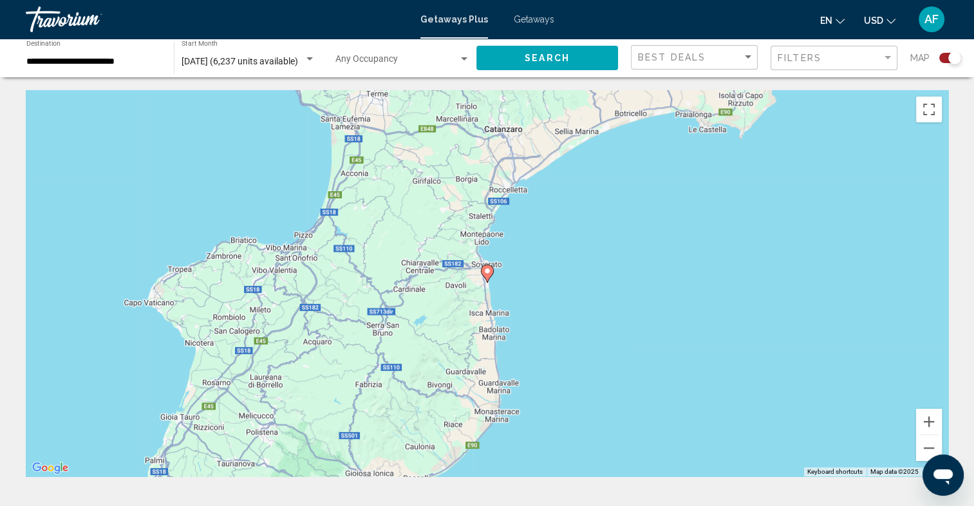
click at [488, 272] on image "Main content" at bounding box center [487, 271] width 8 height 8
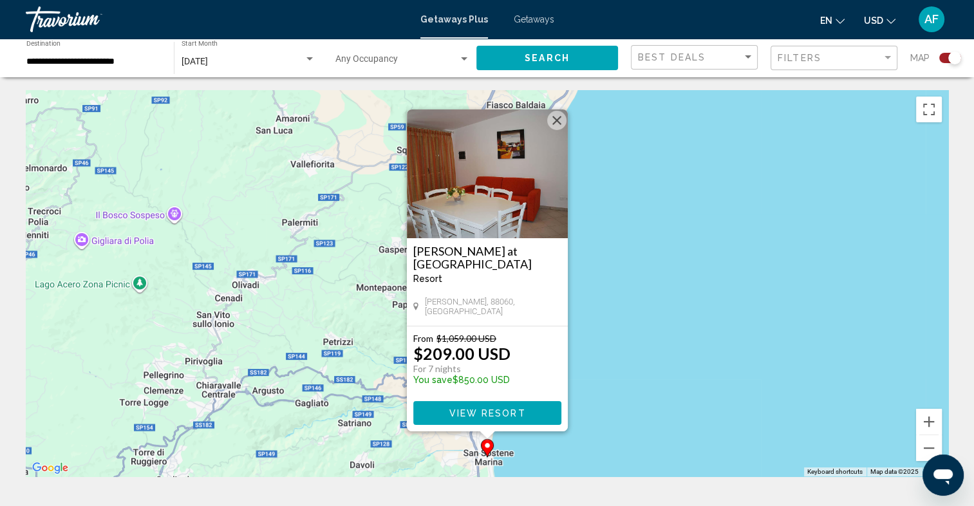
click at [602, 307] on div "To activate drag with keyboard, press Alt + Enter. Once in keyboard drag state,…" at bounding box center [487, 283] width 922 height 386
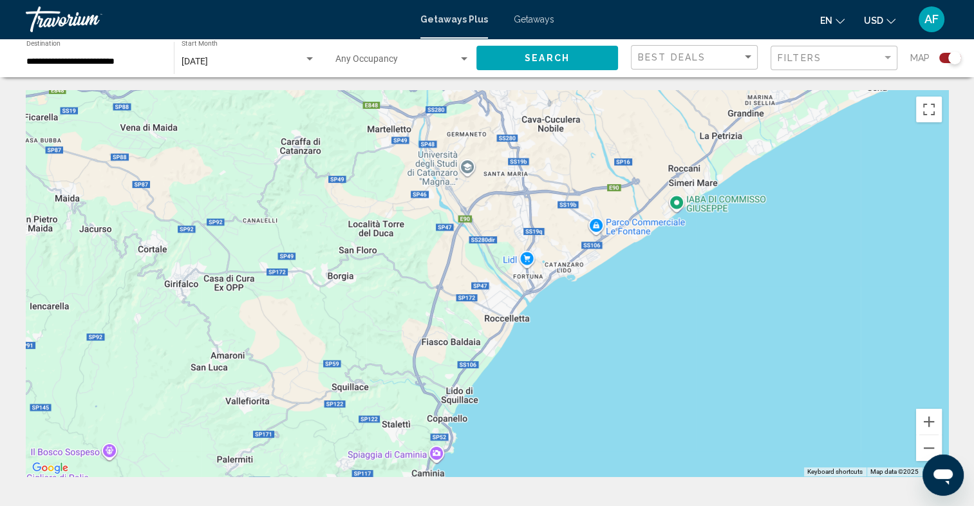
drag, startPoint x: 613, startPoint y: 174, endPoint x: 555, endPoint y: 390, distance: 223.9
click at [546, 411] on div "To activate drag with keyboard, press Alt + Enter. Once in keyboard drag state,…" at bounding box center [487, 283] width 922 height 386
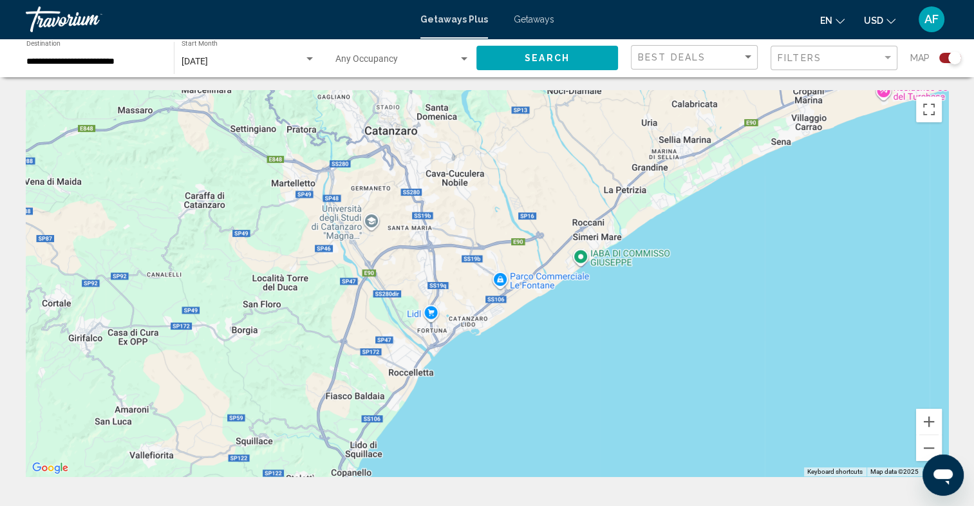
drag, startPoint x: 745, startPoint y: 274, endPoint x: 656, endPoint y: 326, distance: 103.9
click at [654, 328] on div "Main content" at bounding box center [487, 283] width 922 height 386
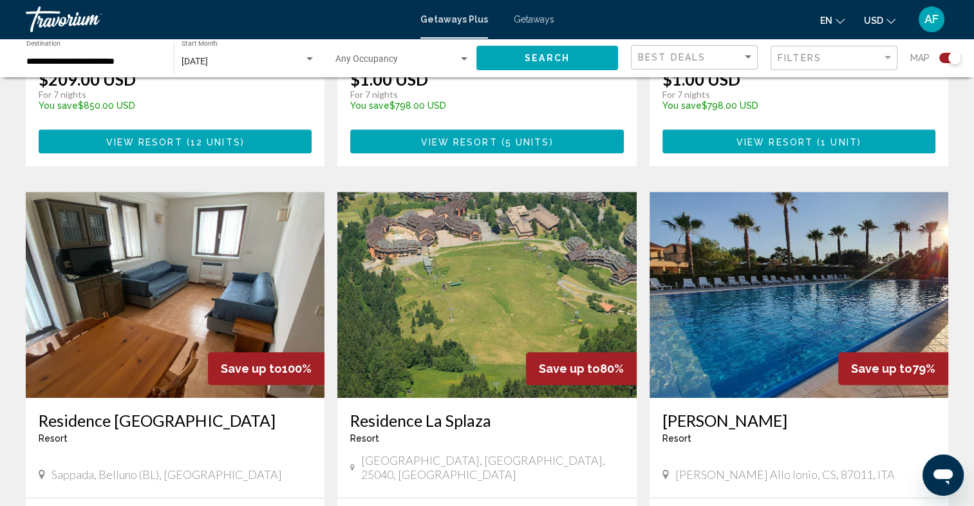
scroll to position [792, 0]
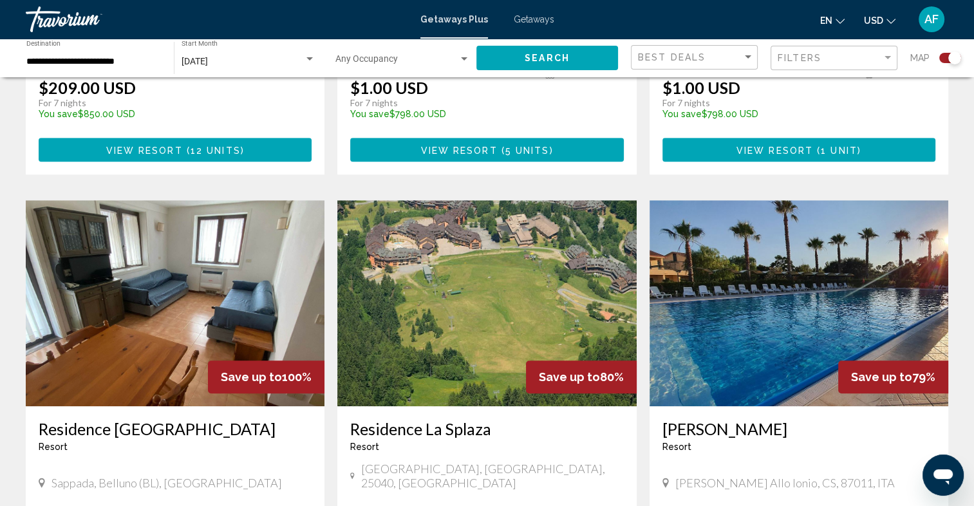
click at [738, 242] on img "Main content" at bounding box center [798, 303] width 299 height 206
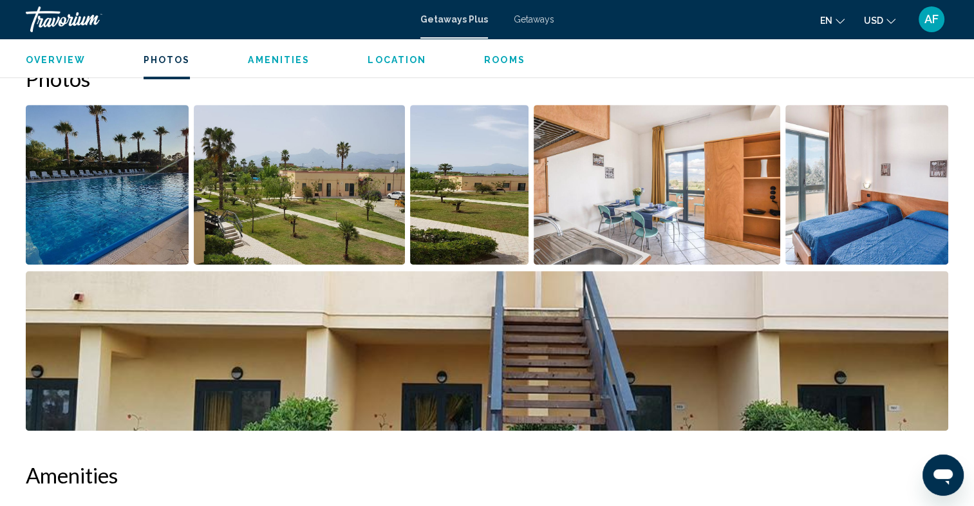
scroll to position [526, 0]
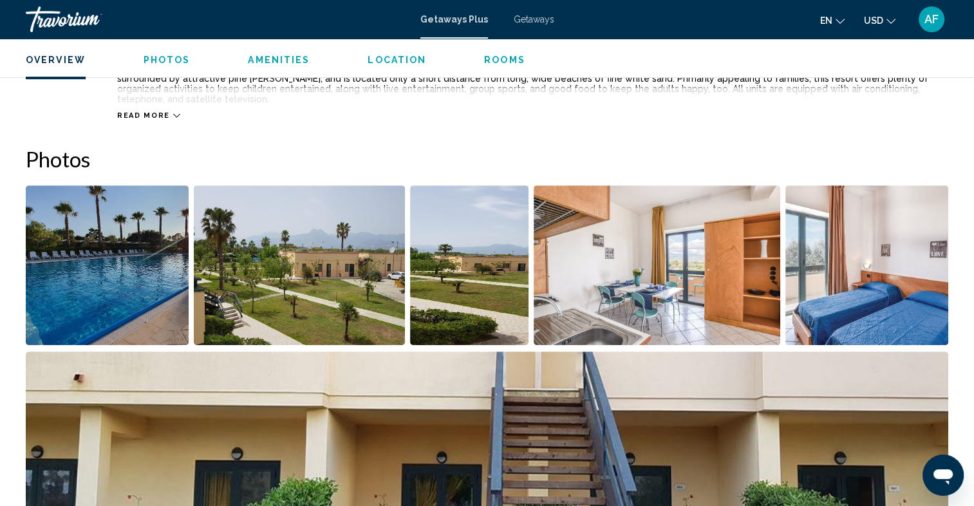
click at [282, 269] on img "Open full-screen image slider" at bounding box center [299, 265] width 211 height 160
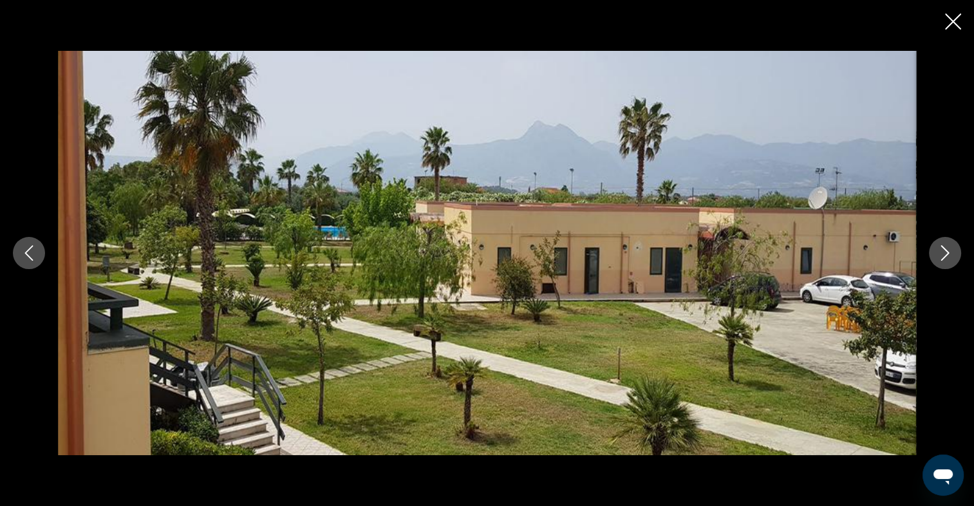
click at [951, 252] on icon "Next image" at bounding box center [944, 252] width 15 height 15
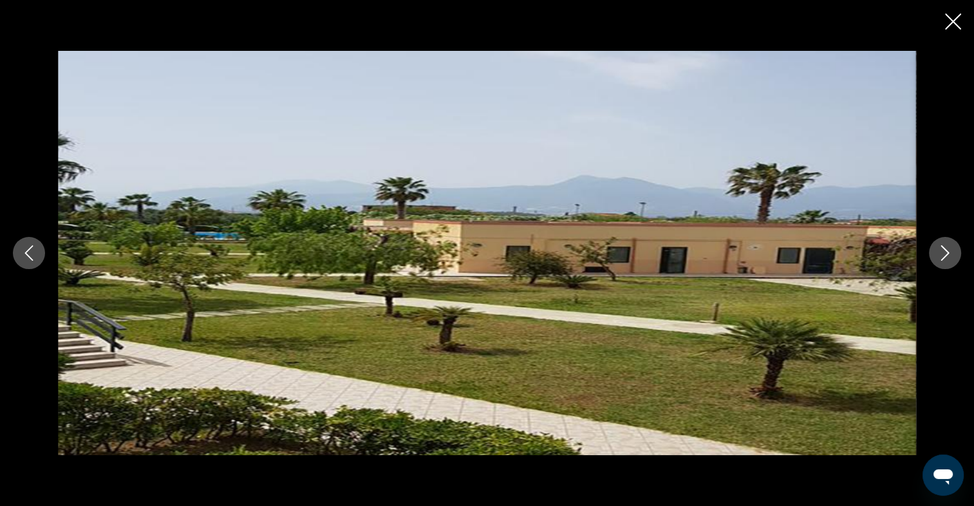
click at [946, 252] on icon "Next image" at bounding box center [944, 252] width 15 height 15
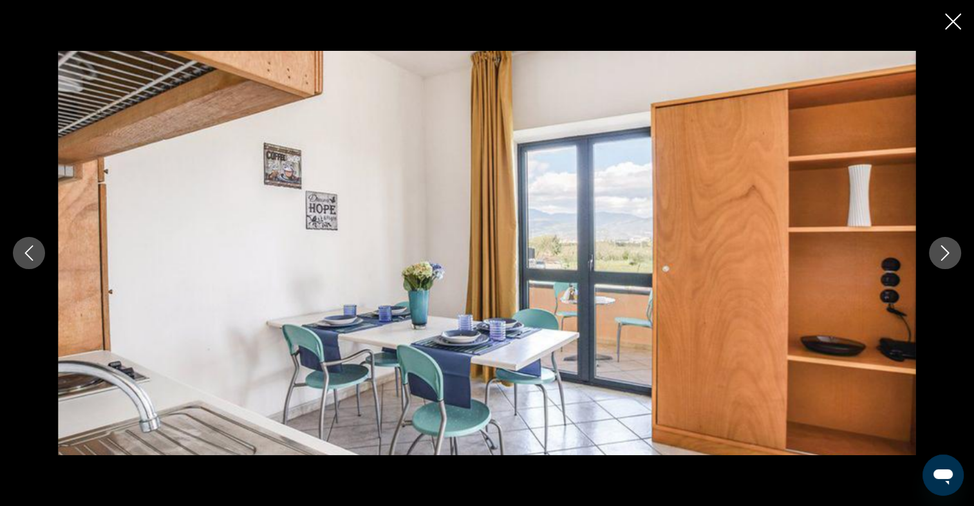
click at [944, 253] on icon "Next image" at bounding box center [944, 252] width 15 height 15
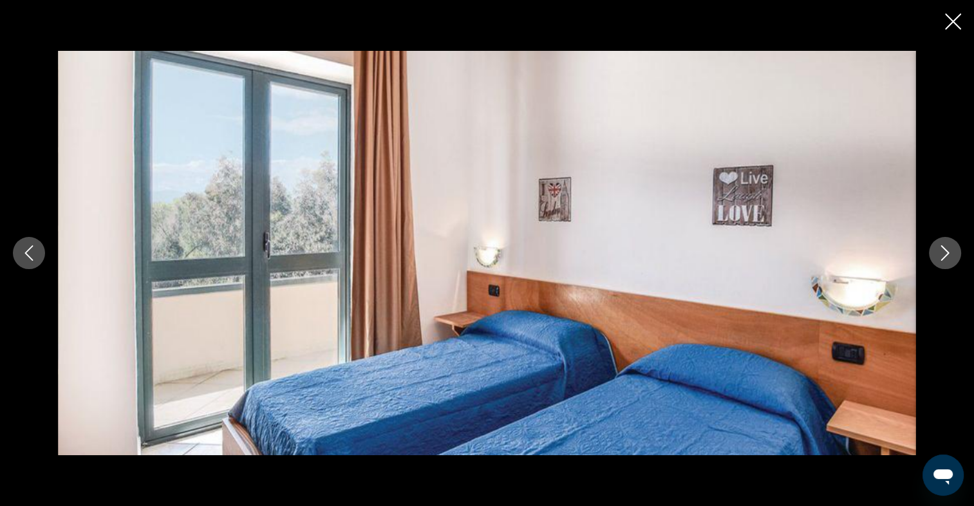
click at [939, 250] on icon "Next image" at bounding box center [944, 252] width 15 height 15
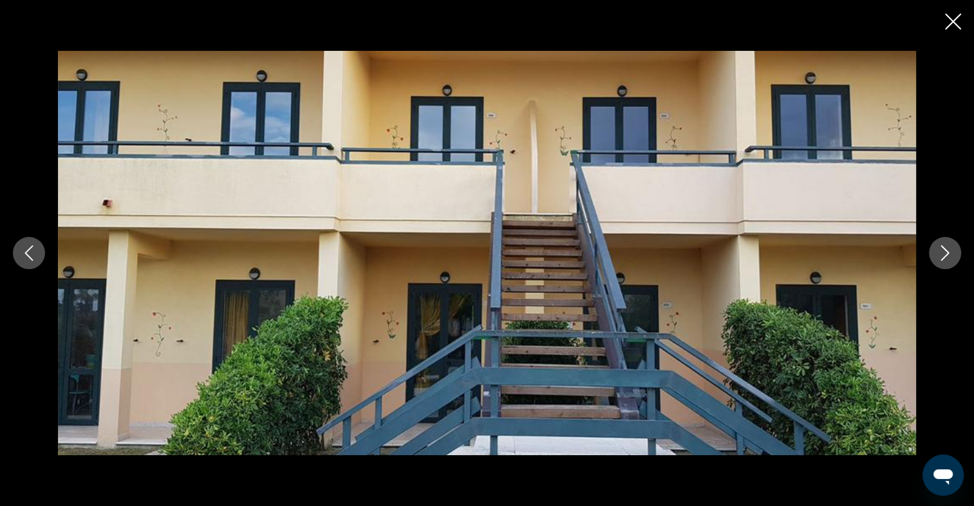
click at [939, 250] on icon "Next image" at bounding box center [944, 252] width 15 height 15
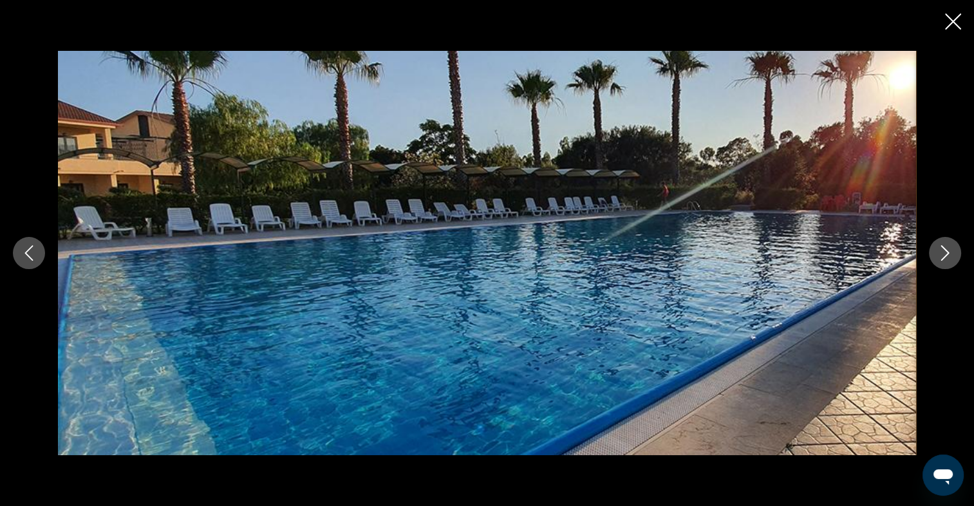
click at [939, 250] on icon "Next image" at bounding box center [944, 252] width 15 height 15
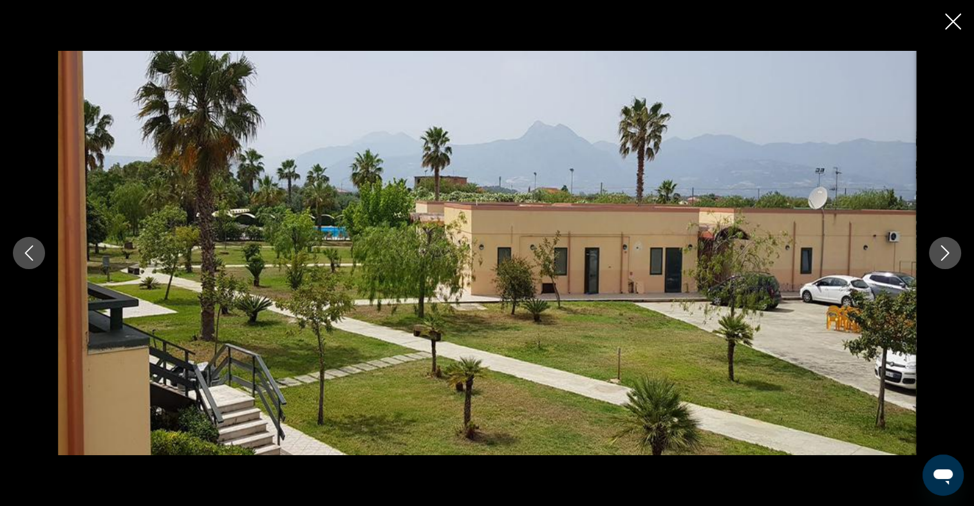
click at [939, 250] on icon "Next image" at bounding box center [944, 252] width 15 height 15
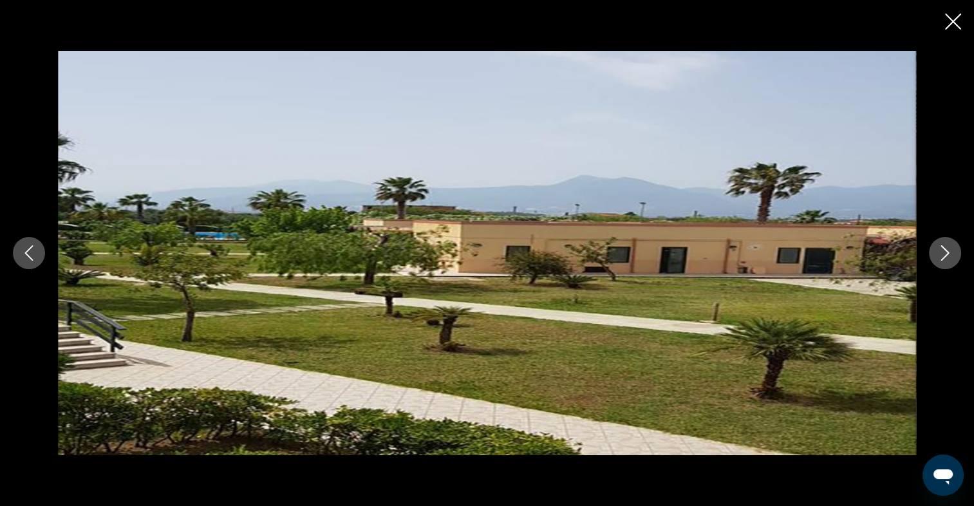
click at [953, 22] on icon "Close slideshow" at bounding box center [953, 22] width 16 height 16
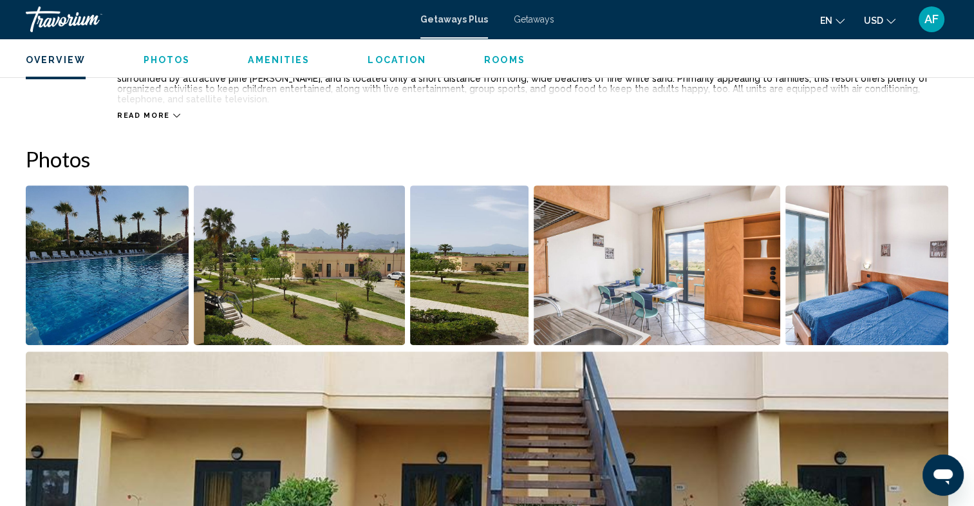
scroll to position [0, 0]
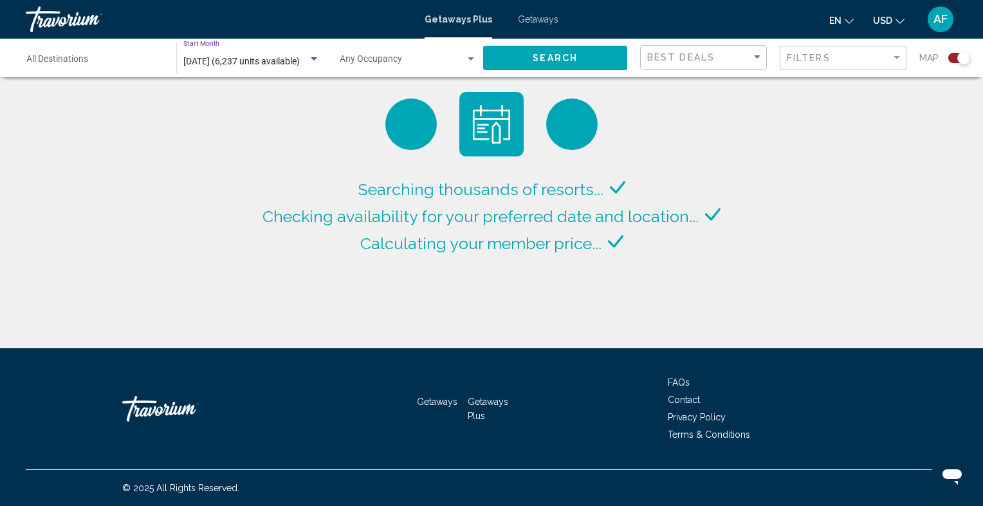
click at [315, 58] on div "Search widget" at bounding box center [314, 58] width 6 height 3
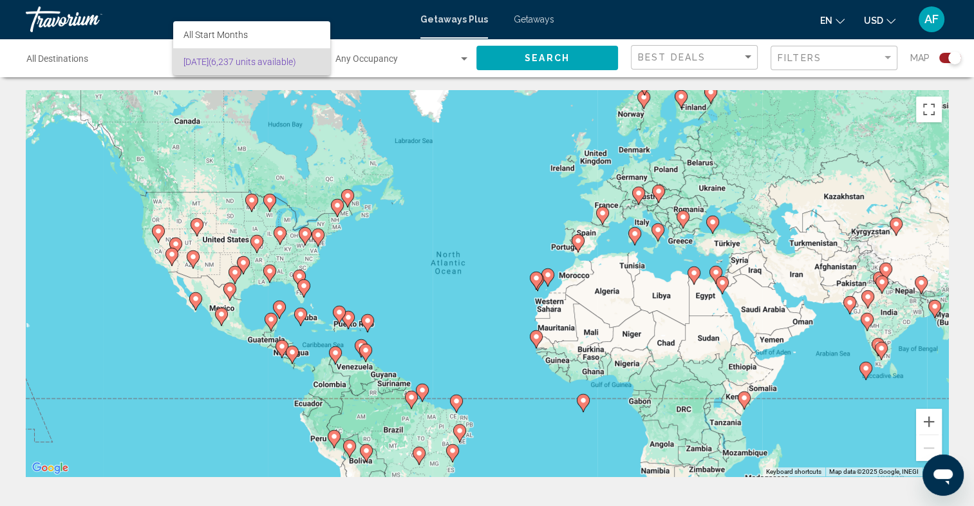
click at [483, 160] on div at bounding box center [487, 253] width 974 height 506
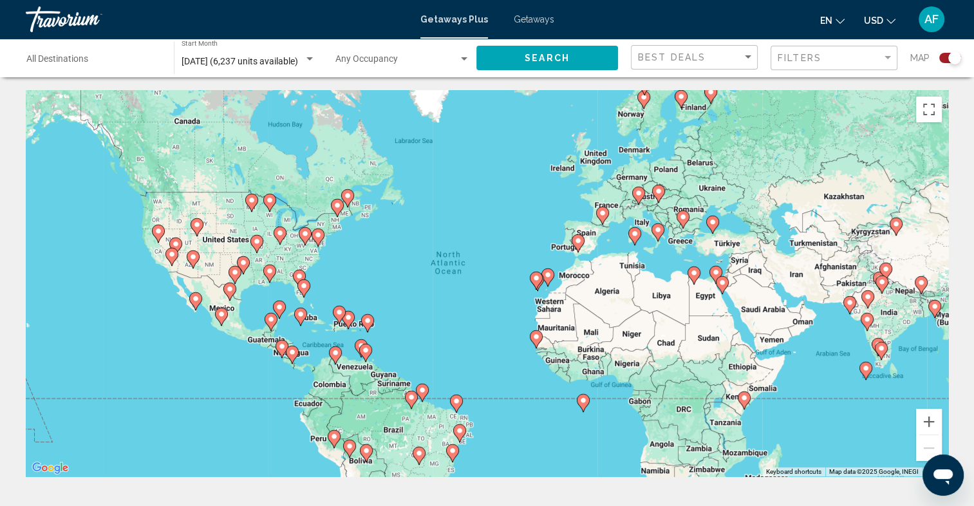
click at [308, 57] on div "Search widget" at bounding box center [309, 58] width 6 height 3
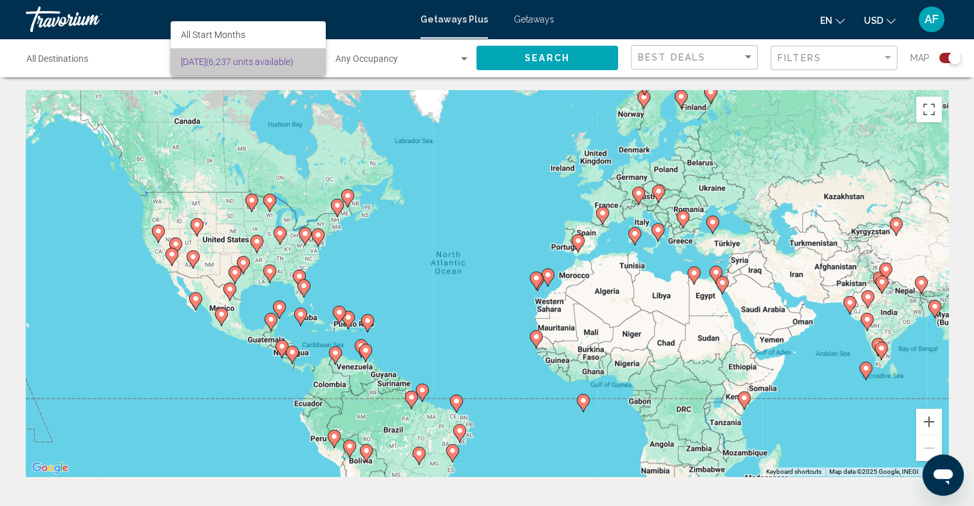
click at [235, 62] on span "[DATE] (6,237 units available)" at bounding box center [248, 61] width 134 height 27
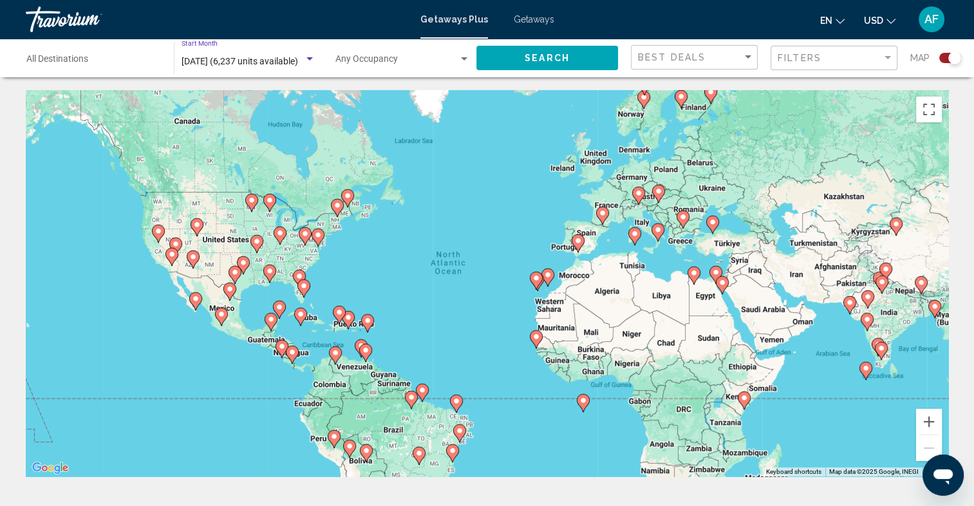
click at [292, 64] on span "[DATE] (6,237 units available)" at bounding box center [239, 61] width 116 height 10
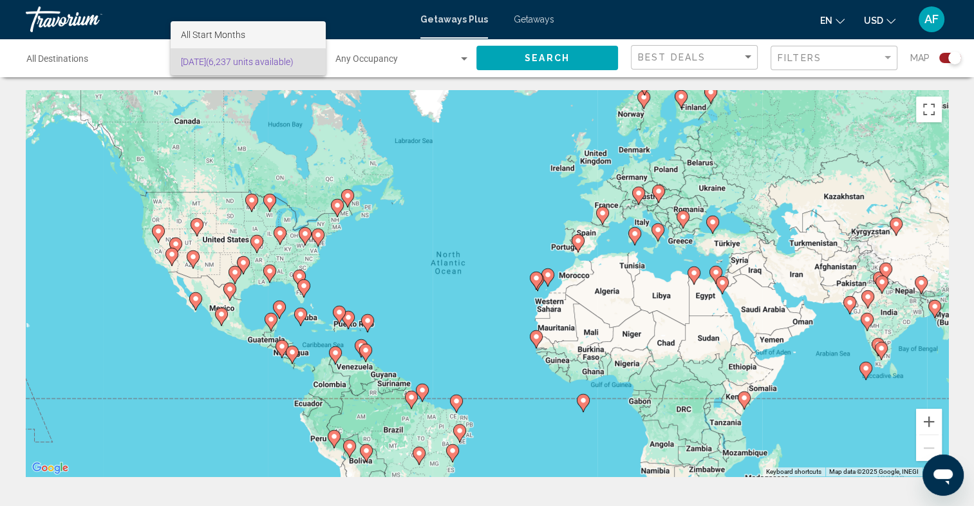
click at [234, 27] on span "All Start Months" at bounding box center [248, 34] width 134 height 27
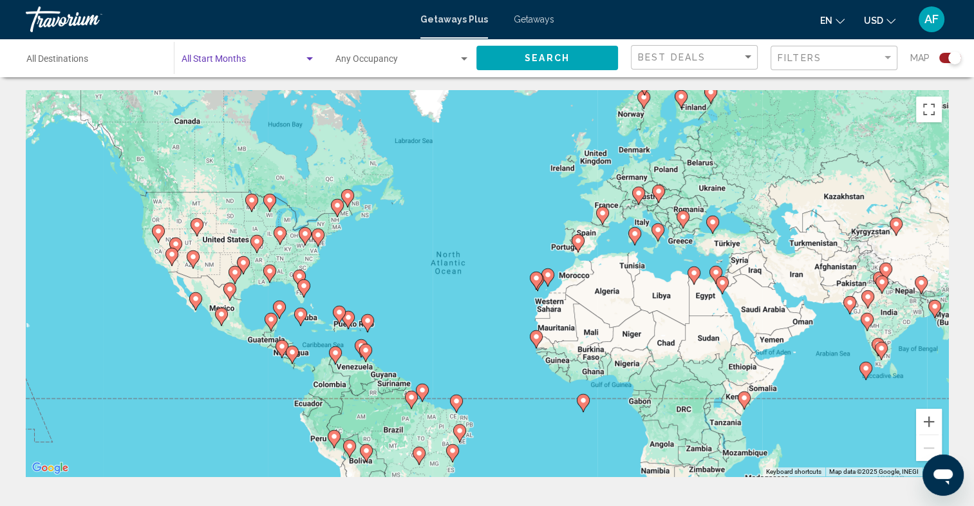
click at [312, 63] on div "Search widget" at bounding box center [310, 59] width 12 height 10
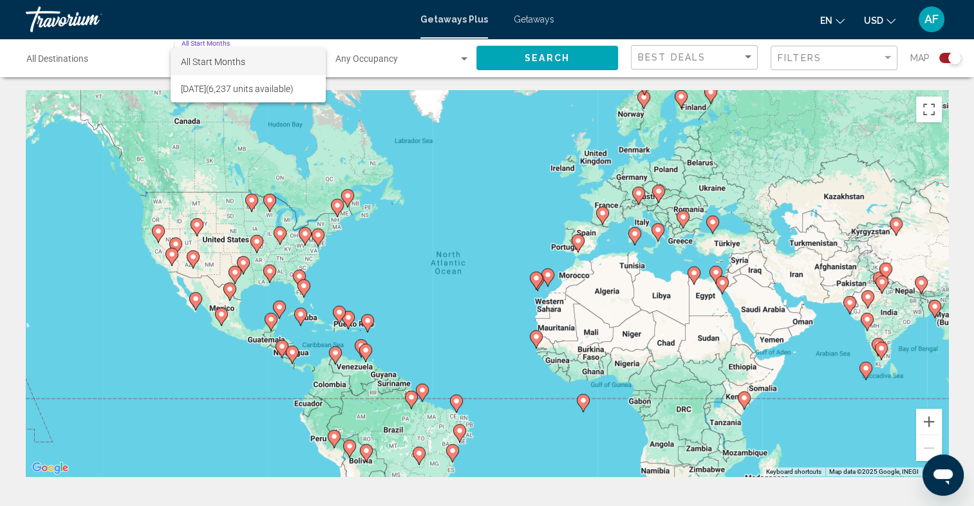
click at [411, 131] on div at bounding box center [487, 253] width 974 height 506
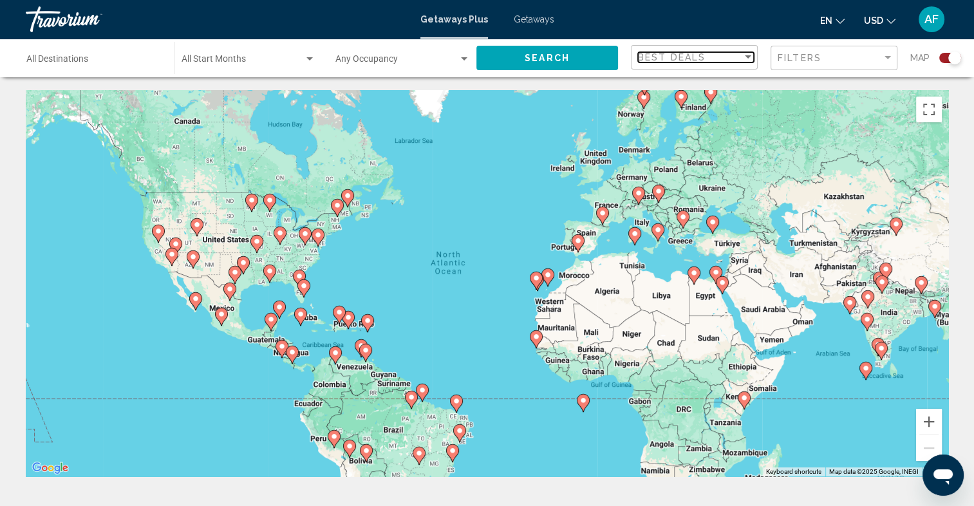
click at [747, 59] on div "Sort by" at bounding box center [748, 57] width 12 height 10
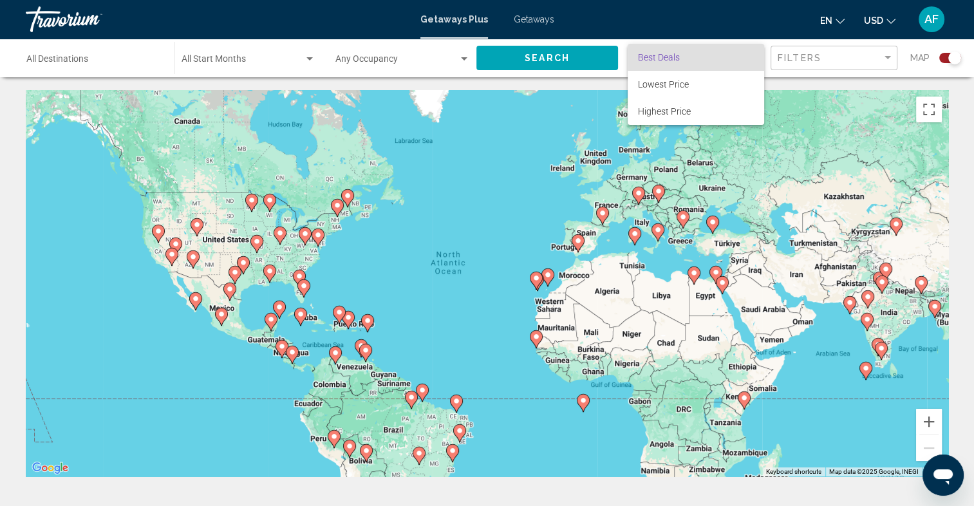
click at [884, 52] on div at bounding box center [487, 253] width 974 height 506
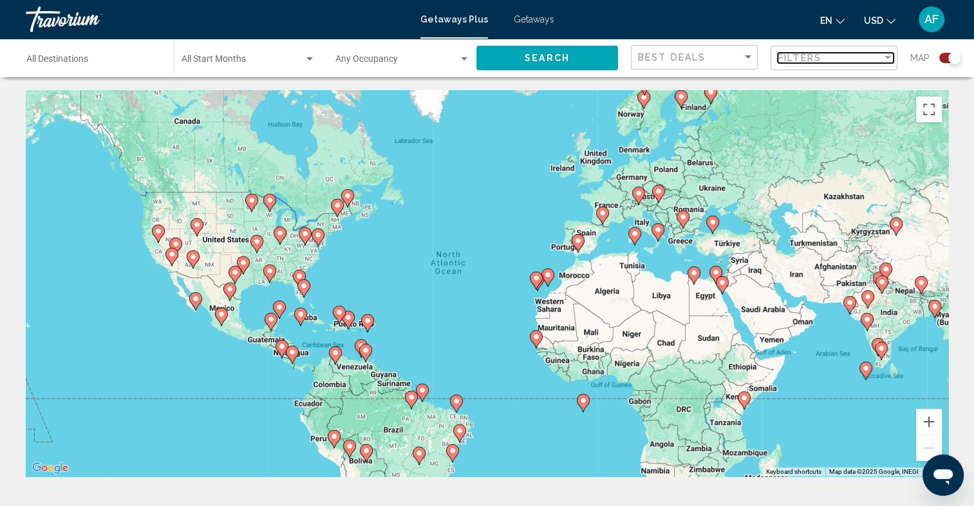
click at [889, 54] on div "Filter" at bounding box center [888, 58] width 12 height 10
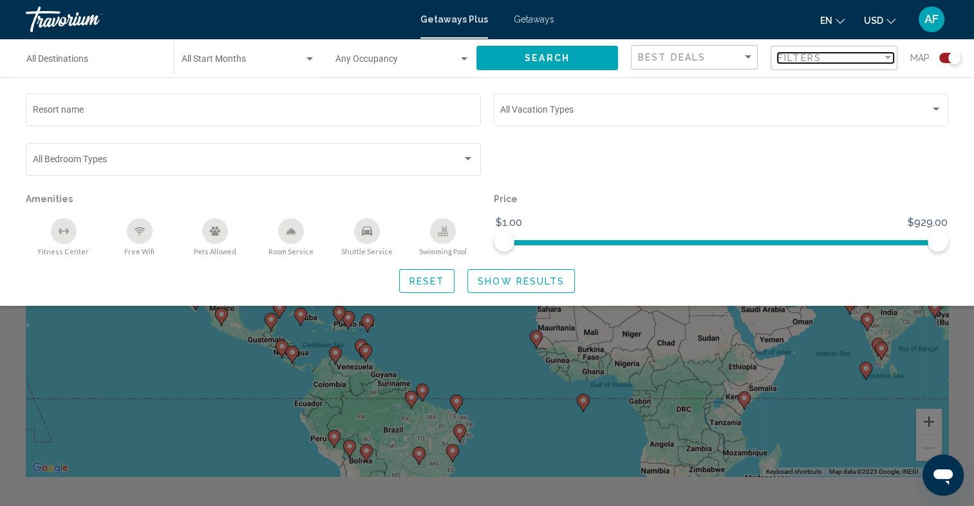
click at [888, 57] on div "Filter" at bounding box center [887, 57] width 6 height 3
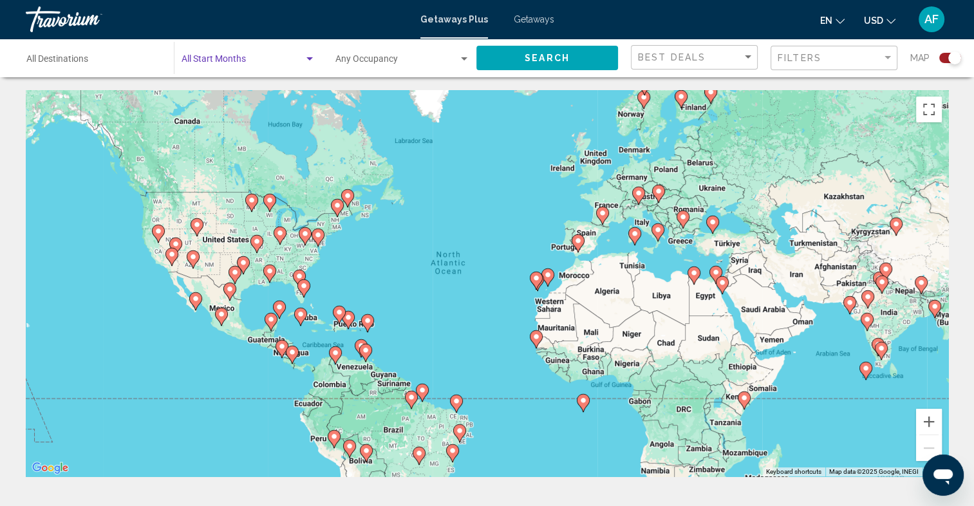
click at [312, 60] on div "Search widget" at bounding box center [310, 59] width 12 height 10
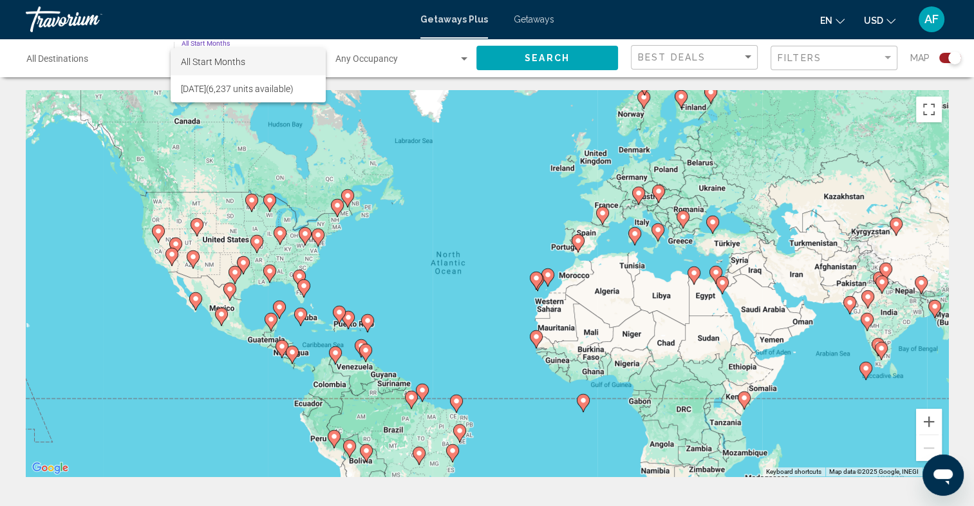
click at [404, 268] on div at bounding box center [487, 253] width 974 height 506
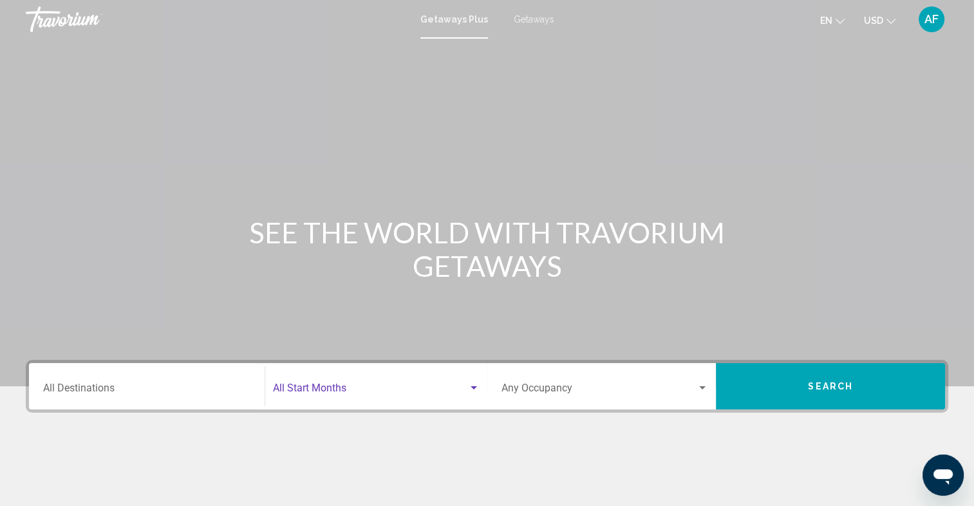
click at [476, 386] on div "Search widget" at bounding box center [474, 388] width 12 height 10
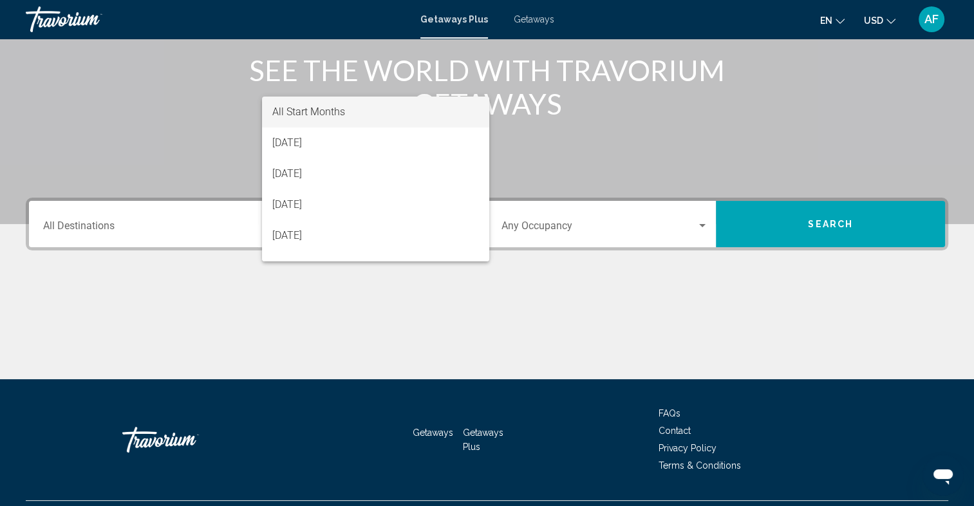
scroll to position [193, 0]
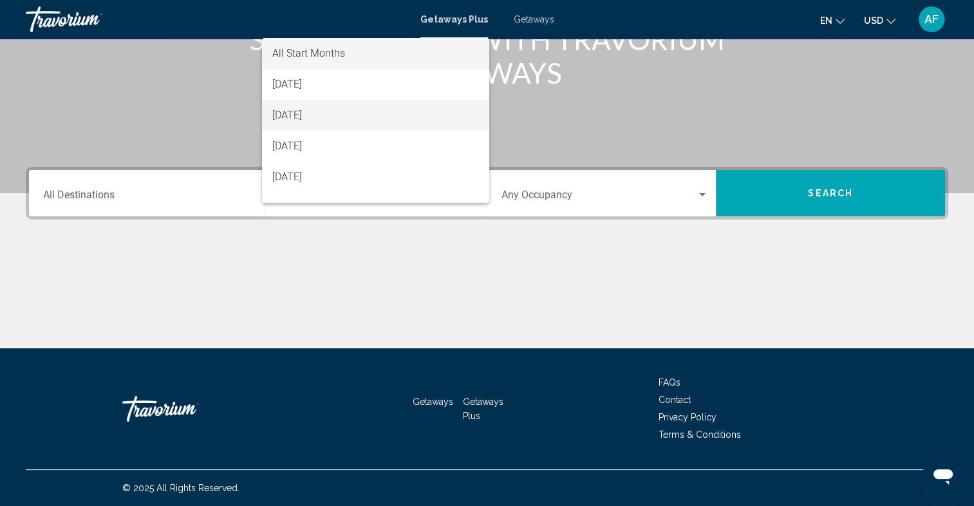
click at [322, 116] on span "[DATE]" at bounding box center [375, 115] width 207 height 31
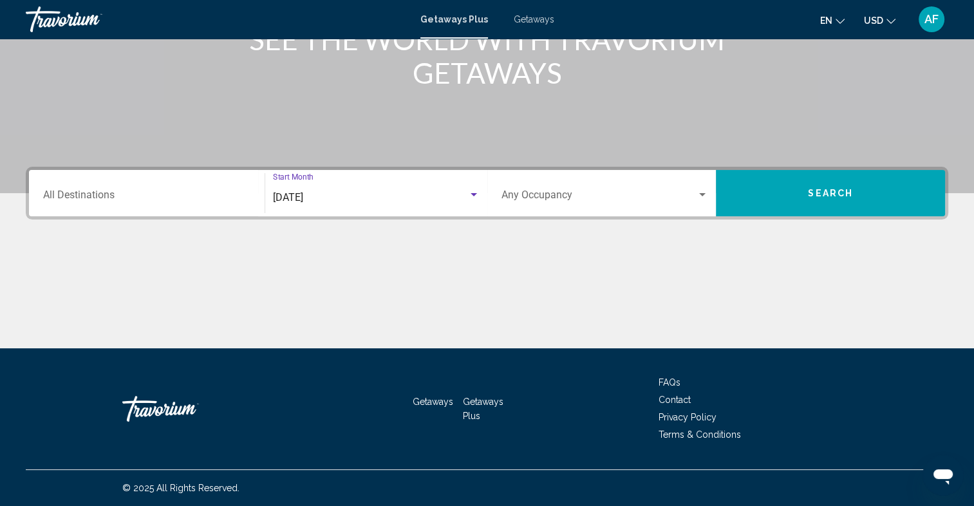
click at [830, 196] on span "Search" at bounding box center [830, 194] width 45 height 10
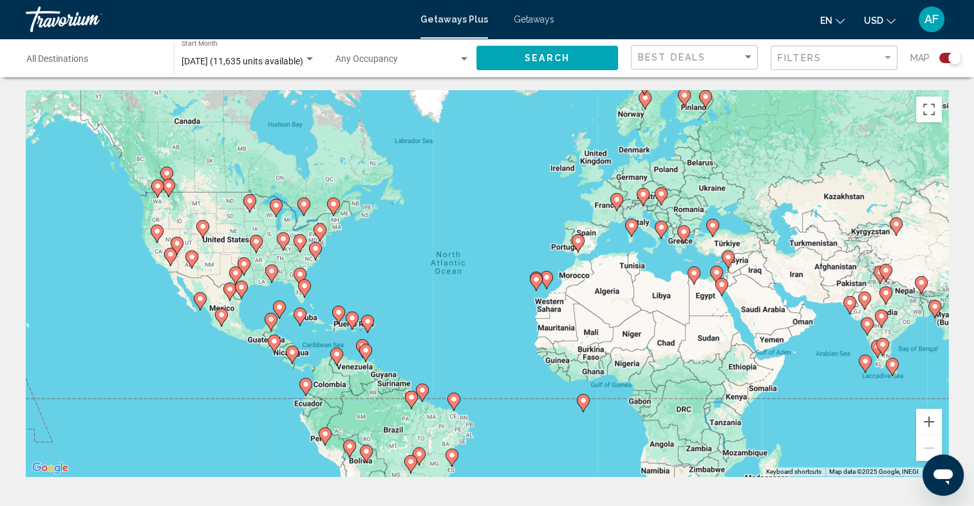
click at [300, 274] on image "Main content" at bounding box center [300, 274] width 8 height 8
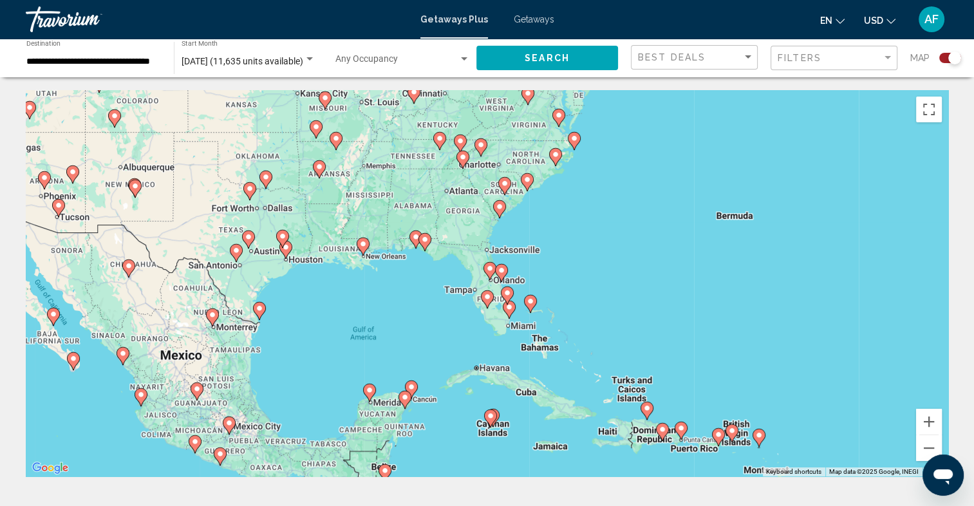
click at [505, 270] on image "Main content" at bounding box center [501, 270] width 8 height 8
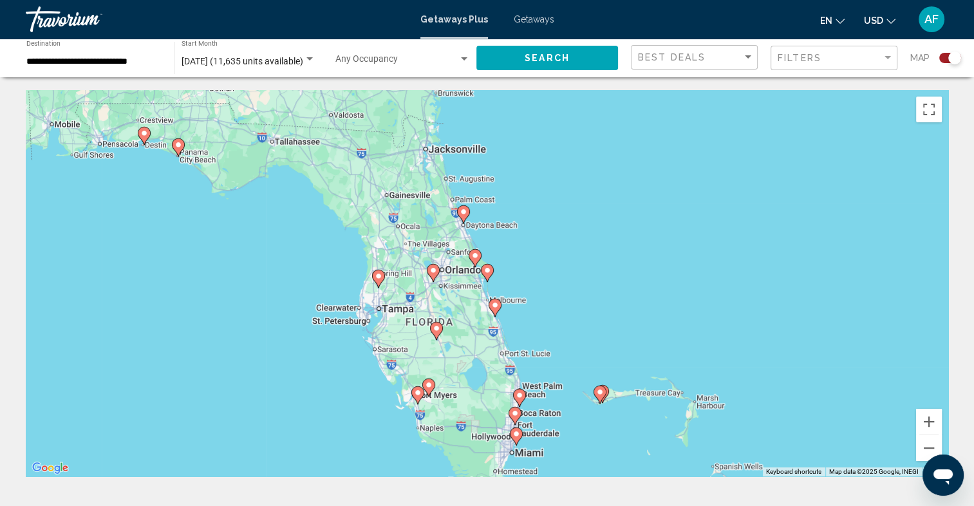
click at [463, 216] on icon "Main content" at bounding box center [463, 214] width 12 height 17
type input "**********"
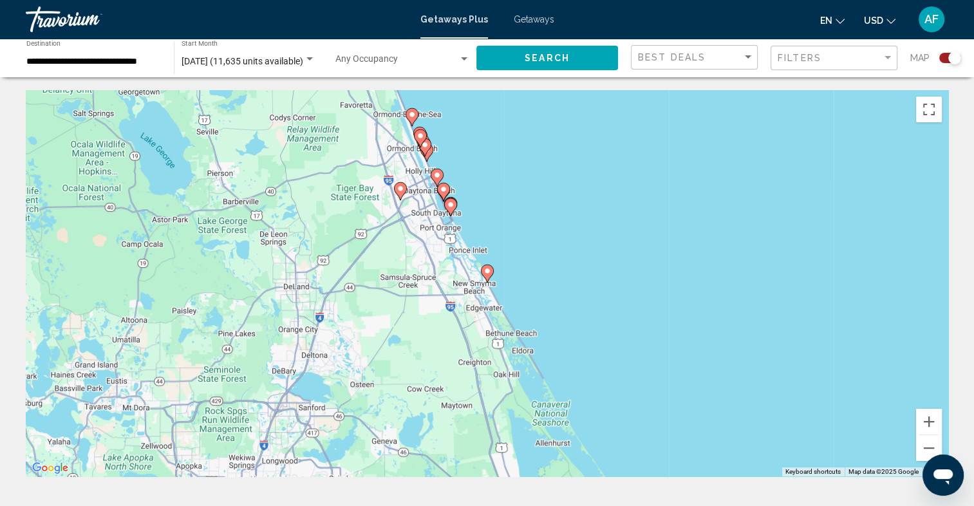
click at [451, 204] on image "Main content" at bounding box center [451, 205] width 8 height 8
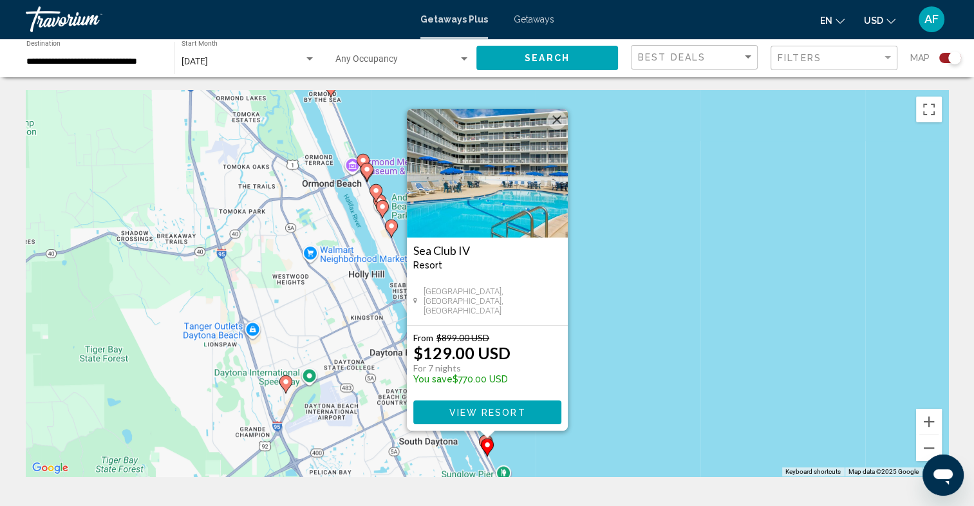
click at [521, 187] on img "Main content" at bounding box center [487, 173] width 161 height 129
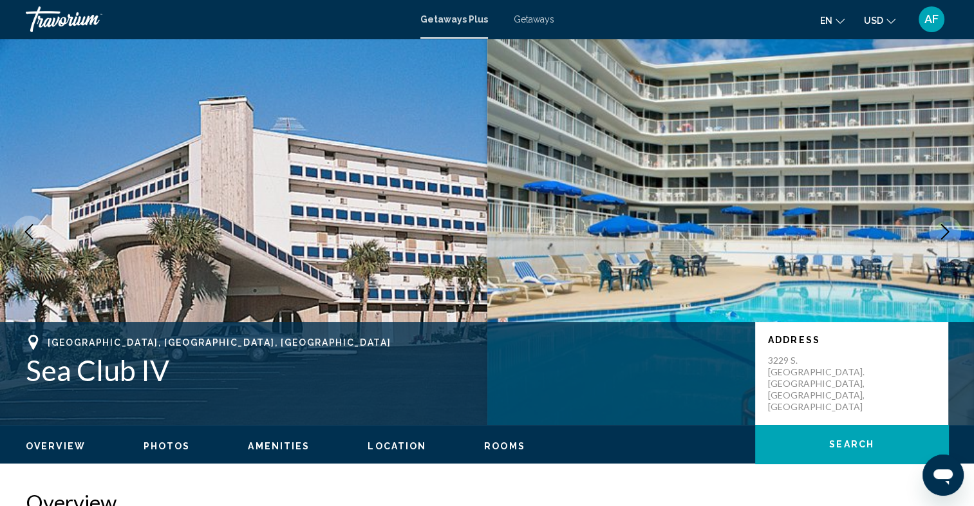
click at [951, 230] on icon "Next image" at bounding box center [944, 231] width 15 height 15
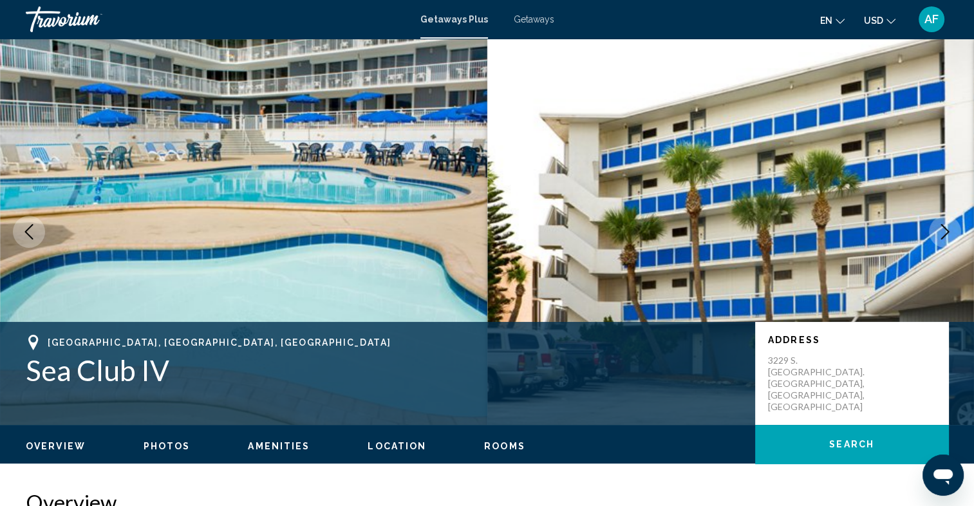
click at [946, 231] on icon "Next image" at bounding box center [944, 231] width 15 height 15
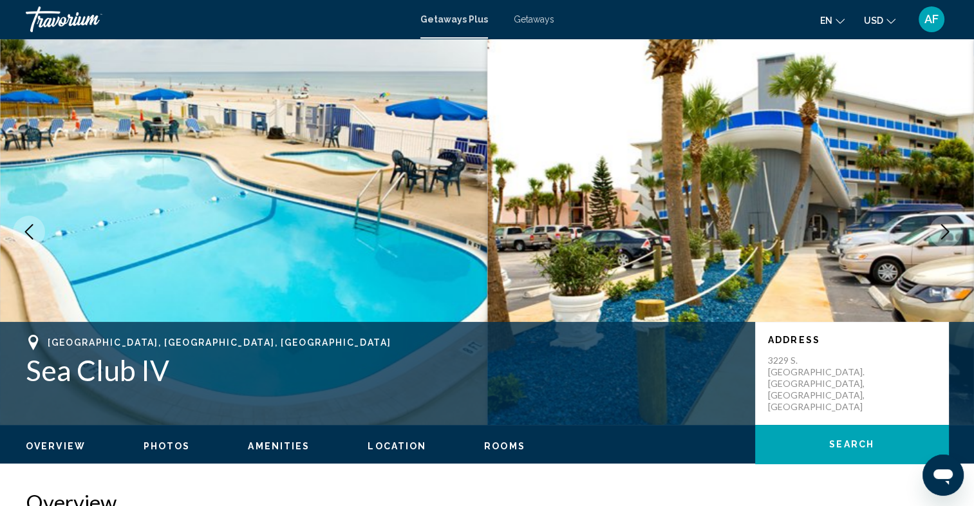
click at [943, 234] on icon "Next image" at bounding box center [944, 231] width 15 height 15
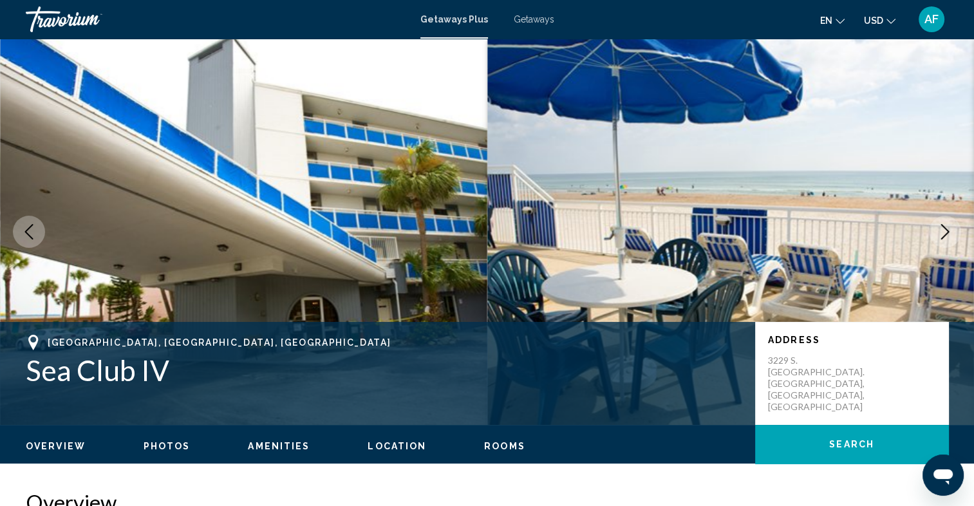
click at [944, 234] on icon "Next image" at bounding box center [944, 231] width 15 height 15
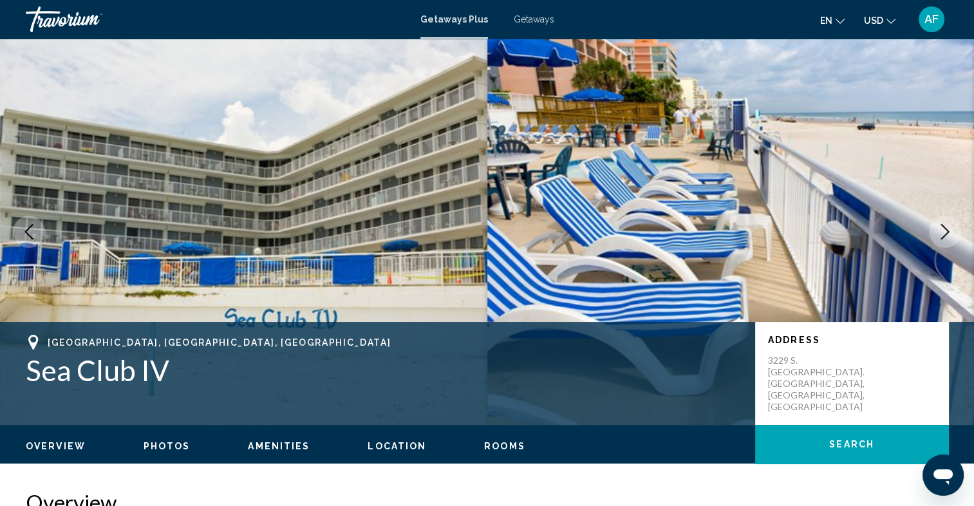
click at [944, 234] on icon "Next image" at bounding box center [944, 231] width 15 height 15
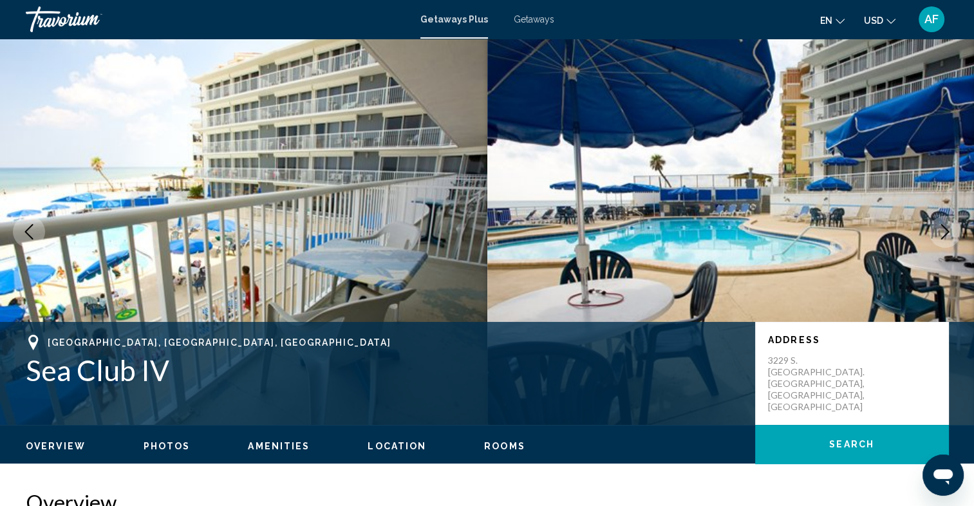
click at [944, 234] on icon "Next image" at bounding box center [944, 231] width 15 height 15
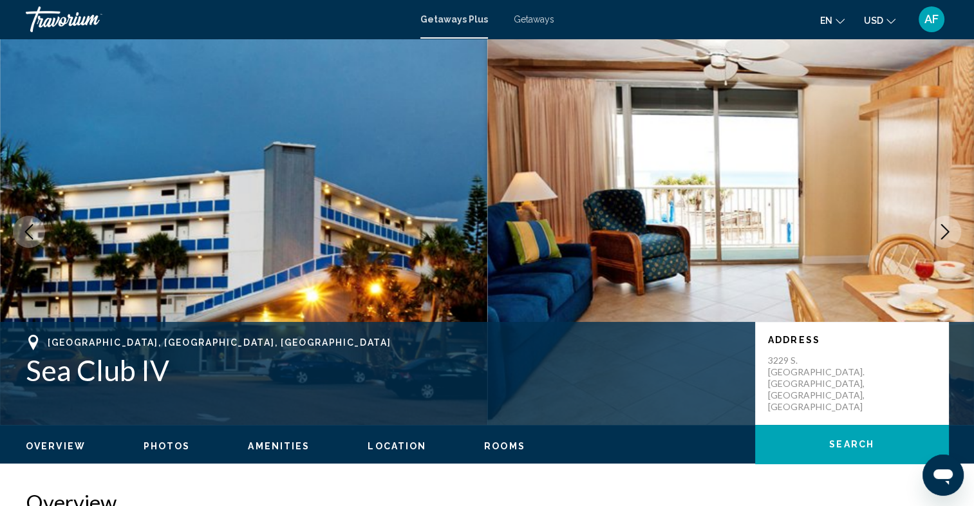
click at [945, 234] on icon "Next image" at bounding box center [944, 231] width 15 height 15
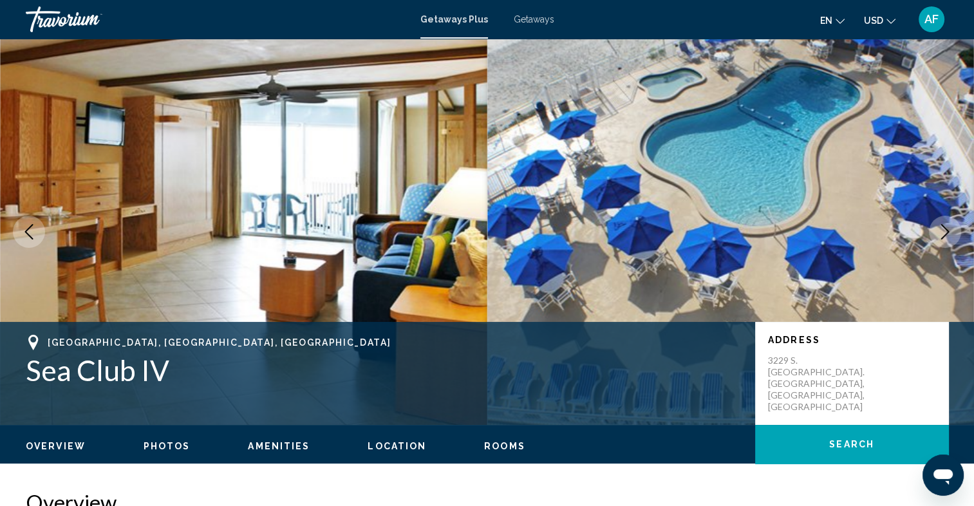
click at [945, 234] on icon "Next image" at bounding box center [944, 231] width 15 height 15
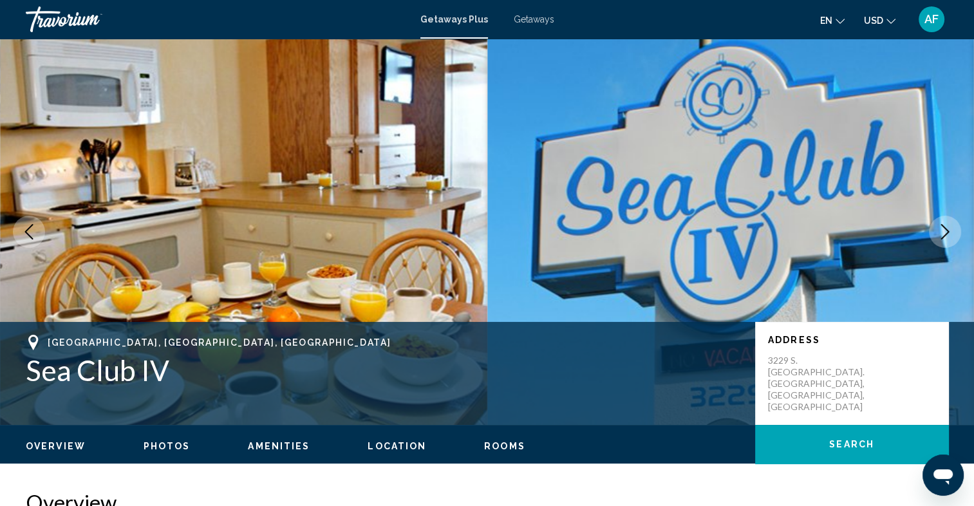
click at [945, 234] on icon "Next image" at bounding box center [944, 231] width 15 height 15
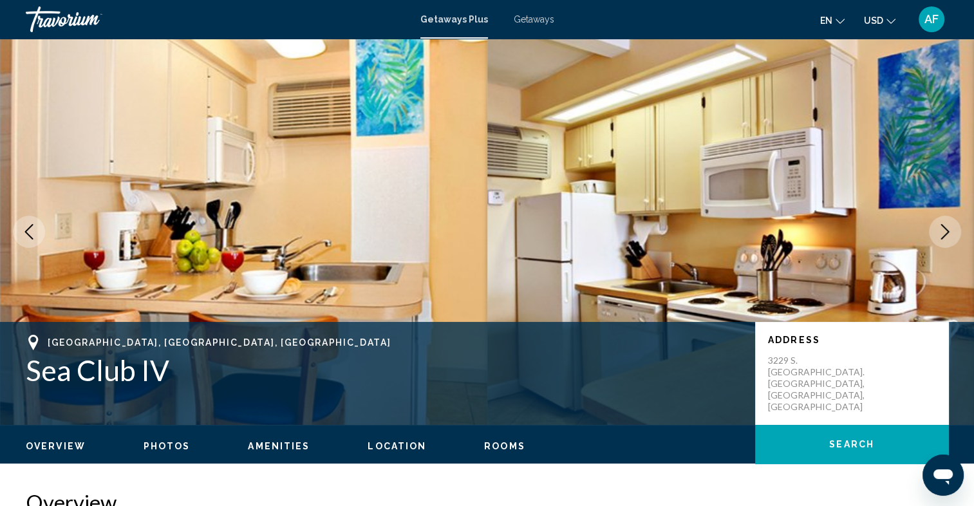
click at [945, 234] on icon "Next image" at bounding box center [945, 231] width 8 height 15
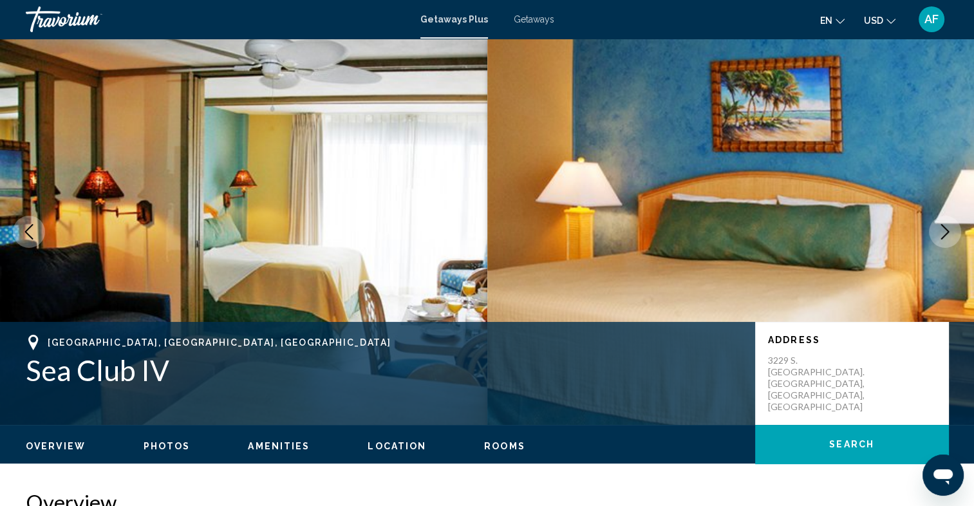
click at [949, 234] on icon "Next image" at bounding box center [944, 231] width 15 height 15
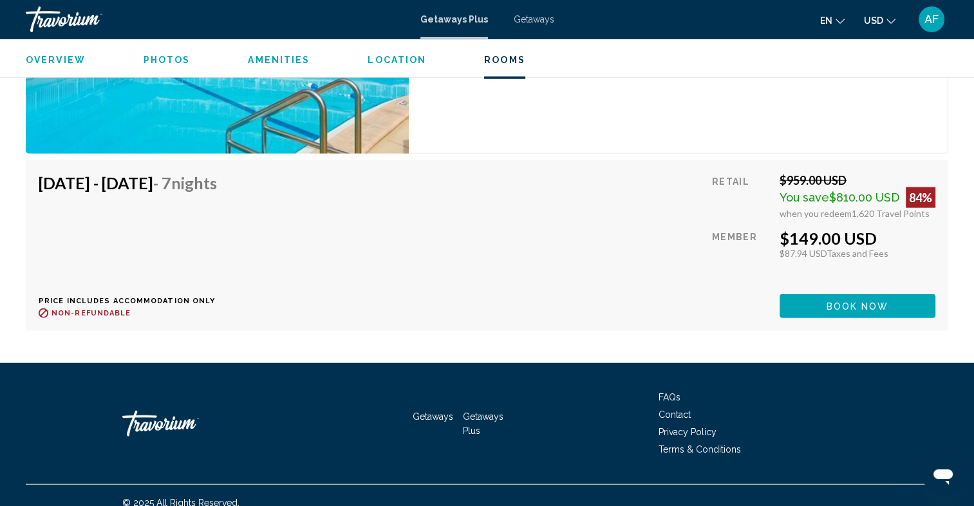
scroll to position [3101, 0]
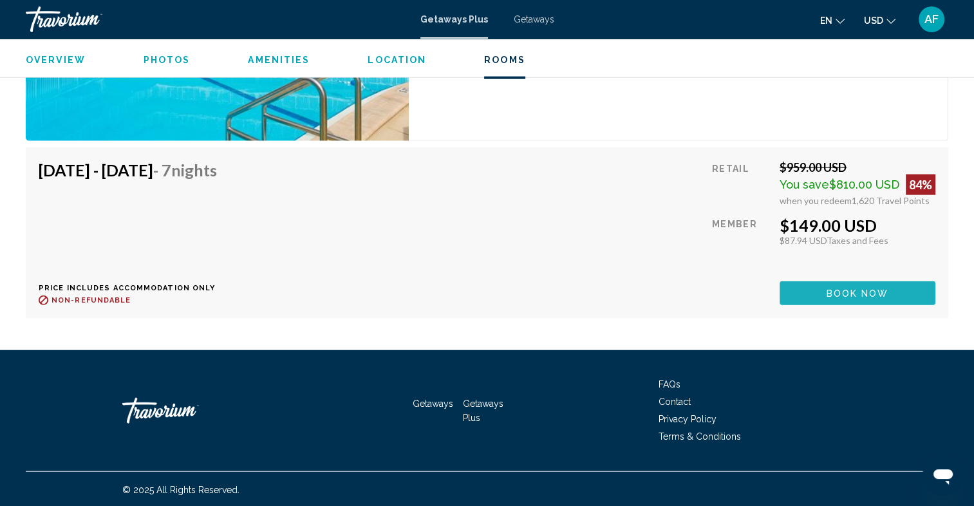
click at [849, 290] on span "Book now" at bounding box center [857, 293] width 62 height 10
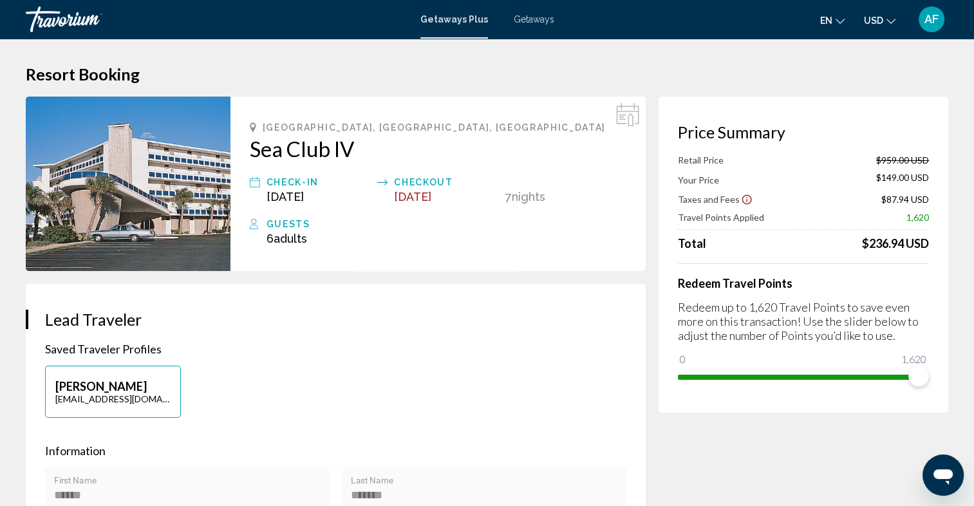
click at [836, 17] on icon "Change language" at bounding box center [839, 21] width 9 height 9
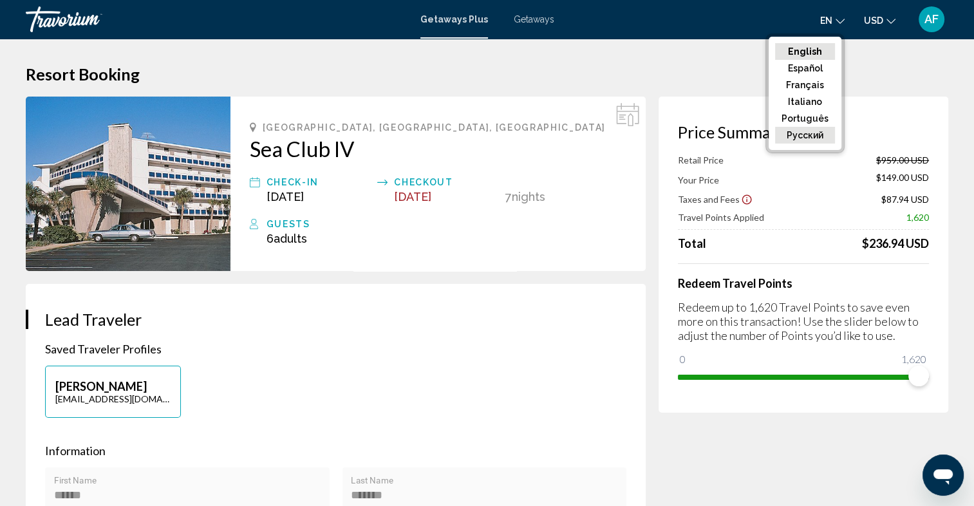
click at [809, 130] on button "русский" at bounding box center [805, 135] width 60 height 17
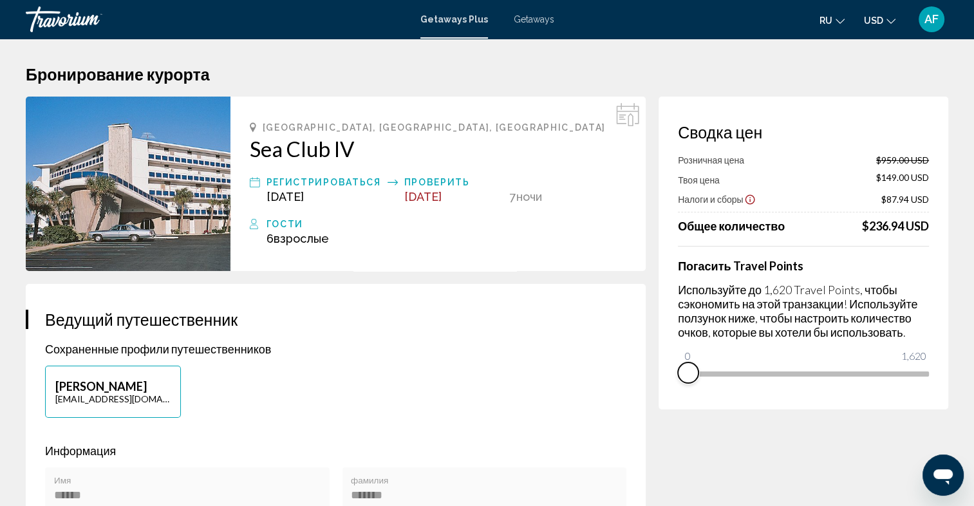
drag, startPoint x: 909, startPoint y: 390, endPoint x: 658, endPoint y: 384, distance: 251.1
click at [658, 384] on div "Сводка цен Розничная цена $959.00 USD Твоя цена $149.00 USD Налоги и сборы $87.…" at bounding box center [803, 253] width 290 height 313
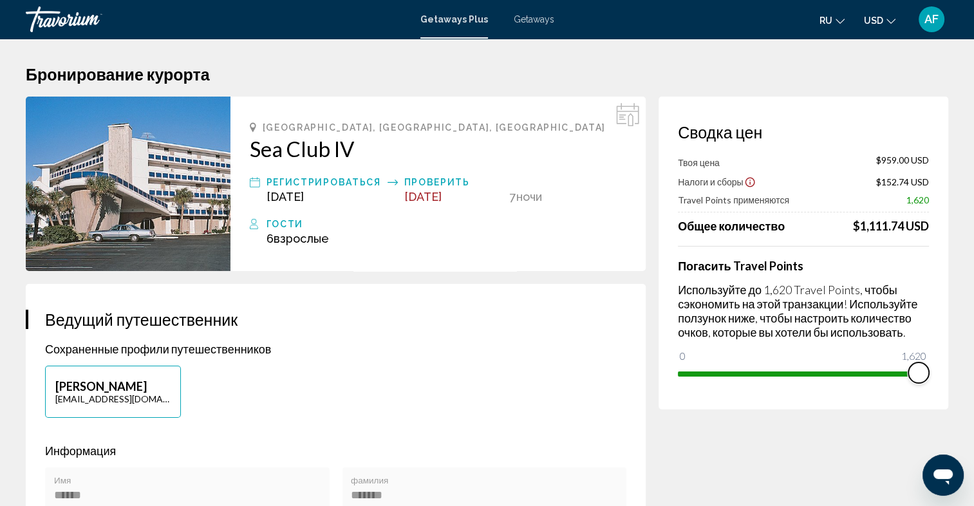
drag, startPoint x: 693, startPoint y: 358, endPoint x: 979, endPoint y: 362, distance: 285.8
click at [974, 362] on html "Перейти к основному содержанию Getaways Plus Getaways ru English Español França…" at bounding box center [487, 253] width 974 height 506
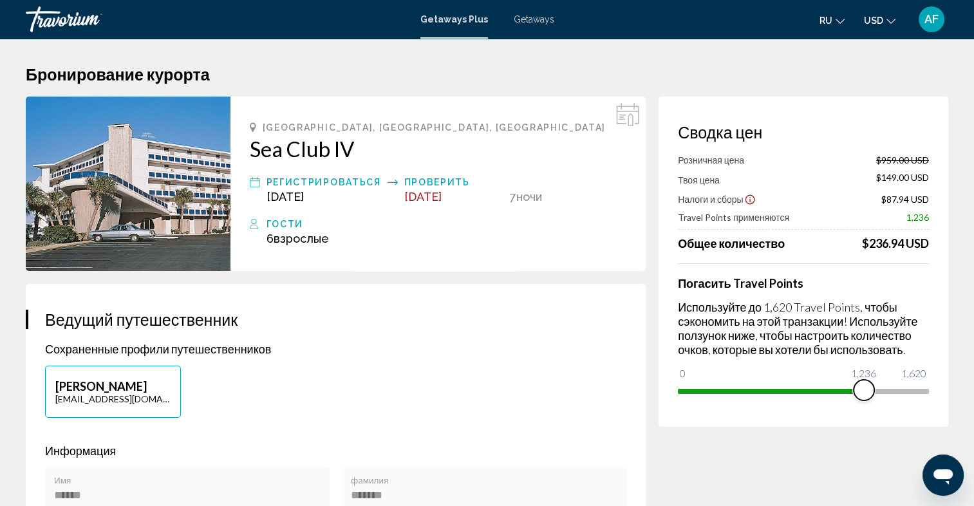
drag, startPoint x: 923, startPoint y: 392, endPoint x: 864, endPoint y: 391, distance: 59.2
click at [864, 391] on span "Main content" at bounding box center [863, 390] width 21 height 21
drag, startPoint x: 866, startPoint y: 391, endPoint x: 811, endPoint y: 391, distance: 54.7
click at [811, 391] on span "Main content" at bounding box center [811, 390] width 21 height 21
drag, startPoint x: 811, startPoint y: 393, endPoint x: 776, endPoint y: 393, distance: 34.8
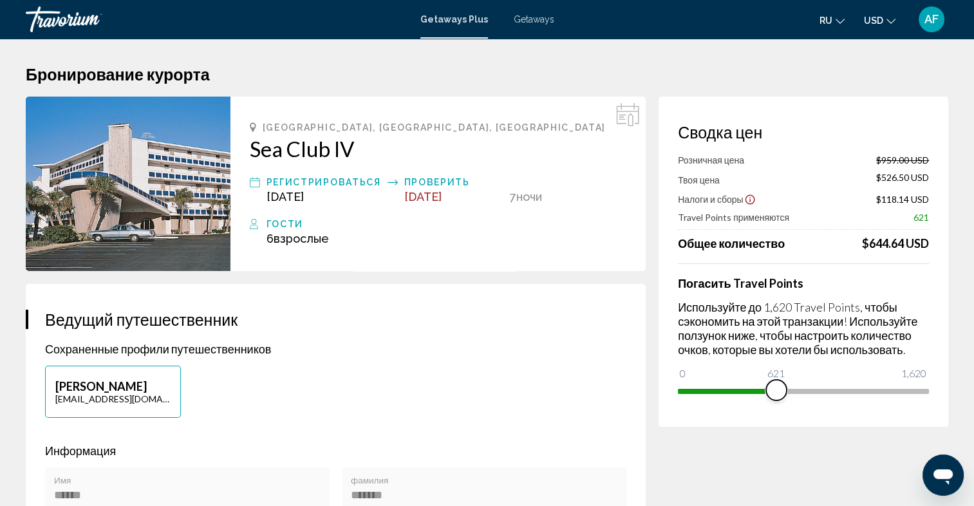
click at [776, 393] on span "Main content" at bounding box center [776, 390] width 21 height 21
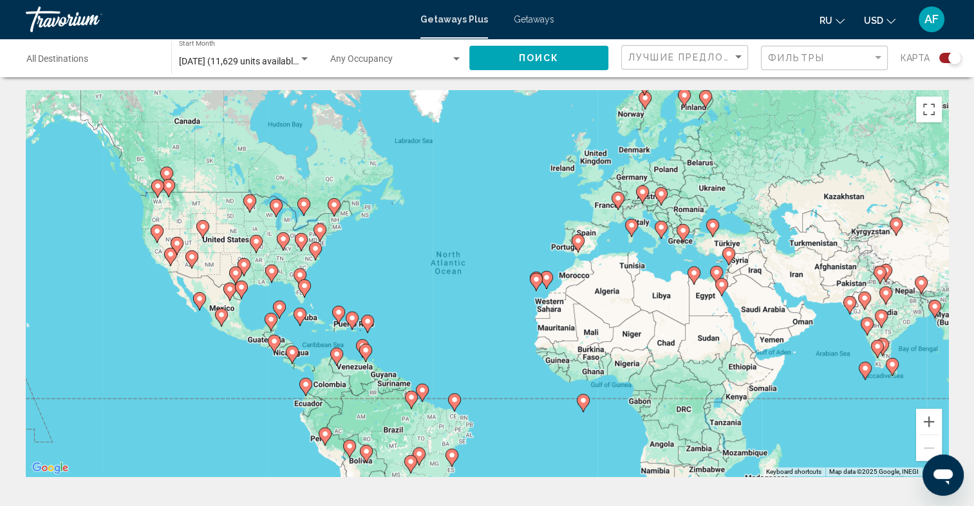
click at [842, 19] on icon "Change language" at bounding box center [839, 21] width 9 height 9
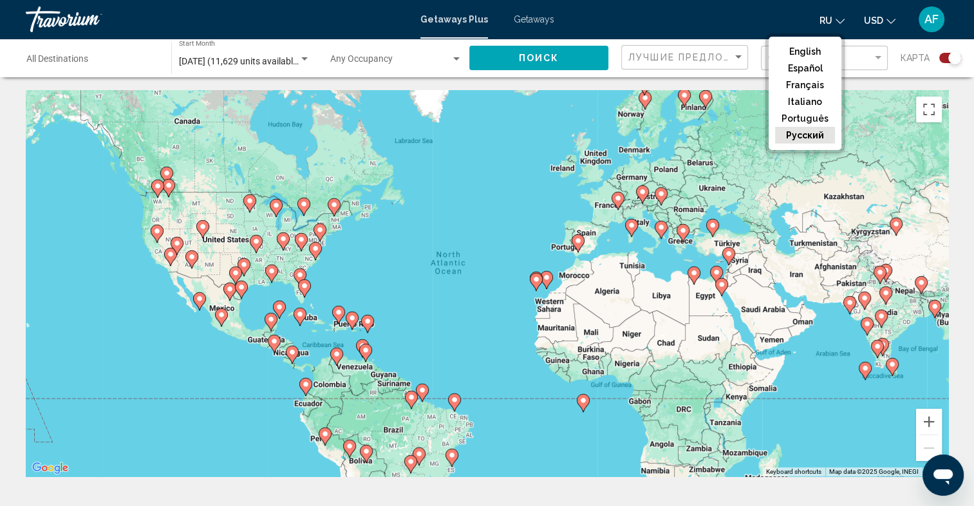
click at [842, 19] on icon "Change language" at bounding box center [839, 21] width 9 height 9
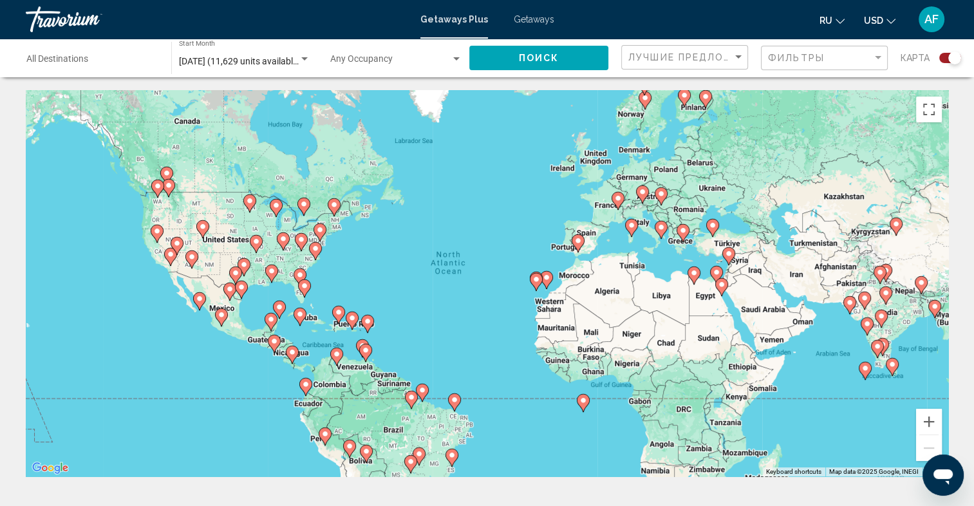
click at [312, 277] on div "To activate drag with keyboard, press Alt + Enter. Once in keyboard drag state,…" at bounding box center [487, 283] width 922 height 386
click at [292, 277] on div "To activate drag with keyboard, press Alt + Enter. Once in keyboard drag state,…" at bounding box center [487, 283] width 922 height 386
click at [299, 276] on image "Main content" at bounding box center [300, 275] width 8 height 8
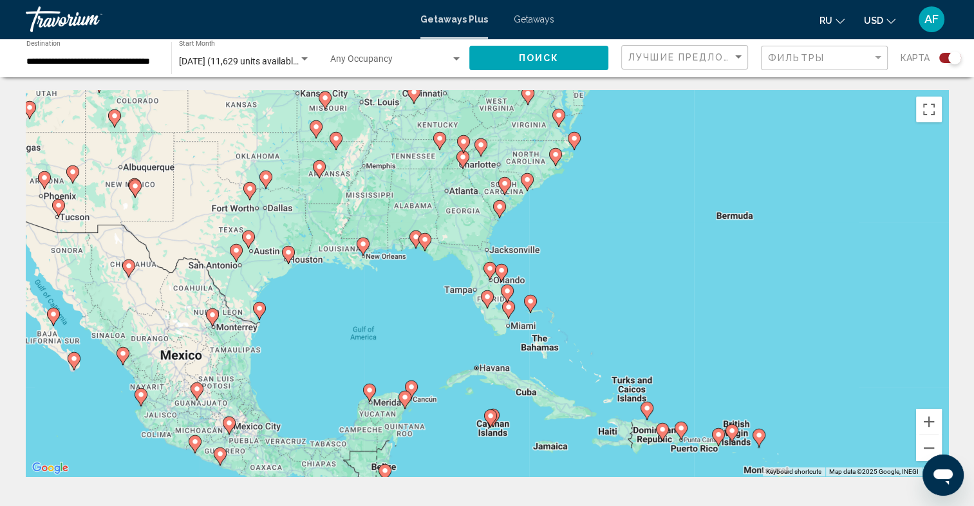
click at [500, 209] on image "Main content" at bounding box center [500, 207] width 8 height 8
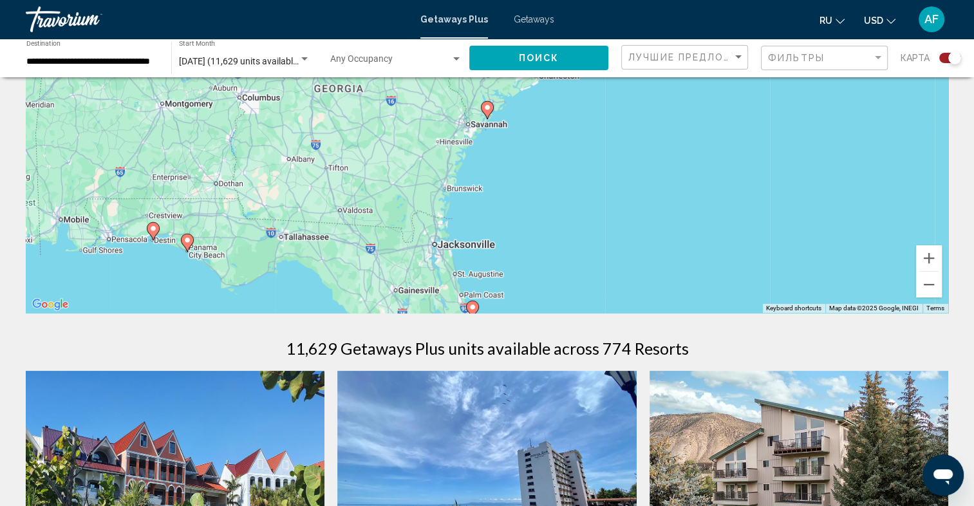
scroll to position [193, 0]
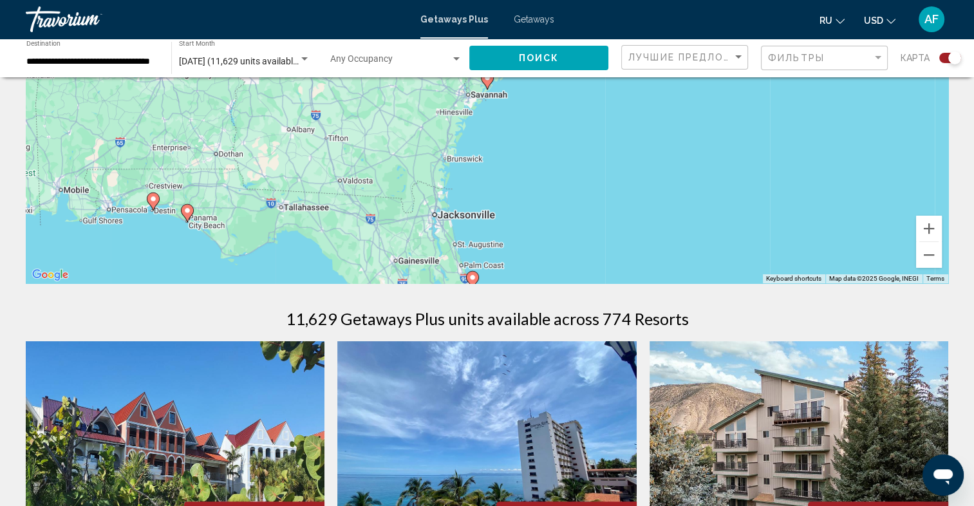
click at [472, 276] on image "Main content" at bounding box center [473, 278] width 8 height 8
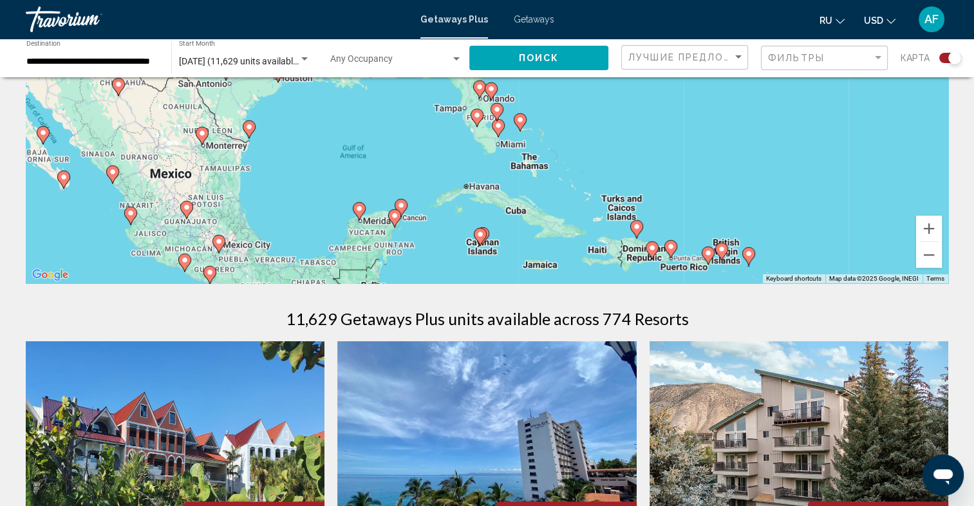
click at [492, 89] on image "Main content" at bounding box center [491, 89] width 8 height 8
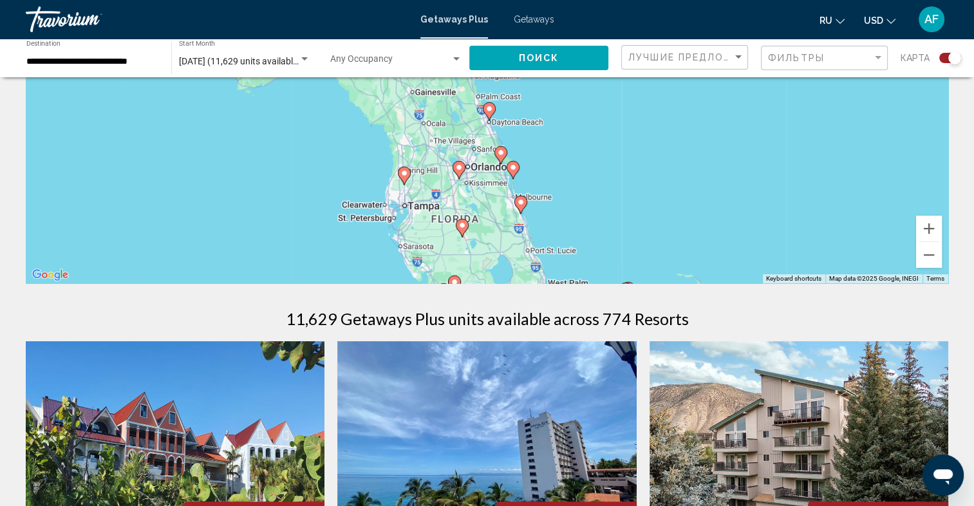
drag, startPoint x: 525, startPoint y: 127, endPoint x: 548, endPoint y: 210, distance: 86.2
click at [548, 210] on div "To navigate, press the arrow keys. To activate drag with keyboard, press Alt + …" at bounding box center [487, 90] width 922 height 386
click at [487, 108] on image "Main content" at bounding box center [489, 109] width 8 height 8
type input "**********"
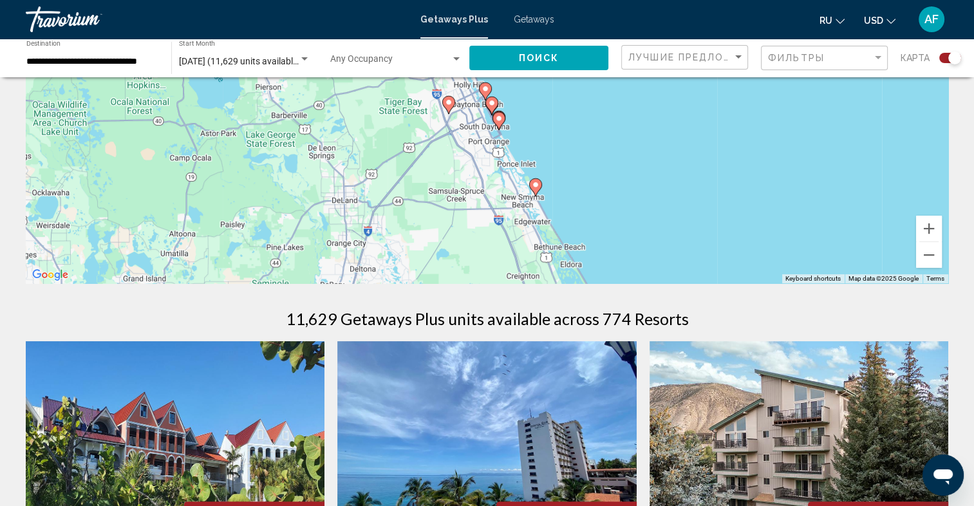
drag, startPoint x: 563, startPoint y: 157, endPoint x: 713, endPoint y: 256, distance: 179.7
click at [598, 230] on div "To navigate, press the arrow keys. To activate drag with keyboard, press Alt + …" at bounding box center [487, 90] width 922 height 386
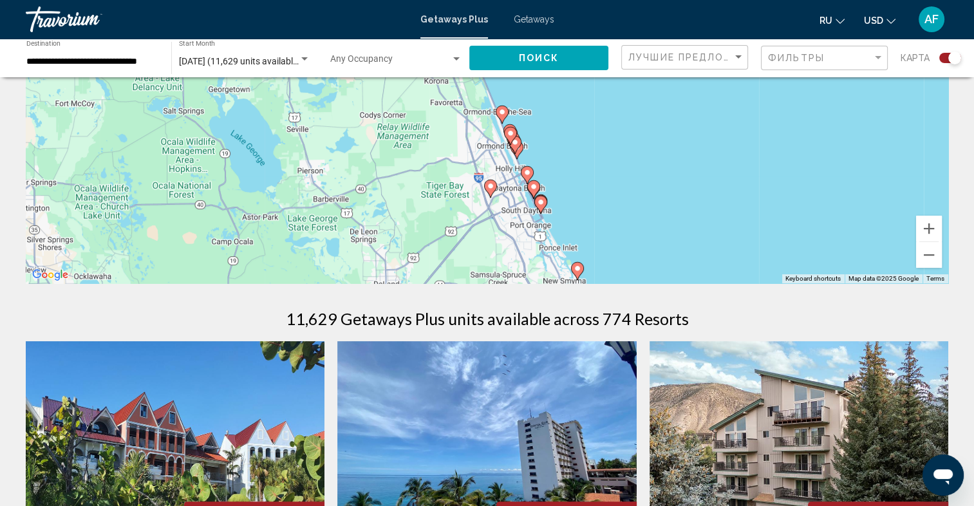
drag, startPoint x: 680, startPoint y: 138, endPoint x: 723, endPoint y: 228, distance: 99.3
click at [723, 228] on div "To navigate, press the arrow keys. To activate drag with keyboard, press Alt + …" at bounding box center [487, 90] width 922 height 386
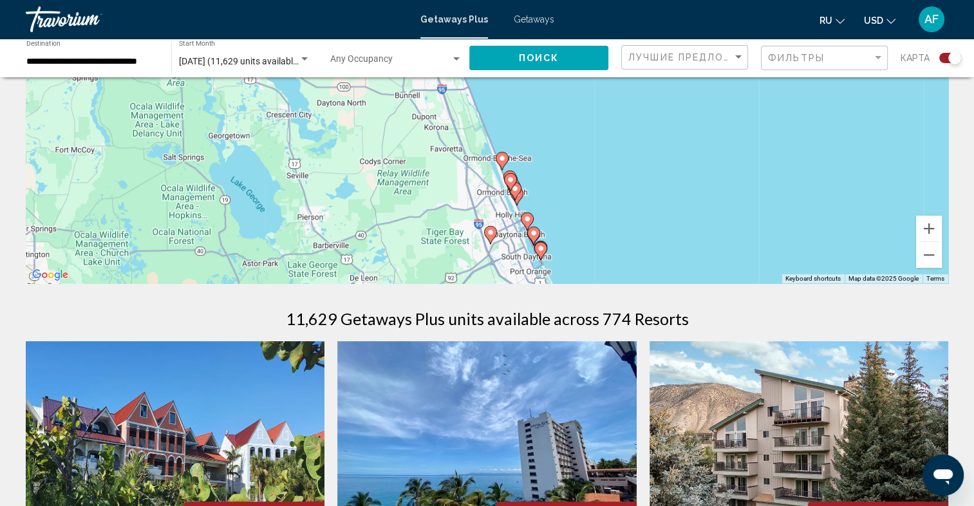
drag, startPoint x: 639, startPoint y: 153, endPoint x: 633, endPoint y: 192, distance: 40.3
click at [636, 193] on div "To navigate, press the arrow keys. To activate drag with keyboard, press Alt + …" at bounding box center [487, 90] width 922 height 386
click at [501, 154] on image "Main content" at bounding box center [500, 156] width 8 height 8
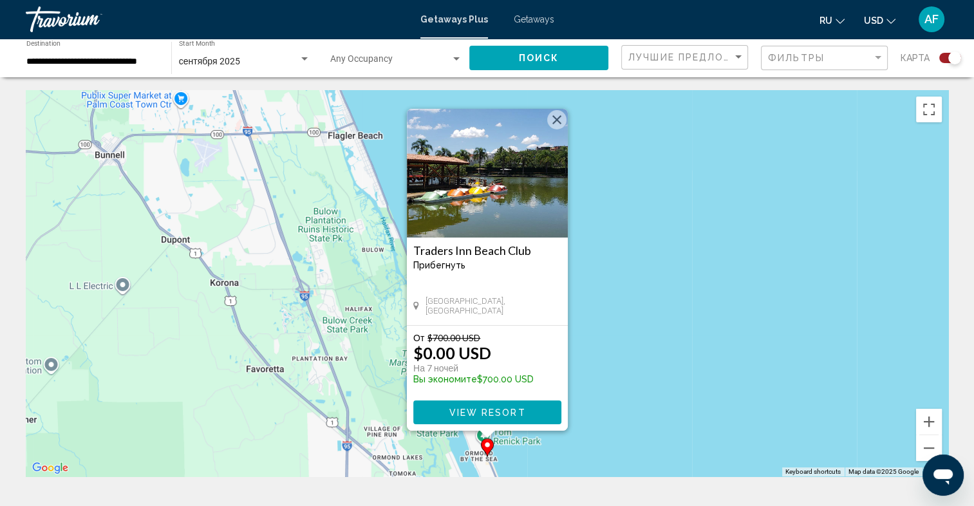
click at [522, 218] on img "Main content" at bounding box center [487, 173] width 161 height 129
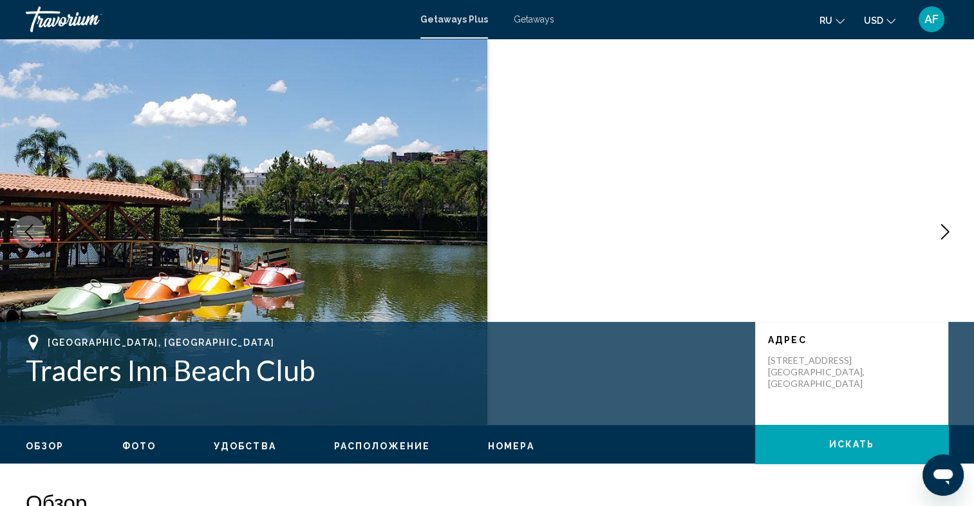
click at [945, 234] on icon "Next image" at bounding box center [945, 231] width 8 height 15
click at [947, 230] on icon "Next image" at bounding box center [945, 231] width 8 height 15
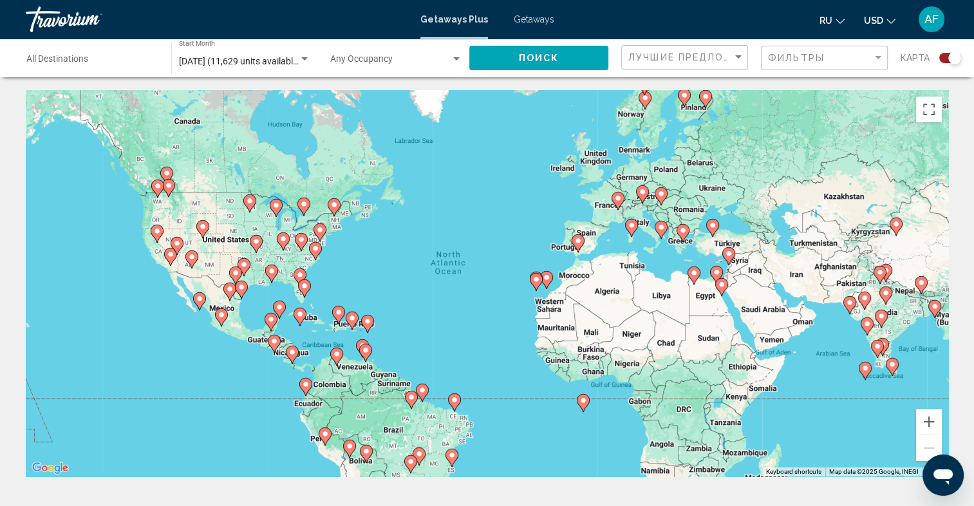
click at [300, 275] on image "Main content" at bounding box center [300, 275] width 8 height 8
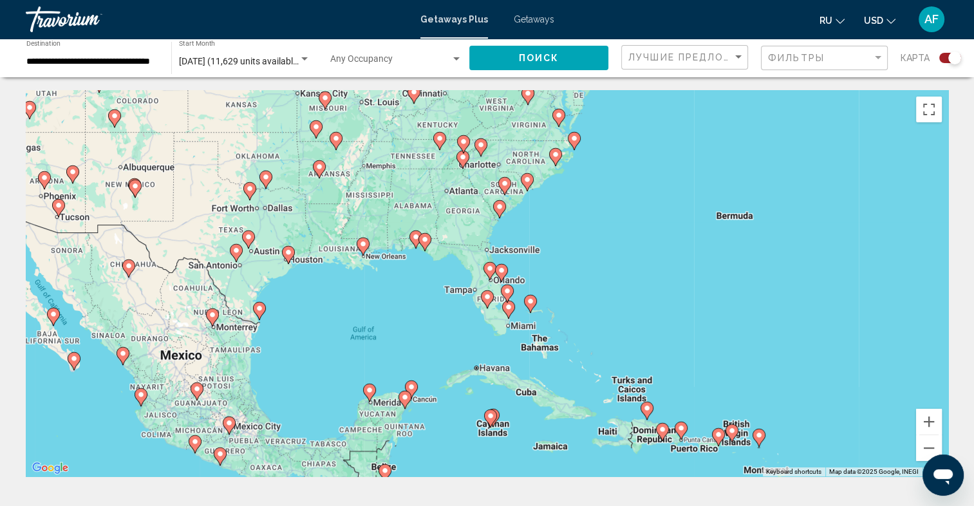
click at [502, 270] on image "Main content" at bounding box center [501, 270] width 8 height 8
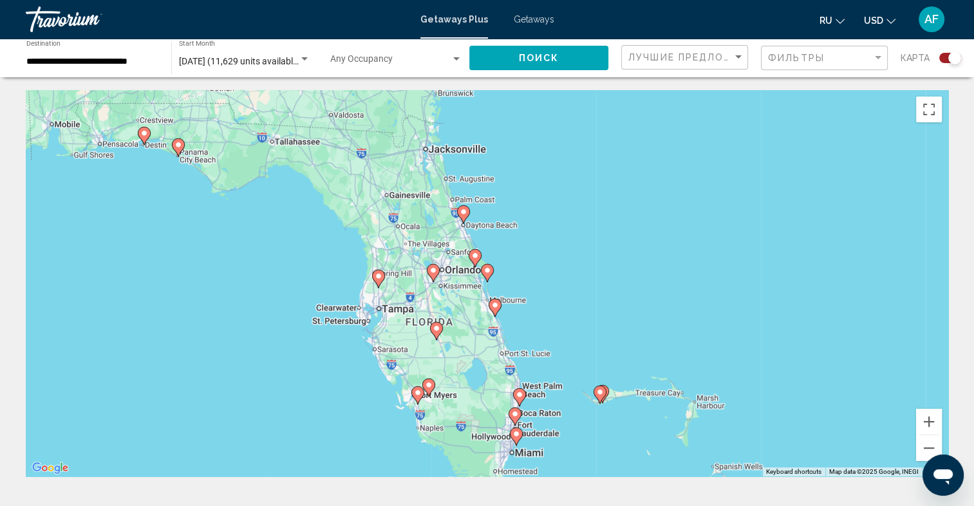
click at [466, 211] on image "Main content" at bounding box center [464, 212] width 8 height 8
type input "**********"
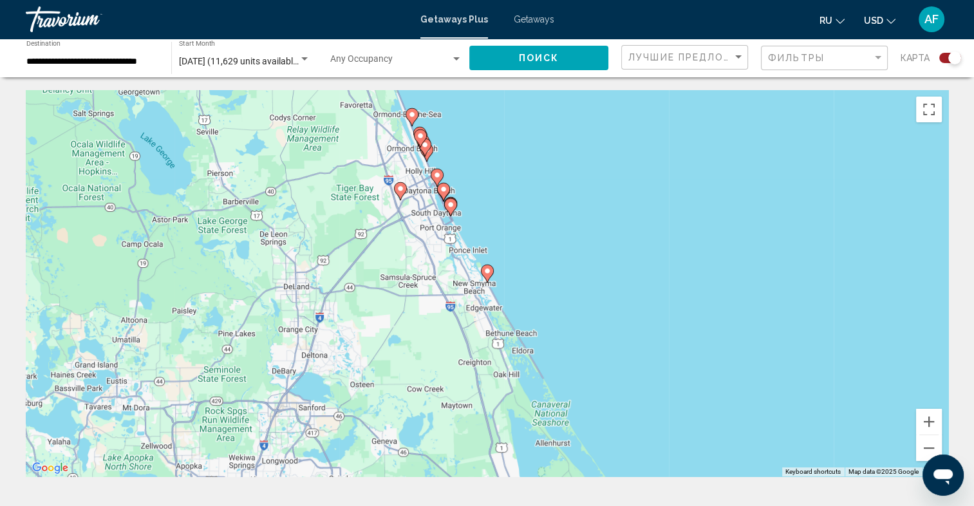
click at [451, 205] on image "Main content" at bounding box center [451, 205] width 8 height 8
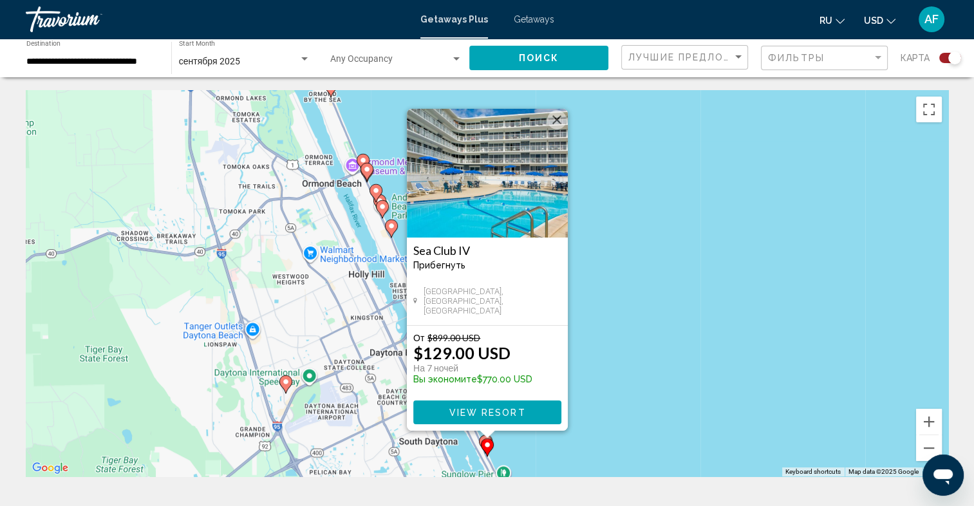
click at [391, 223] on image "Main content" at bounding box center [391, 226] width 8 height 8
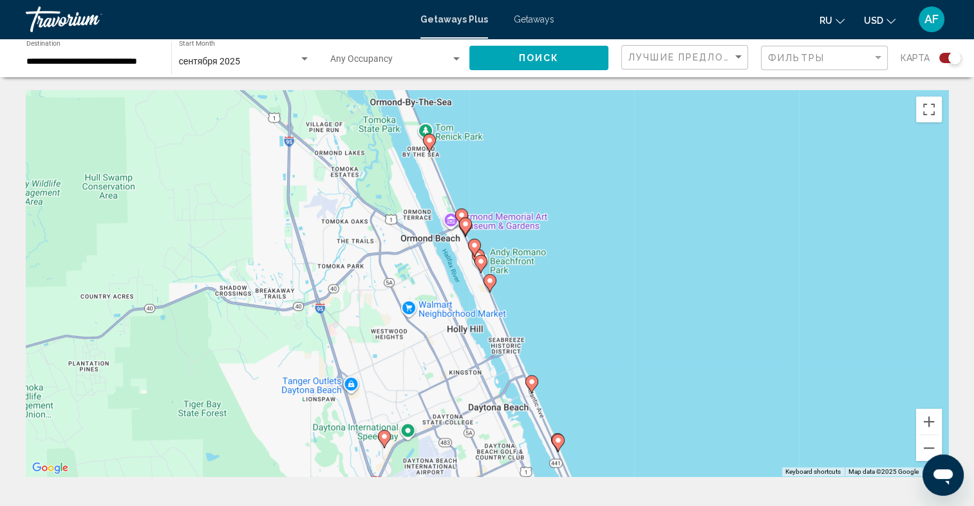
drag, startPoint x: 673, startPoint y: 244, endPoint x: 678, endPoint y: 261, distance: 17.5
click at [678, 261] on div "To activate drag with keyboard, press Alt + Enter. Once in keyboard drag state,…" at bounding box center [487, 283] width 922 height 386
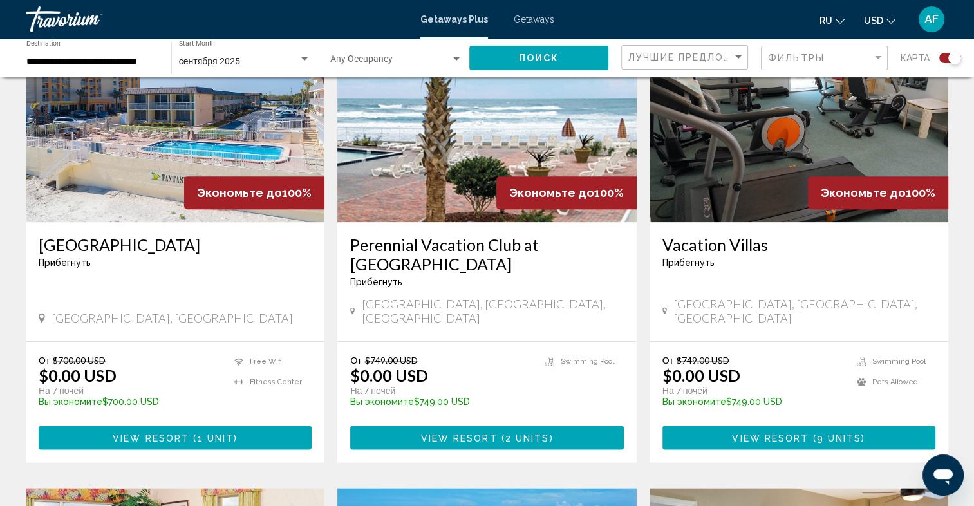
scroll to position [1416, 0]
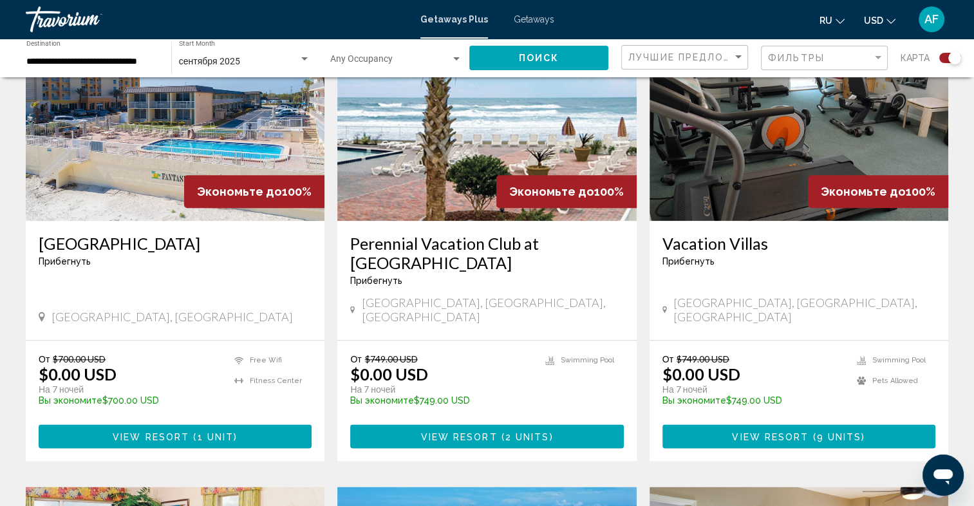
click at [533, 124] on img "Main content" at bounding box center [486, 118] width 299 height 206
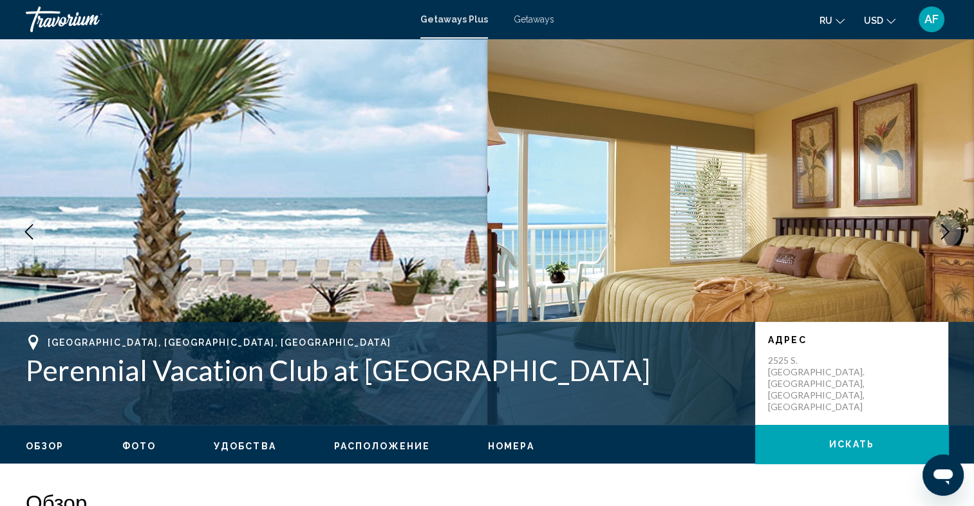
click at [948, 229] on icon "Next image" at bounding box center [944, 231] width 15 height 15
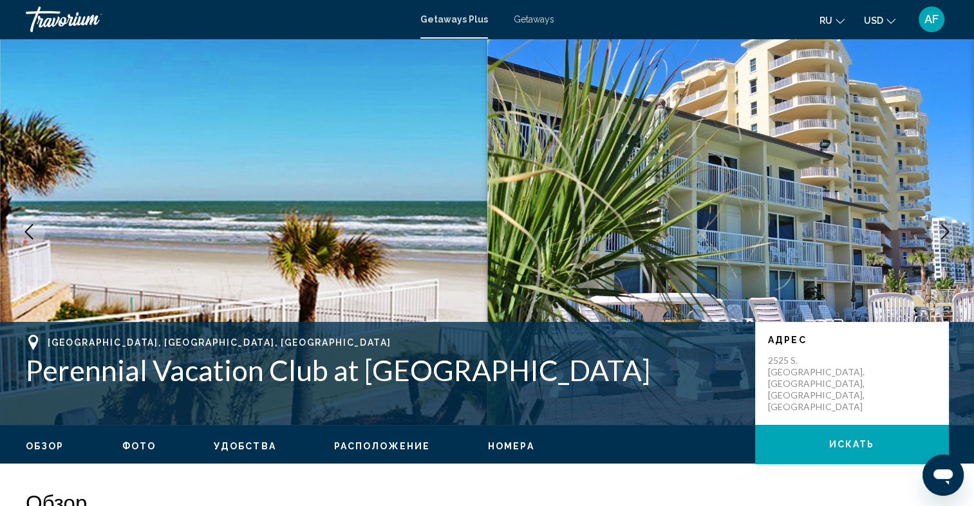
click at [944, 230] on icon "Next image" at bounding box center [944, 231] width 15 height 15
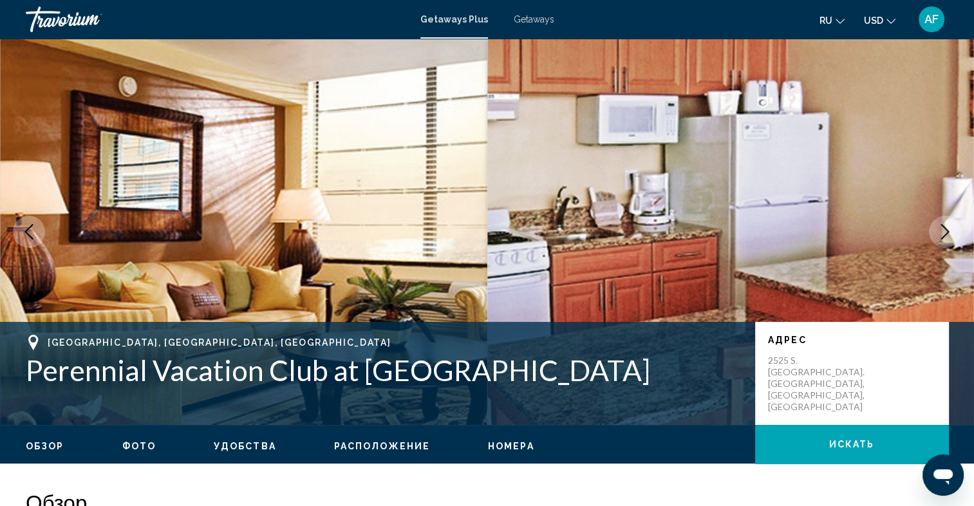
click at [944, 230] on icon "Next image" at bounding box center [944, 231] width 15 height 15
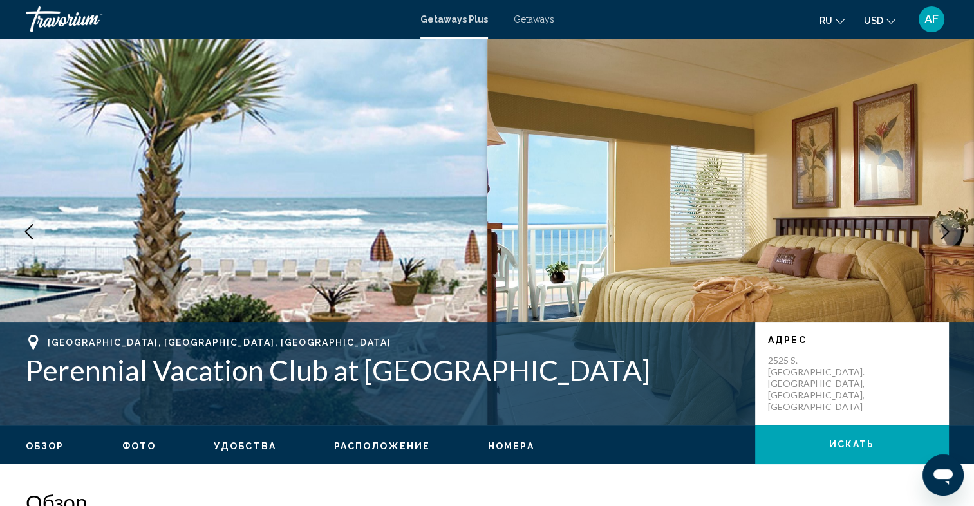
click at [833, 444] on span "искать" at bounding box center [852, 445] width 46 height 10
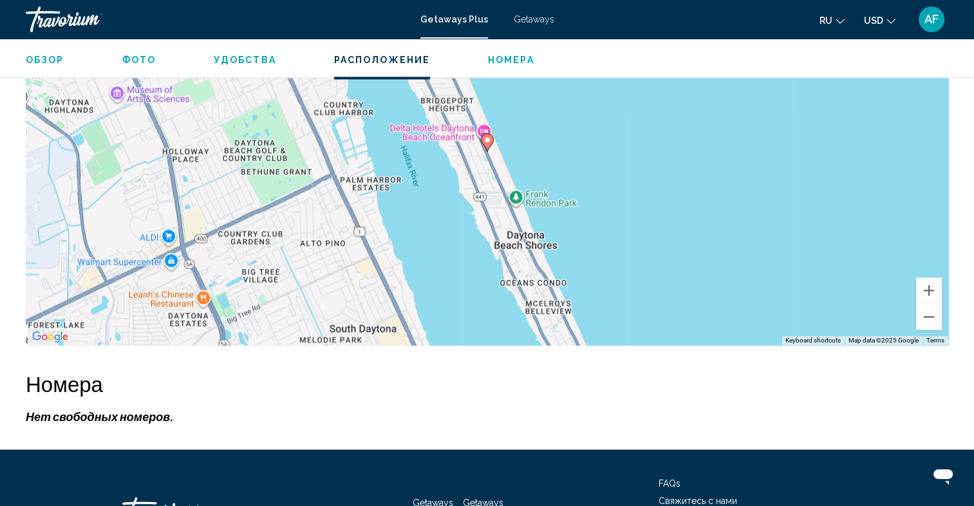
scroll to position [1776, 0]
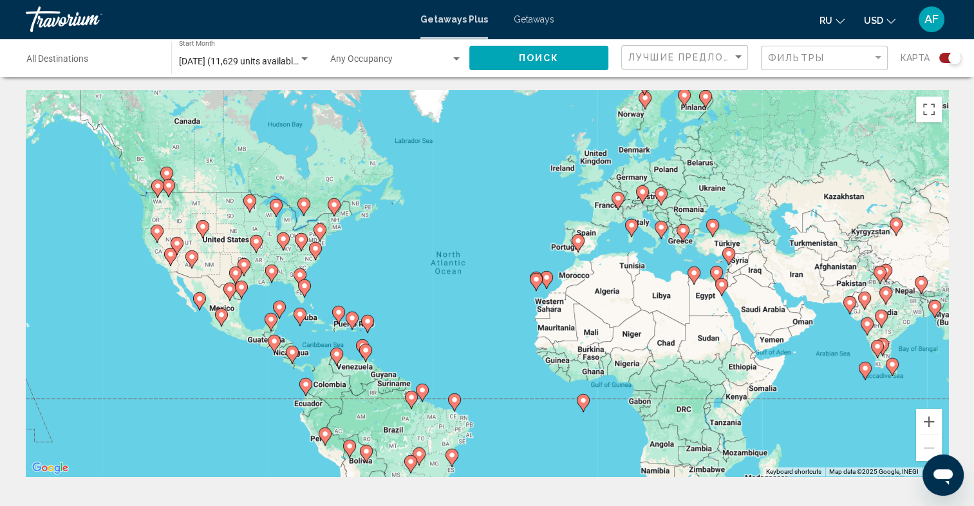
click at [304, 282] on image "Main content" at bounding box center [305, 286] width 8 height 8
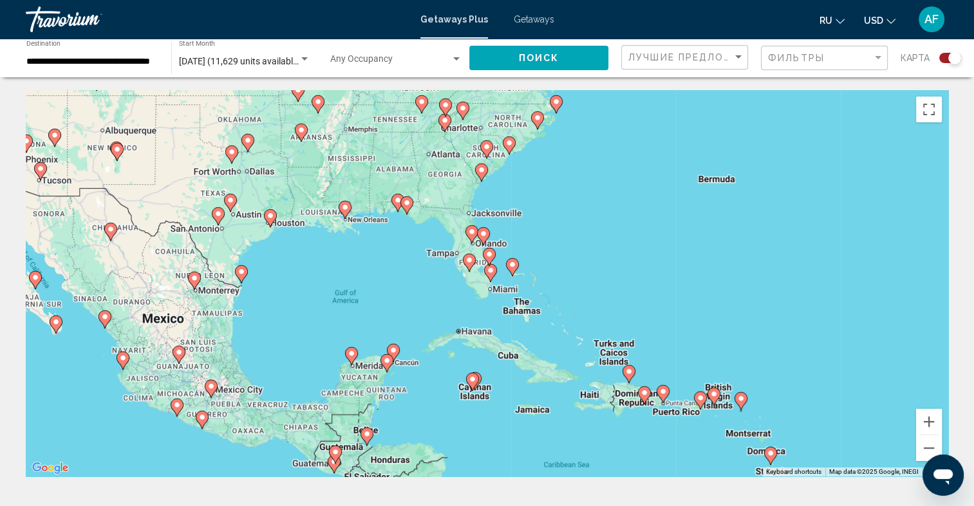
click at [487, 237] on icon "Main content" at bounding box center [483, 236] width 12 height 17
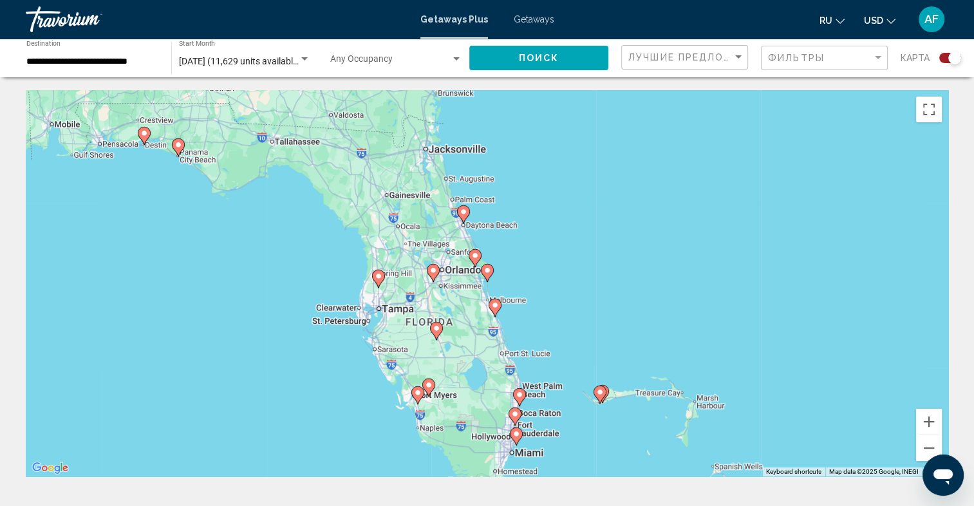
drag, startPoint x: 463, startPoint y: 212, endPoint x: 464, endPoint y: 228, distance: 15.5
click at [463, 212] on image "Main content" at bounding box center [464, 212] width 8 height 8
type input "**********"
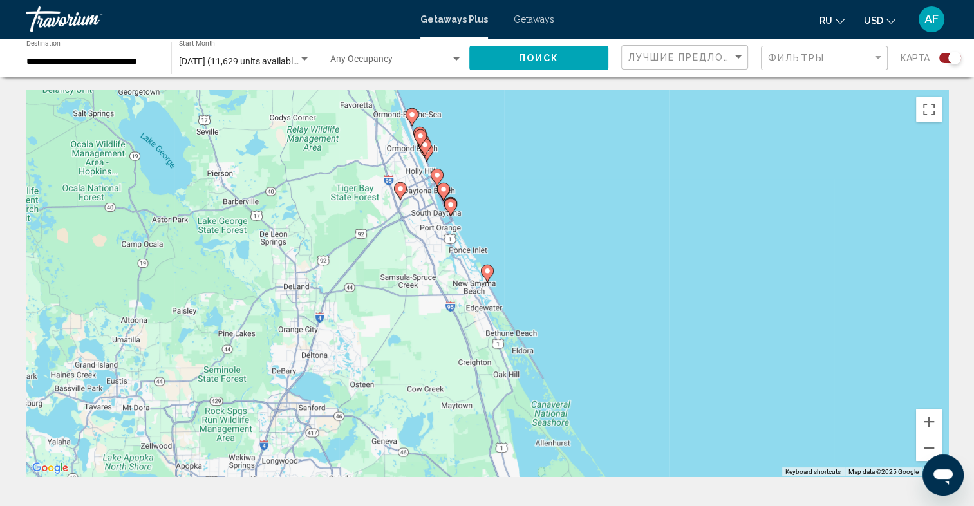
click at [443, 189] on image "Main content" at bounding box center [444, 189] width 8 height 8
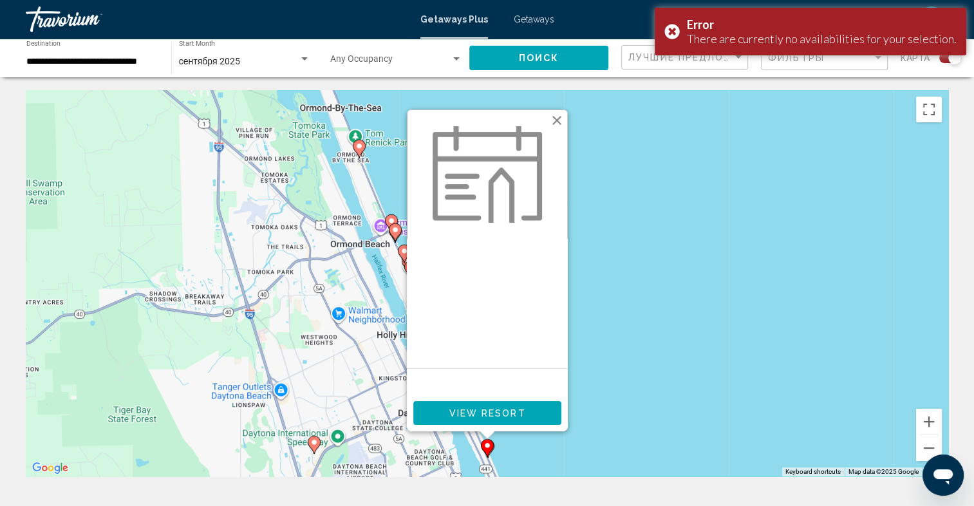
click at [556, 116] on button "Close" at bounding box center [556, 120] width 19 height 19
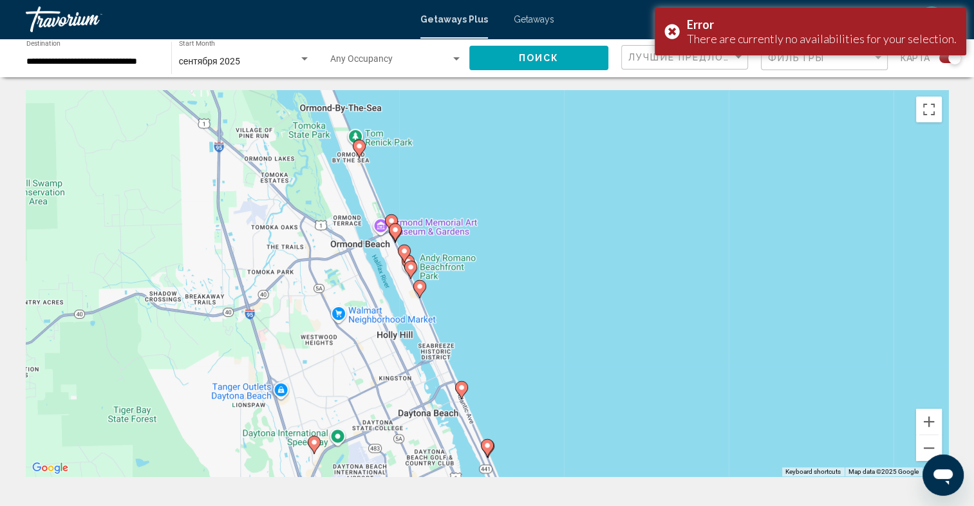
click at [412, 266] on image "Main content" at bounding box center [411, 267] width 8 height 8
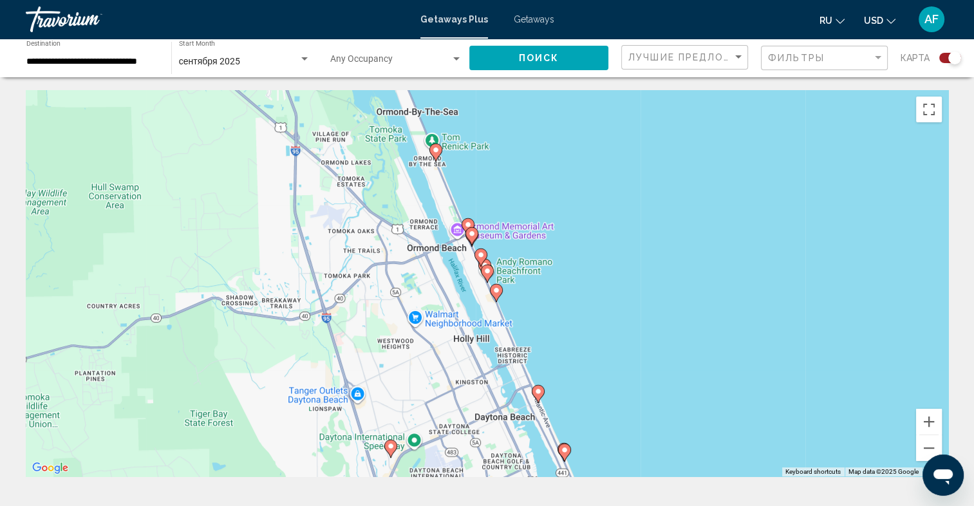
click at [481, 257] on image "Main content" at bounding box center [481, 255] width 8 height 8
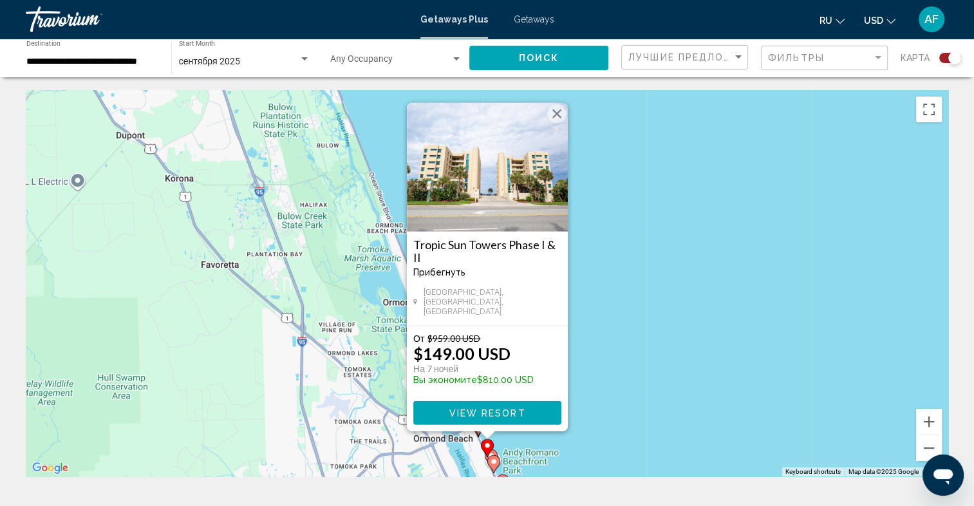
click at [561, 117] on button "Close" at bounding box center [556, 113] width 19 height 19
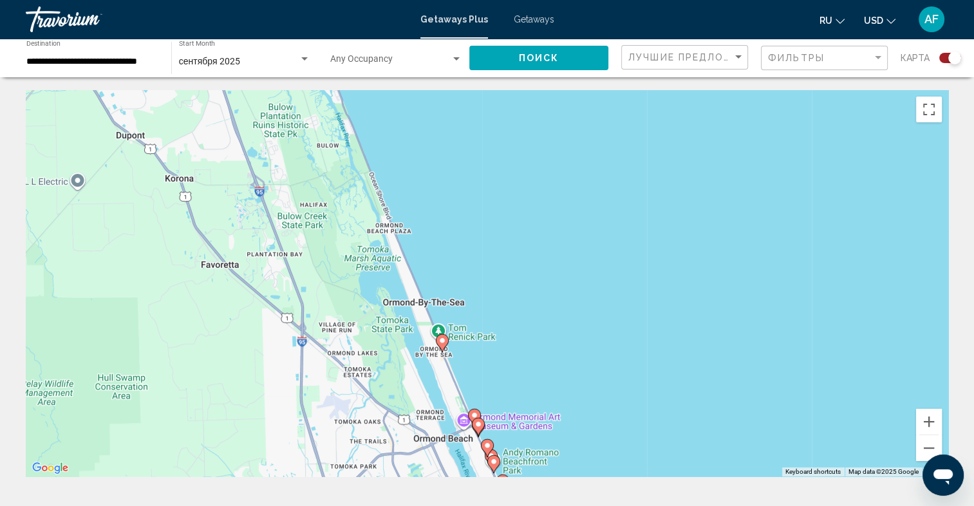
click at [445, 344] on image "Main content" at bounding box center [442, 341] width 8 height 8
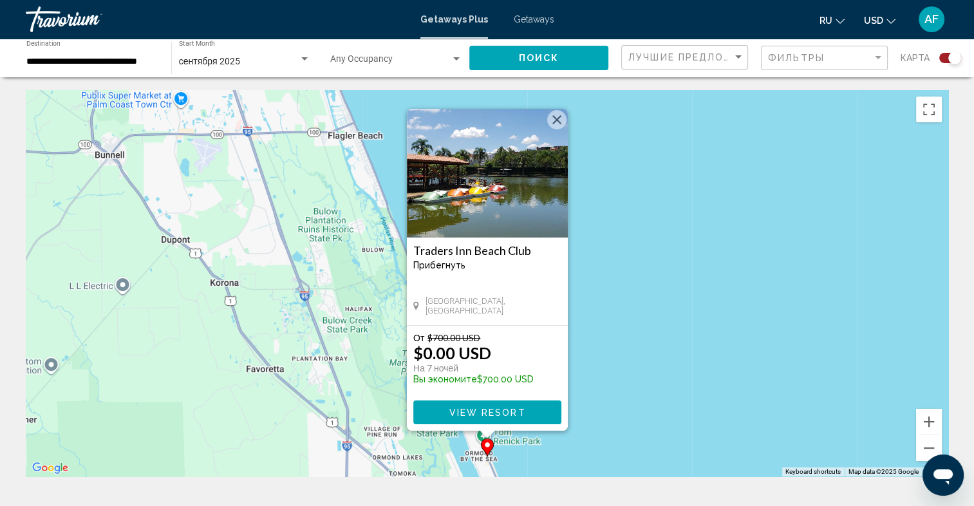
click at [556, 115] on button "Close" at bounding box center [556, 119] width 19 height 19
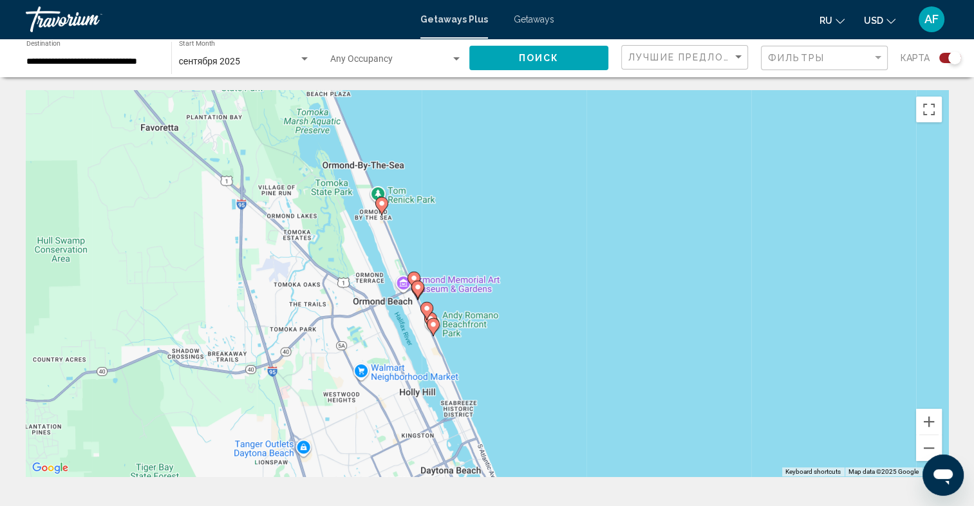
drag, startPoint x: 575, startPoint y: 318, endPoint x: 512, endPoint y: 174, distance: 156.8
click at [512, 174] on div "To activate drag with keyboard, press Alt + Enter. Once in keyboard drag state,…" at bounding box center [487, 283] width 922 height 386
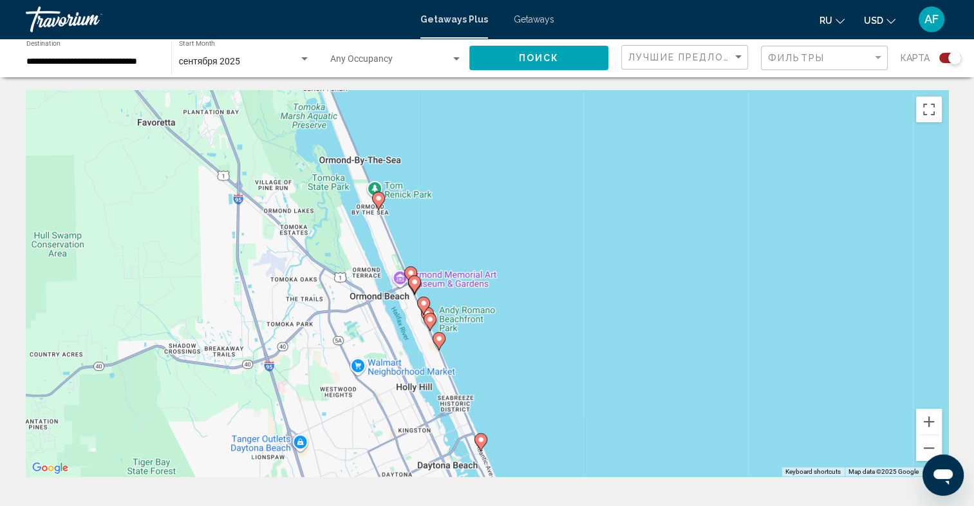
click at [409, 268] on icon "Main content" at bounding box center [410, 275] width 12 height 17
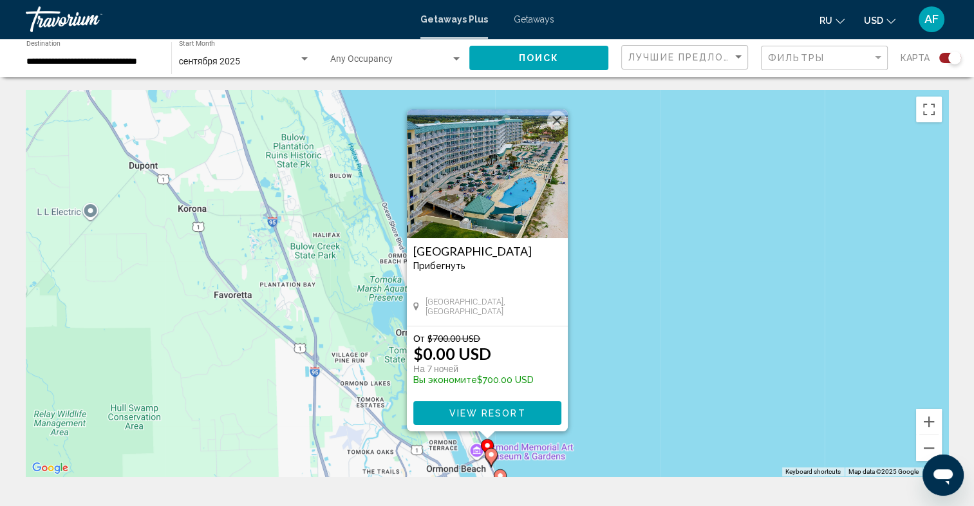
click at [496, 418] on span "View Resort" at bounding box center [487, 413] width 77 height 10
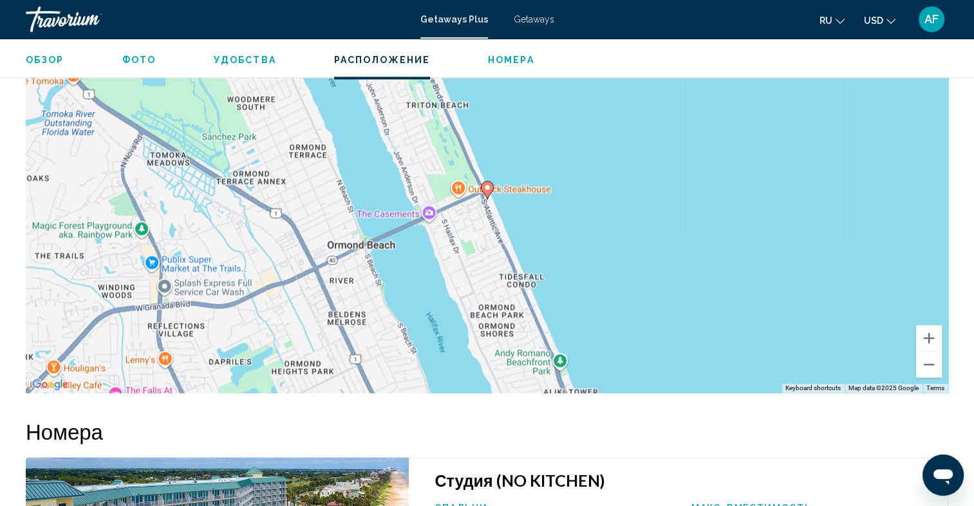
scroll to position [1628, 0]
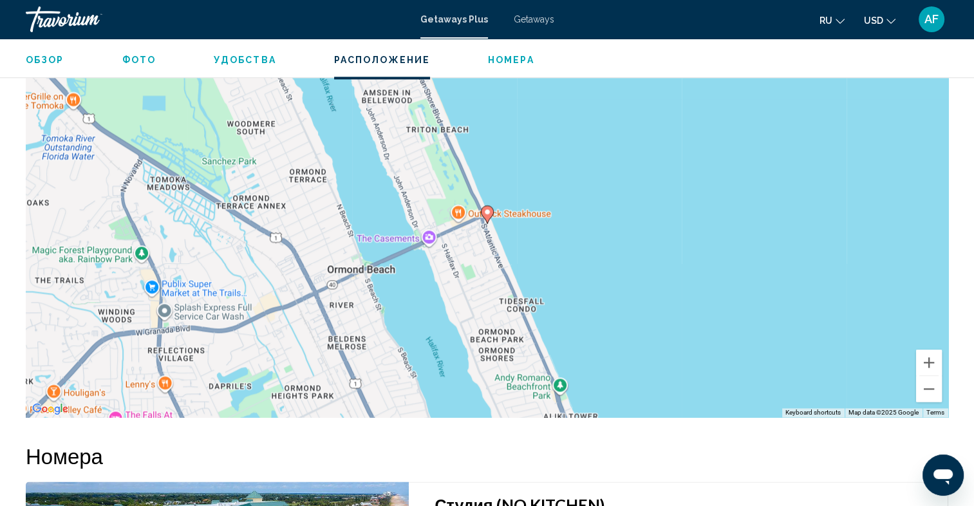
click at [487, 208] on image "Main content" at bounding box center [487, 212] width 8 height 8
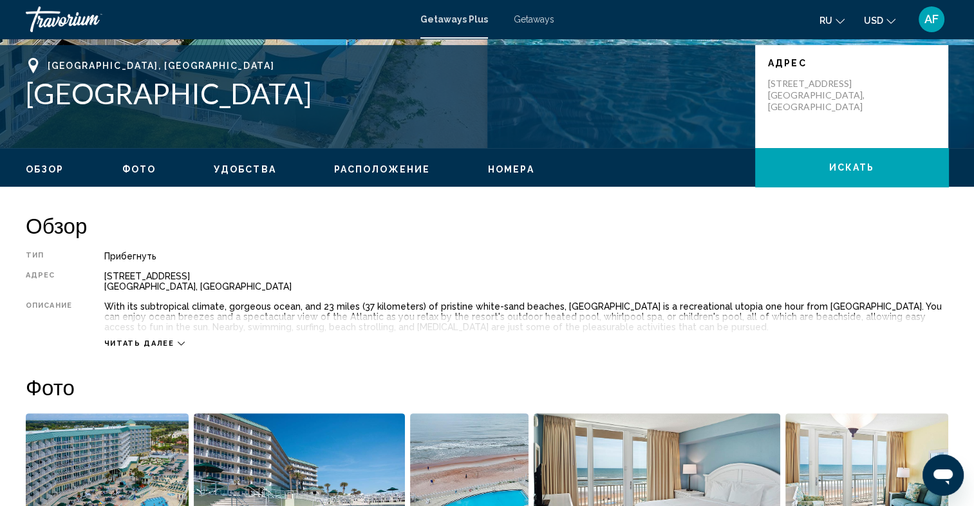
scroll to position [276, 0]
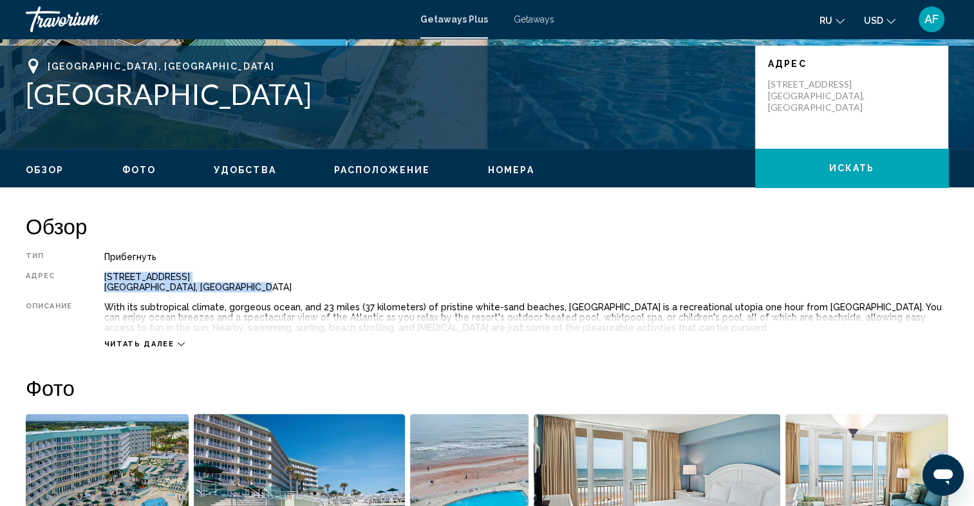
drag, startPoint x: 252, startPoint y: 284, endPoint x: 95, endPoint y: 277, distance: 156.6
click at [95, 277] on div "Тип Прибегнуть Все включено Нет «все включено» Адрес [STREET_ADDRESS] Описание …" at bounding box center [487, 300] width 922 height 97
copy div "[STREET_ADDRESS]"
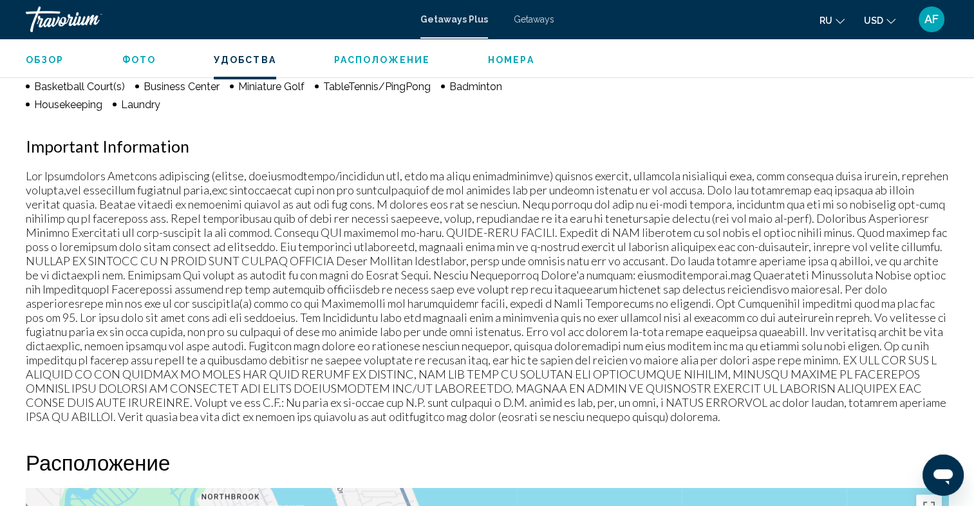
scroll to position [1177, 0]
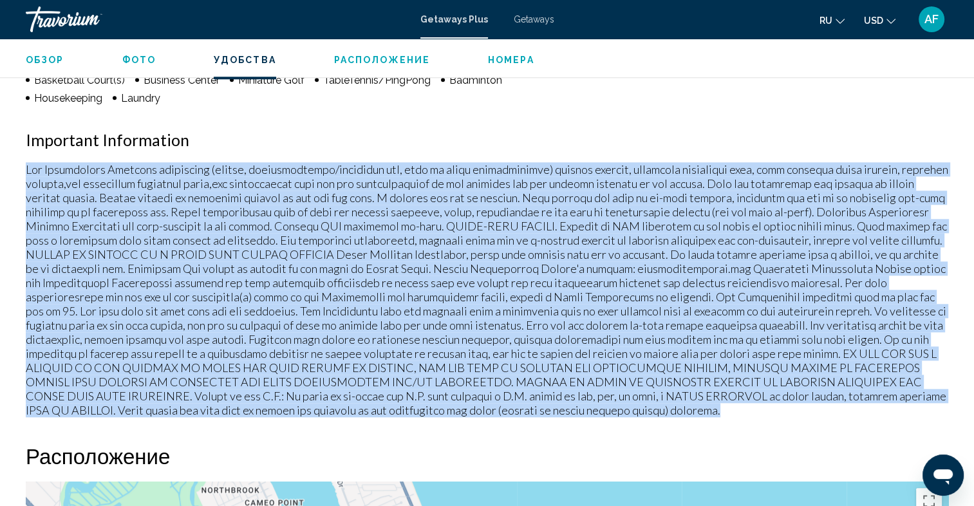
drag, startPoint x: 26, startPoint y: 151, endPoint x: 479, endPoint y: 392, distance: 513.4
click at [479, 392] on p "Main content" at bounding box center [487, 289] width 922 height 255
copy p "Fee Advisements Required surcharges (energy, accommodations/occupancy tax, fees…"
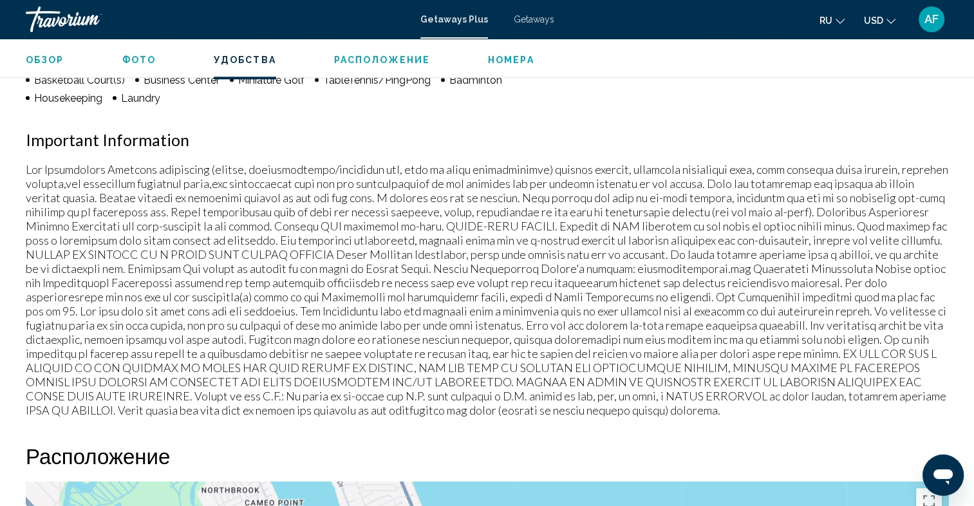
click at [338, 107] on div "Удобства Fitness Center Bar/Cocktail Lounge Beach Gym Gameroom Whirlpool Spa Sh…" at bounding box center [487, 144] width 922 height 546
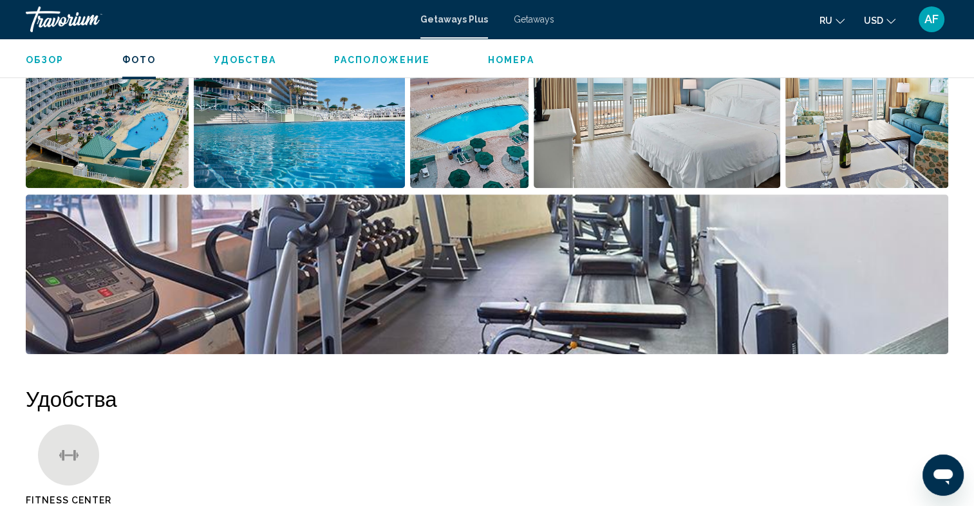
scroll to position [598, 0]
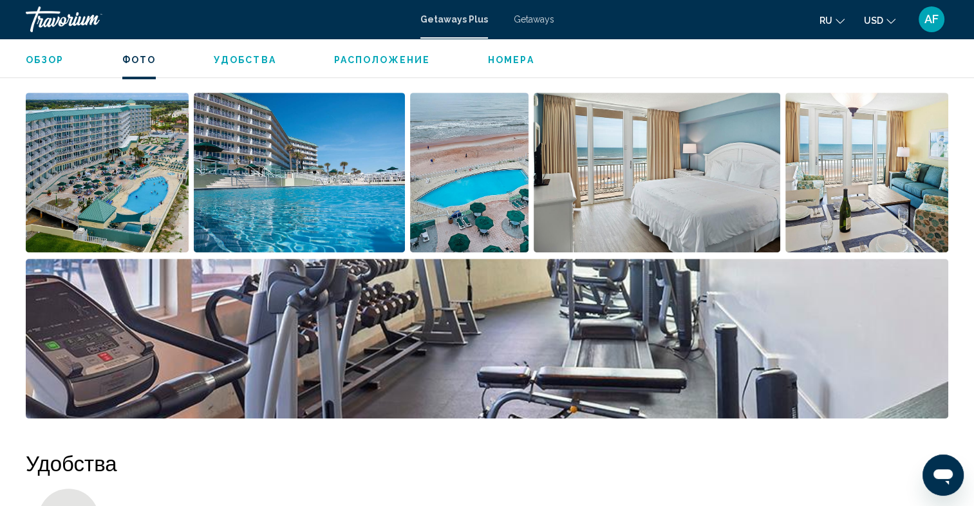
click at [149, 169] on img "Open full-screen image slider" at bounding box center [107, 173] width 163 height 160
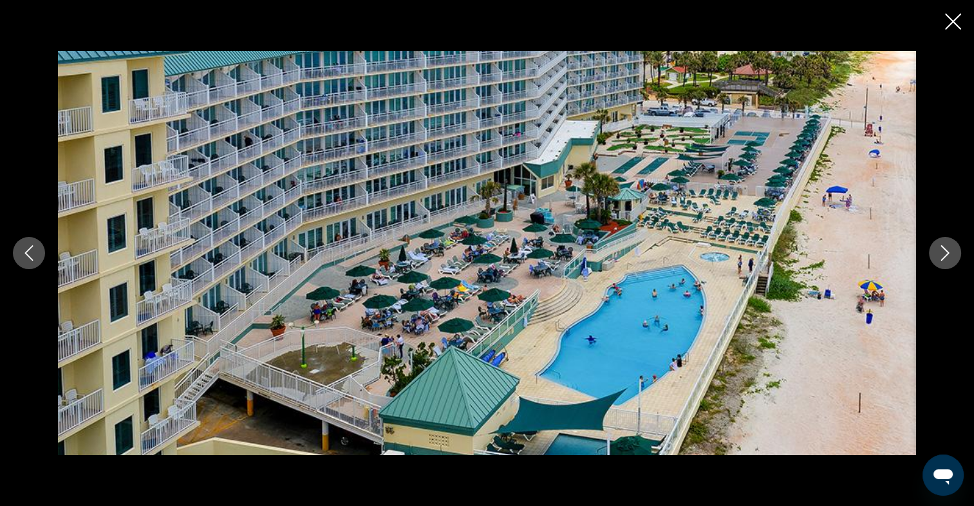
scroll to position [855, 0]
click at [948, 255] on icon "Next image" at bounding box center [944, 252] width 15 height 15
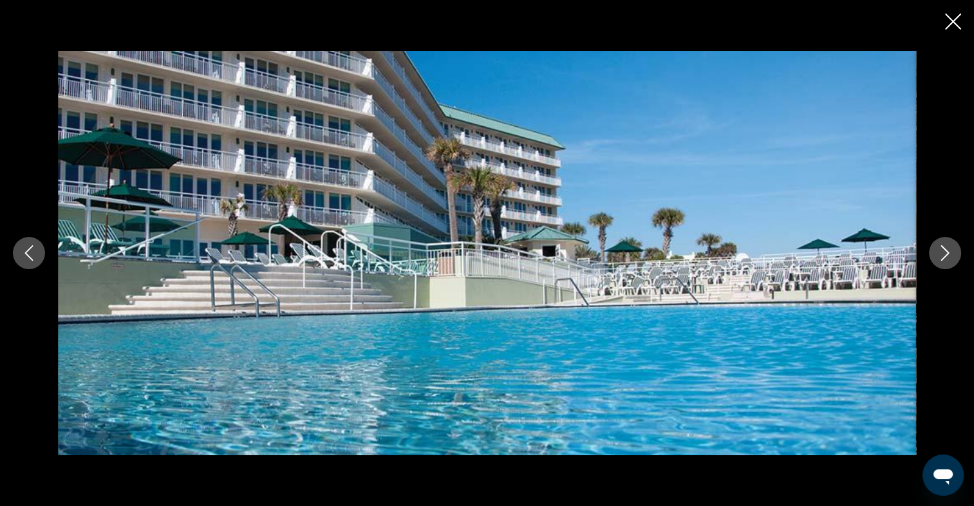
click at [954, 19] on icon "Close slideshow" at bounding box center [953, 22] width 16 height 16
